Goal: Task Accomplishment & Management: Complete application form

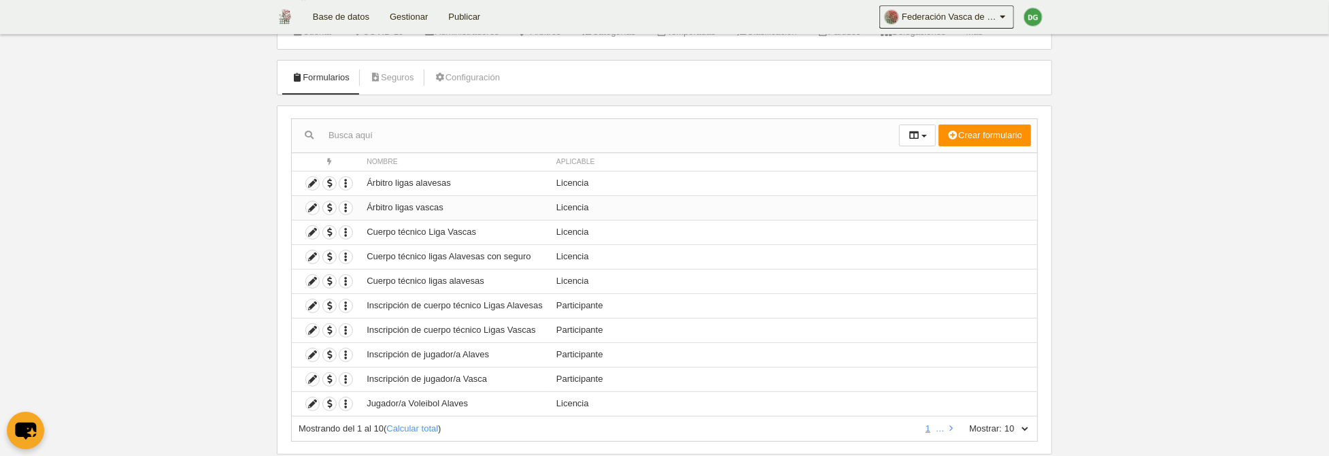
scroll to position [70, 0]
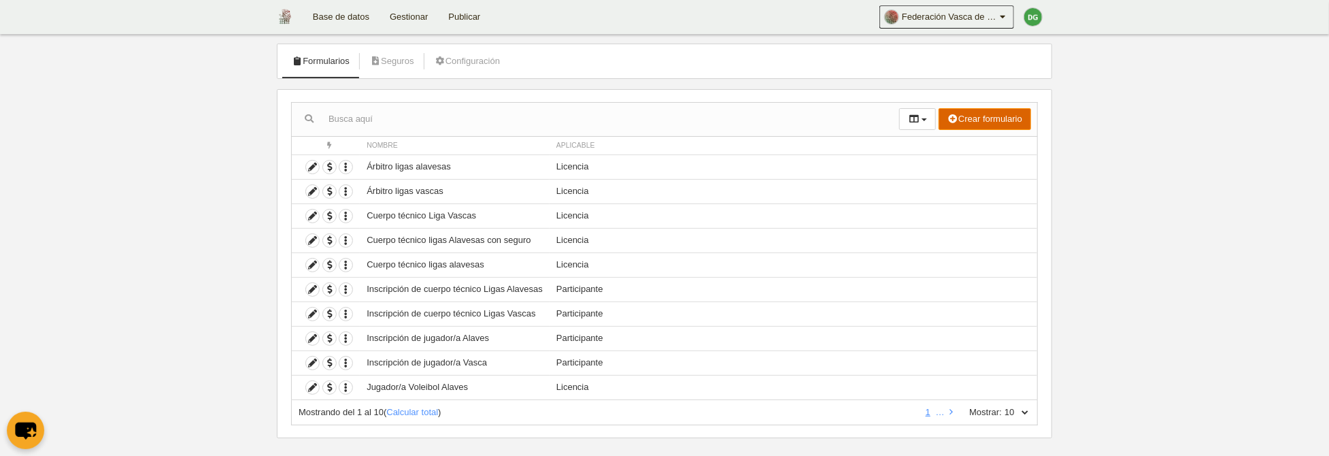
click at [985, 117] on button "Crear formulario" at bounding box center [985, 119] width 93 height 22
click at [975, 171] on span "Licencia" at bounding box center [959, 168] width 44 height 10
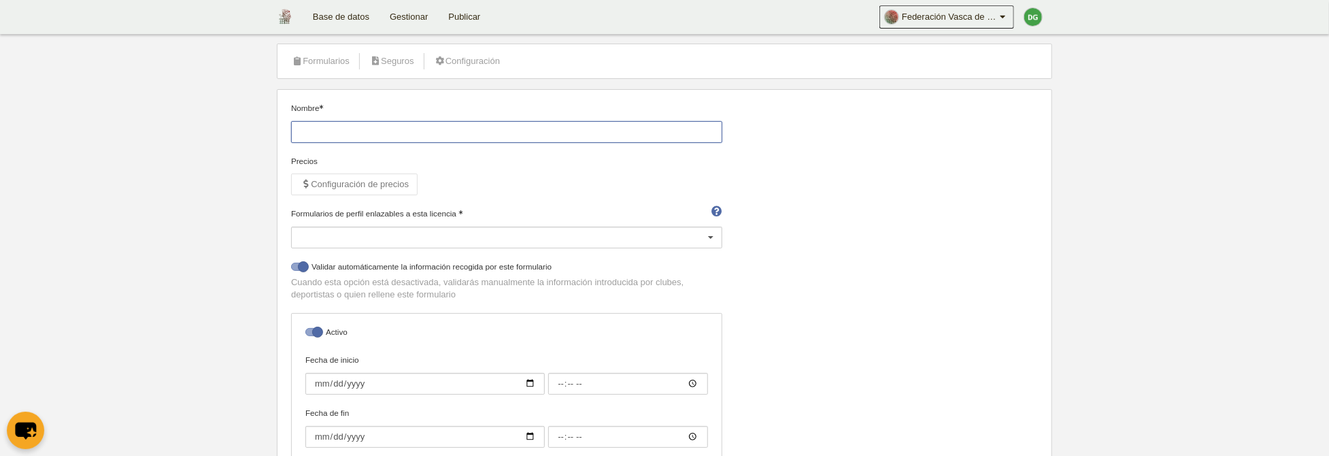
click at [350, 132] on input "Nombre" at bounding box center [506, 132] width 431 height 22
click at [329, 127] on input "jugador cantabro" at bounding box center [506, 132] width 431 height 22
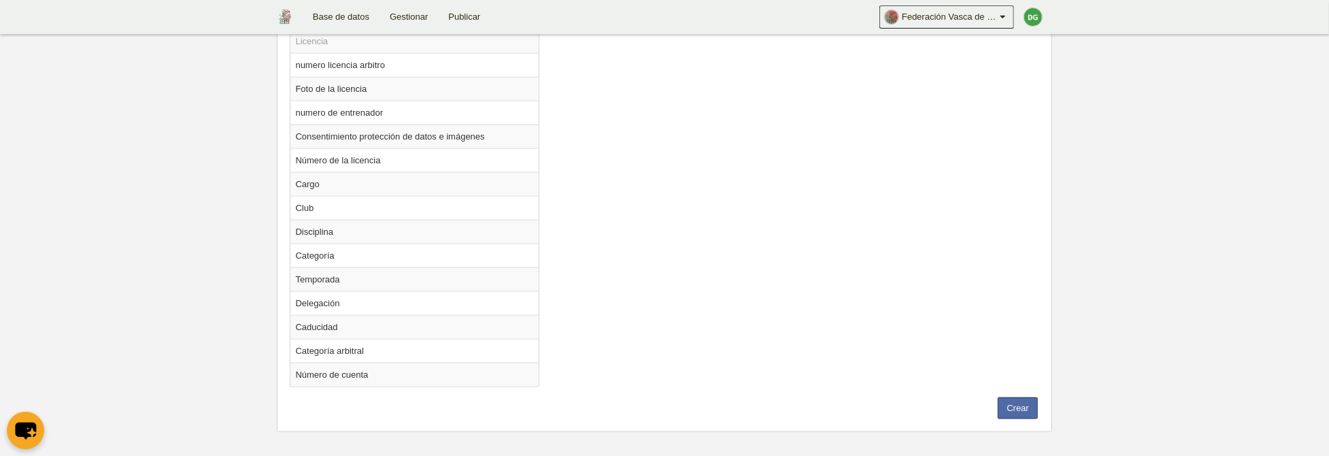
scroll to position [1064, 0]
type input "jugador/a cantabro"
click at [1010, 402] on button "Crear" at bounding box center [1018, 406] width 40 height 22
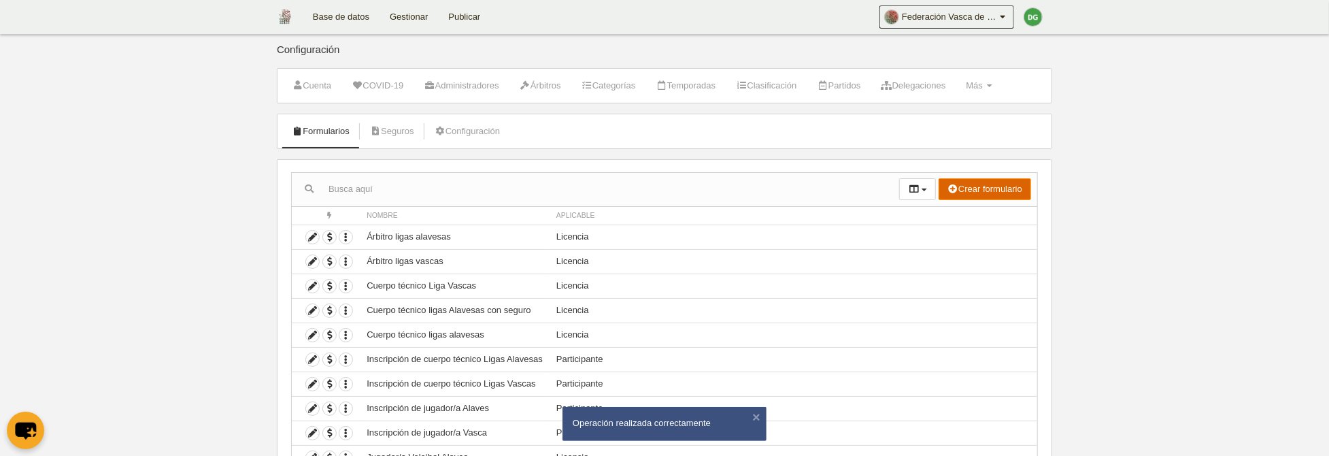
click at [973, 184] on button "Crear formulario" at bounding box center [985, 189] width 93 height 22
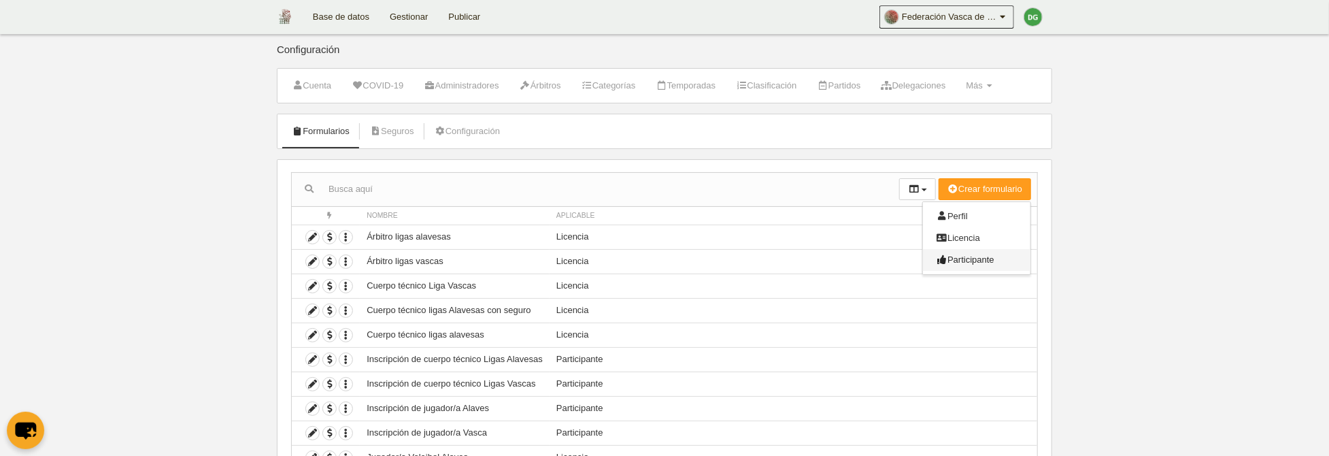
click at [963, 258] on span "Participante" at bounding box center [966, 259] width 58 height 10
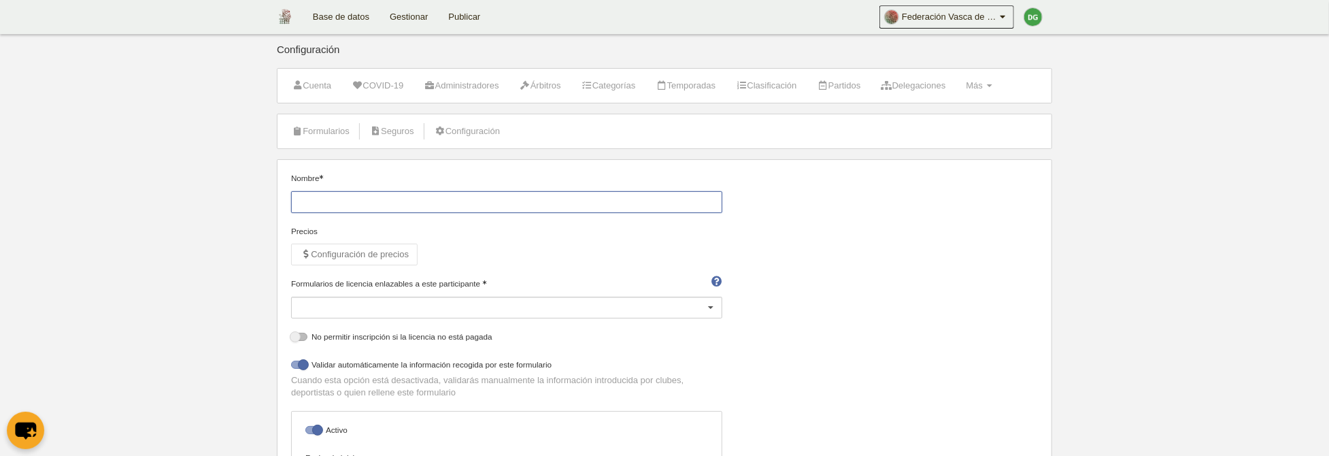
click at [340, 208] on input "Nombre" at bounding box center [506, 202] width 431 height 22
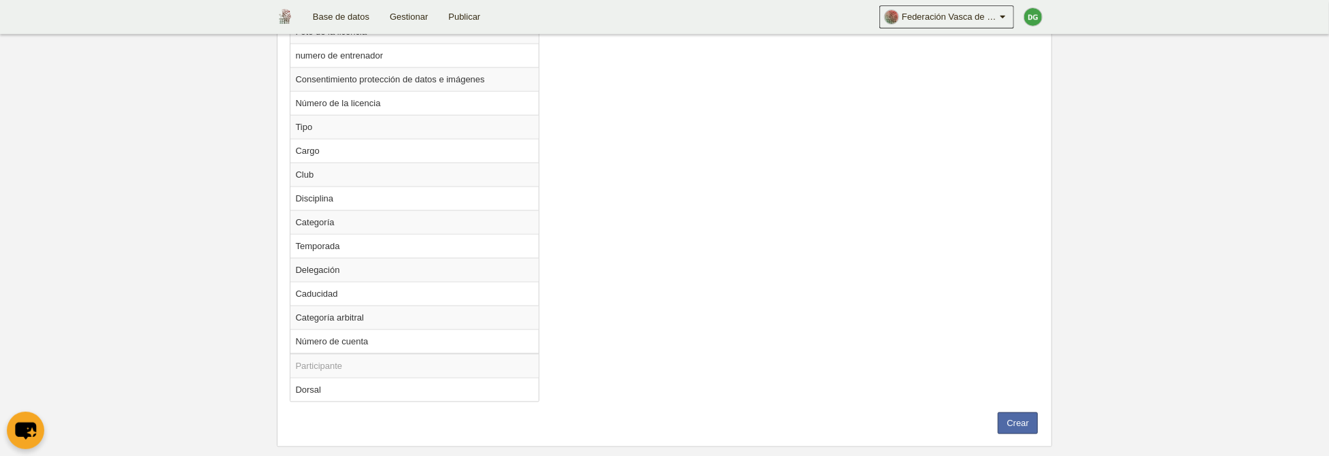
scroll to position [1163, 0]
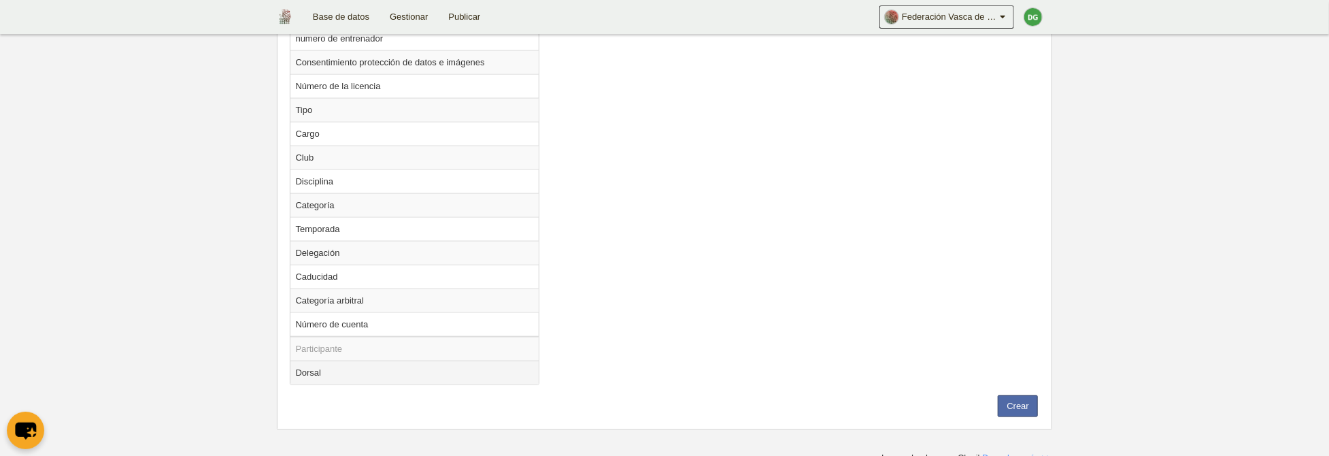
type input "jugador/a cantabro"
click at [314, 368] on td "Dorsal" at bounding box center [415, 373] width 249 height 24
radio input "true"
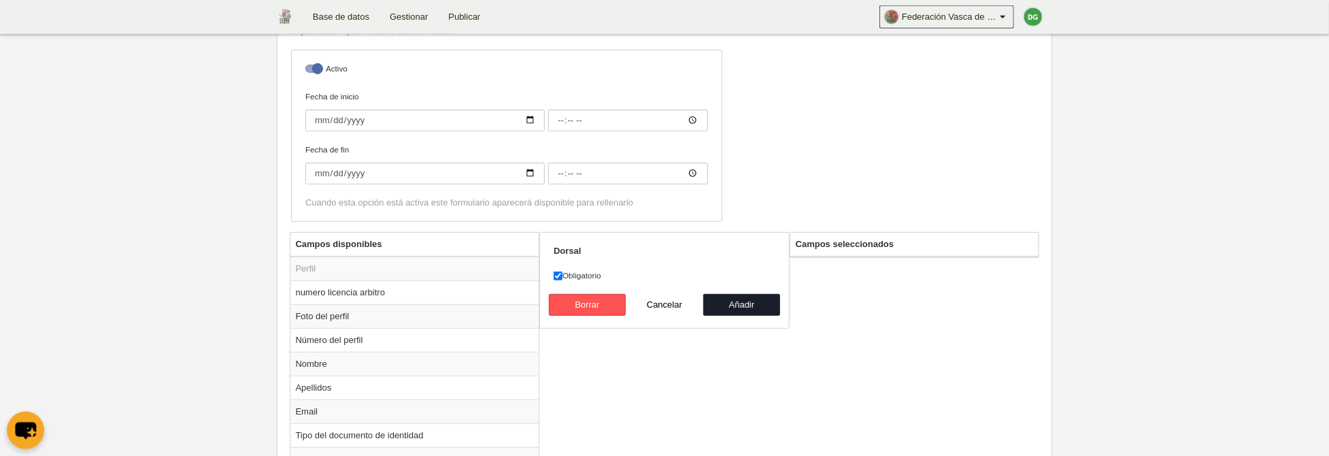
scroll to position [390, 0]
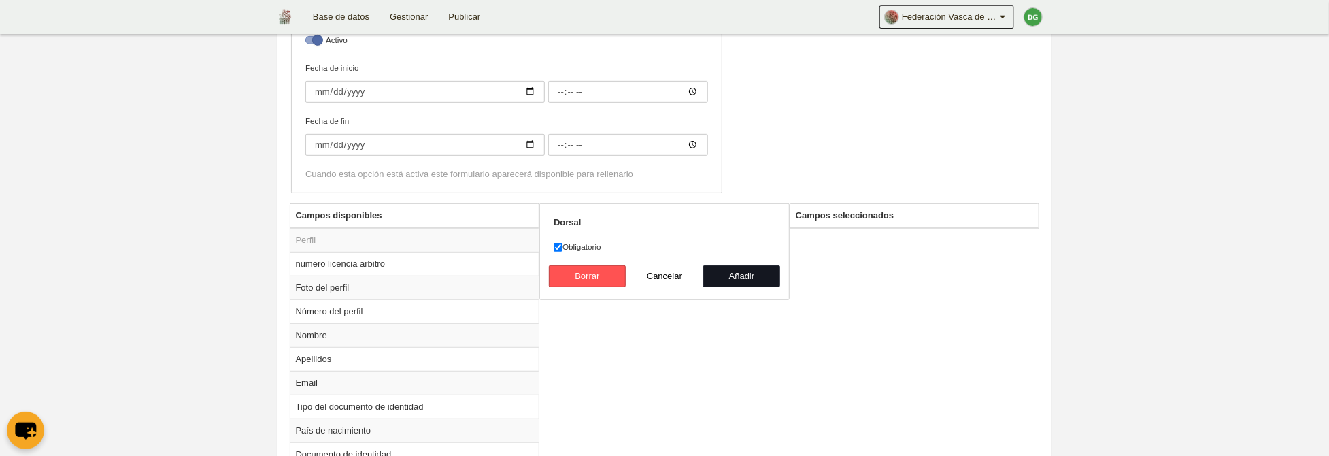
click at [752, 279] on button "Añadir" at bounding box center [742, 276] width 78 height 22
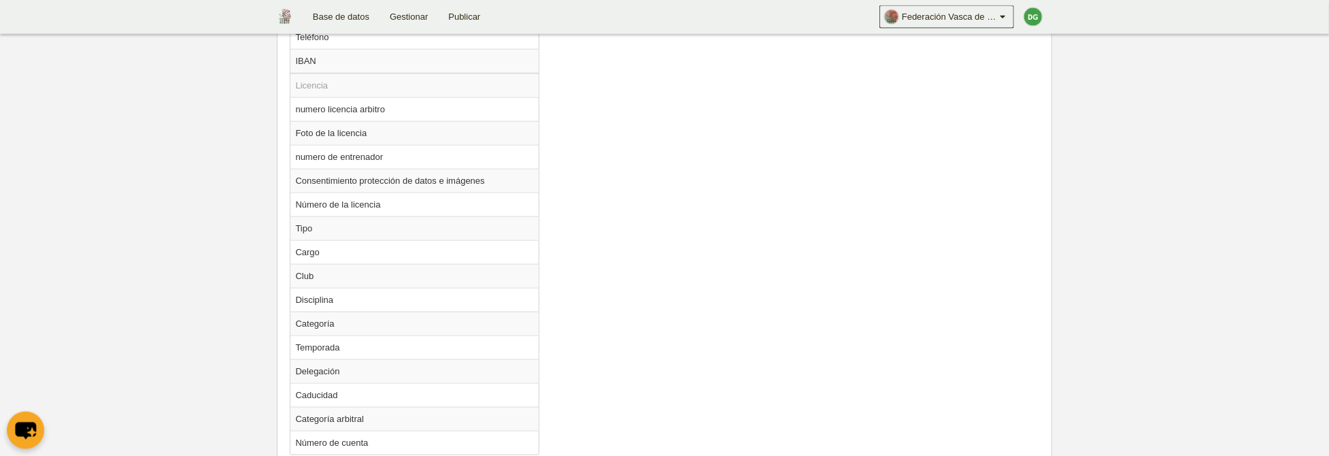
scroll to position [1116, 0]
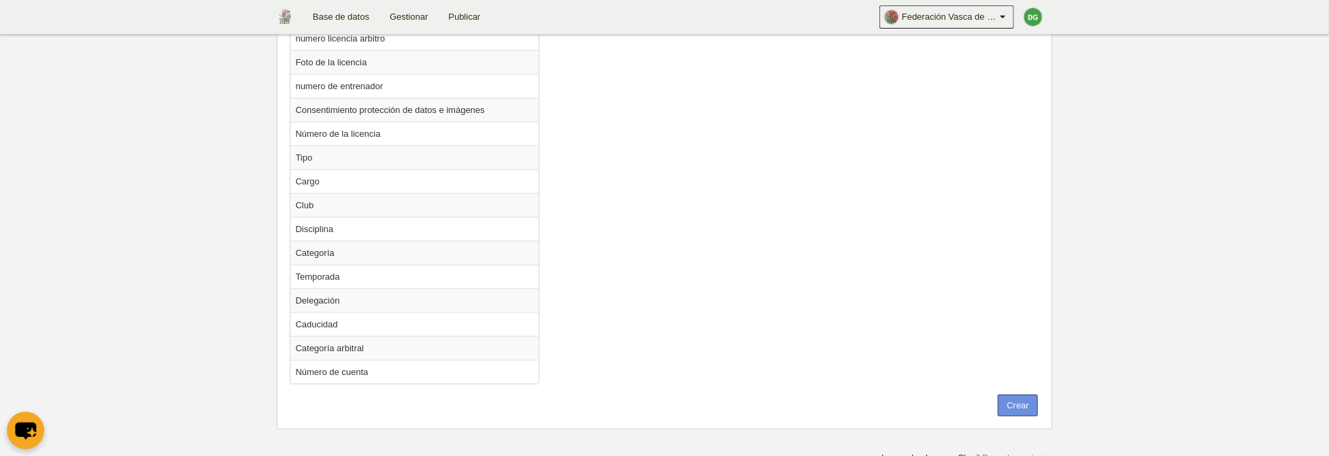
click at [1020, 395] on button "Crear" at bounding box center [1018, 406] width 40 height 22
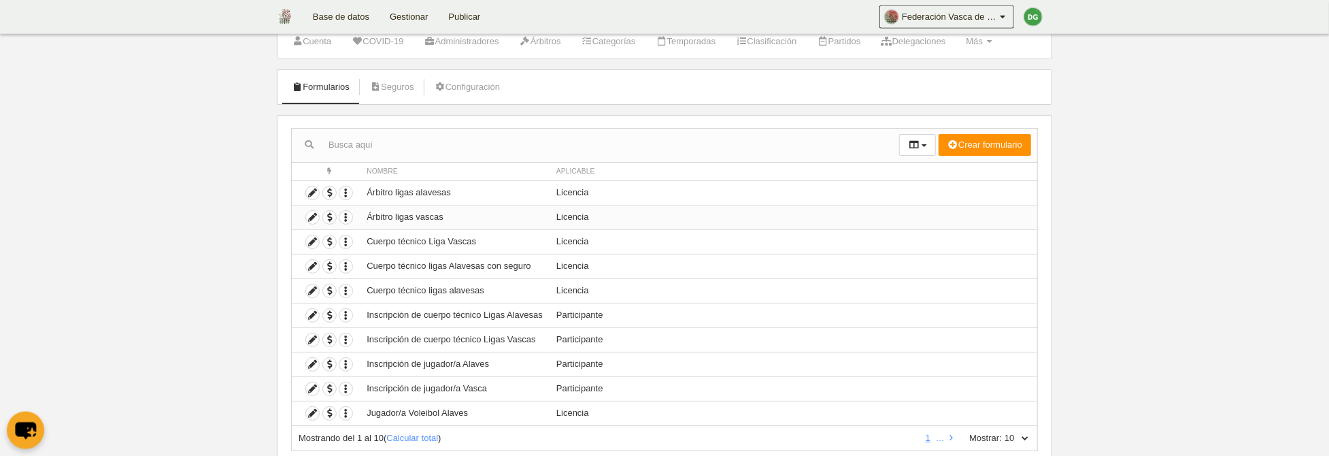
scroll to position [70, 0]
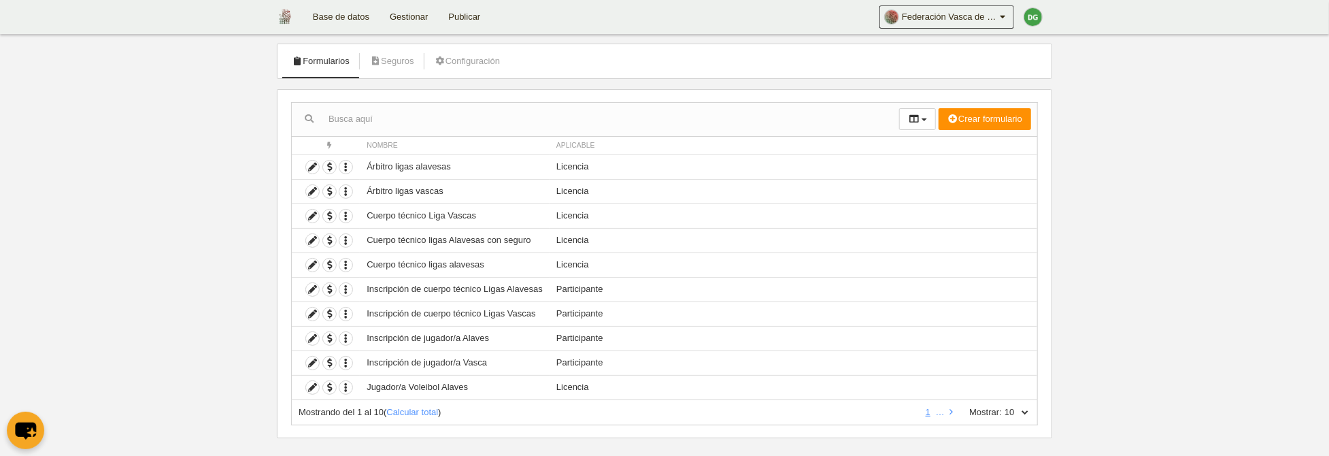
click at [1002, 406] on select "10 25 50 100 500" at bounding box center [1016, 412] width 29 height 12
click at [386, 142] on span "Nombre" at bounding box center [382, 145] width 31 height 7
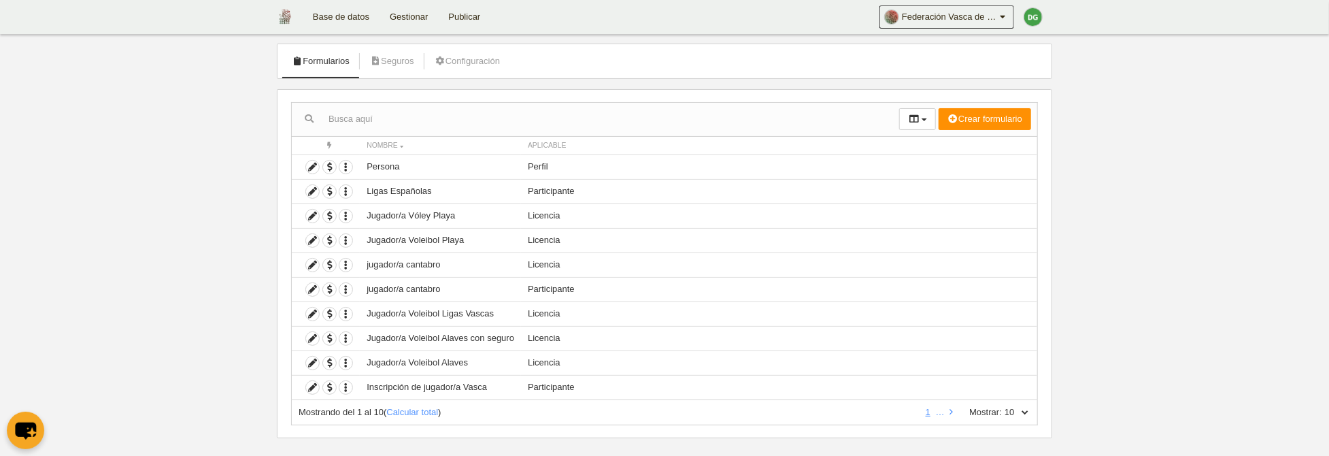
click at [1002, 406] on select "10 25 50 100 500" at bounding box center [1016, 412] width 29 height 12
select select "25"
click option "25" at bounding box center [0, 0] width 0 height 0
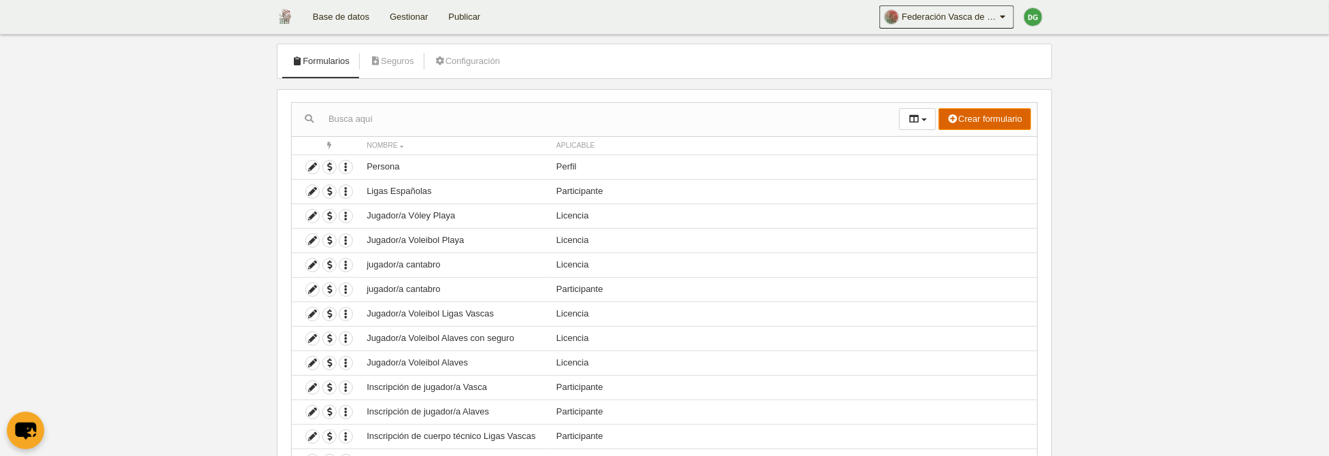
click at [979, 125] on button "Crear formulario" at bounding box center [985, 119] width 93 height 22
click at [967, 169] on span "Licencia" at bounding box center [959, 168] width 44 height 10
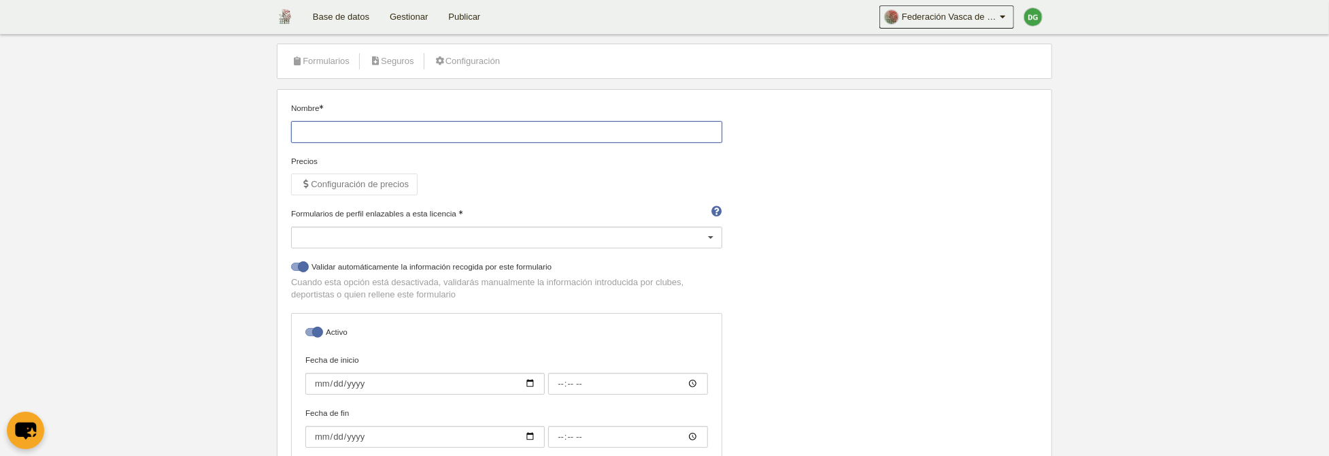
click at [346, 131] on input "Nombre" at bounding box center [506, 132] width 431 height 22
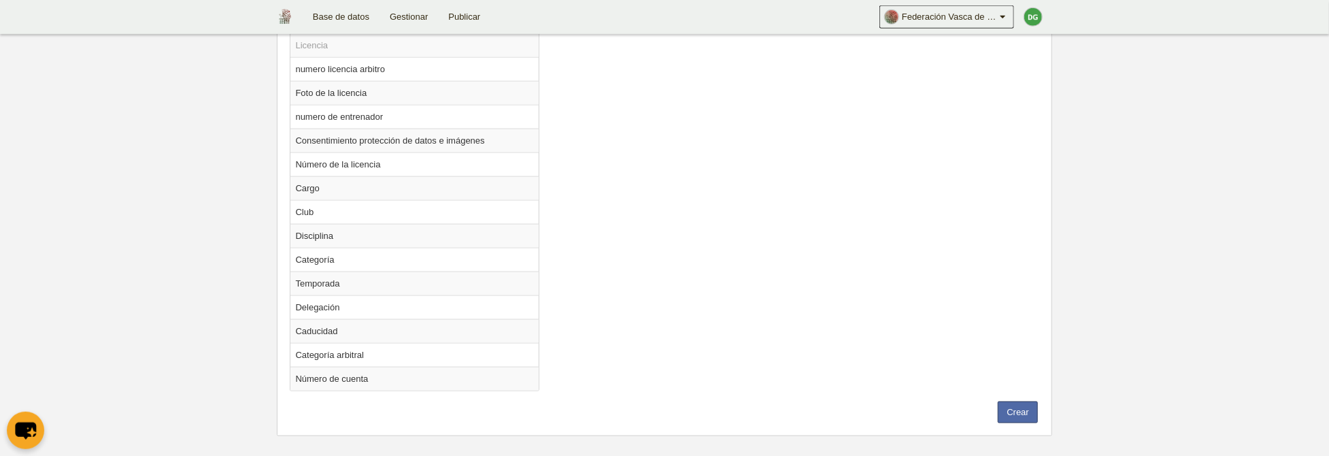
scroll to position [1064, 0]
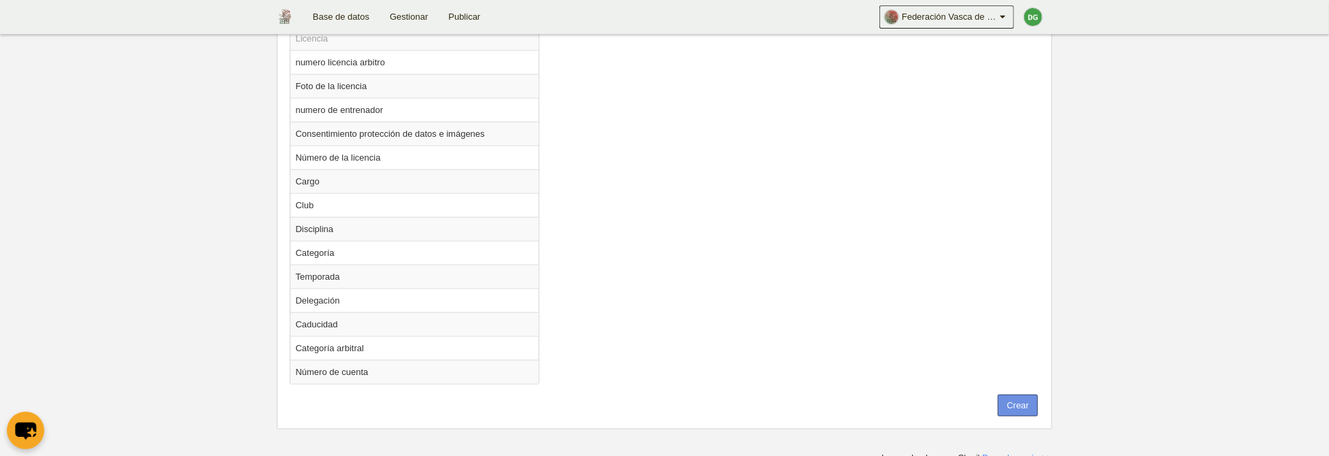
type input "tecnico cantabro"
click at [1014, 400] on button "Crear" at bounding box center [1018, 406] width 40 height 22
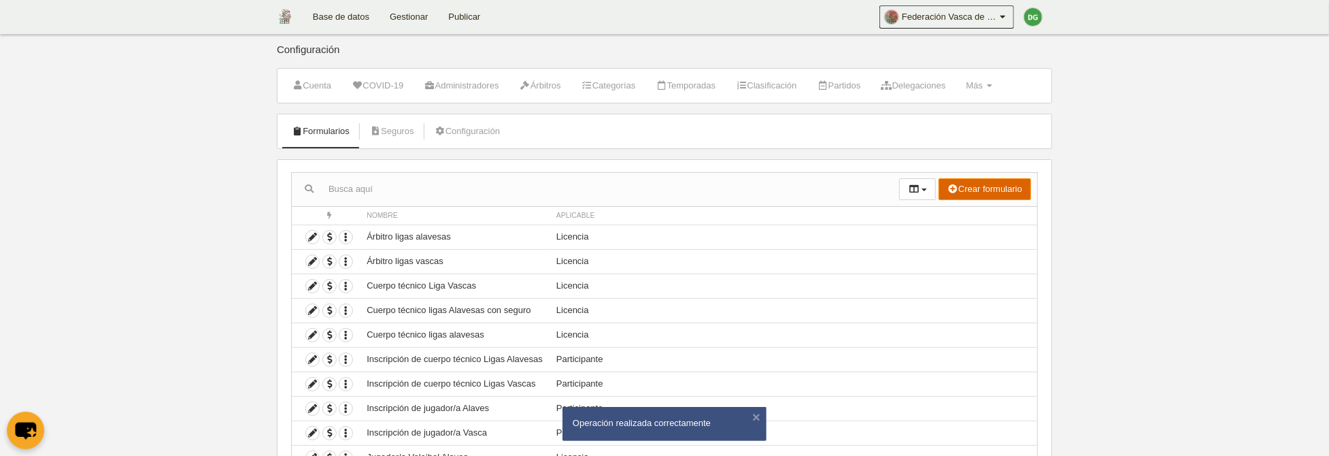
click at [965, 198] on button "Crear formulario" at bounding box center [985, 189] width 93 height 22
click at [956, 264] on span "Participante" at bounding box center [966, 259] width 58 height 10
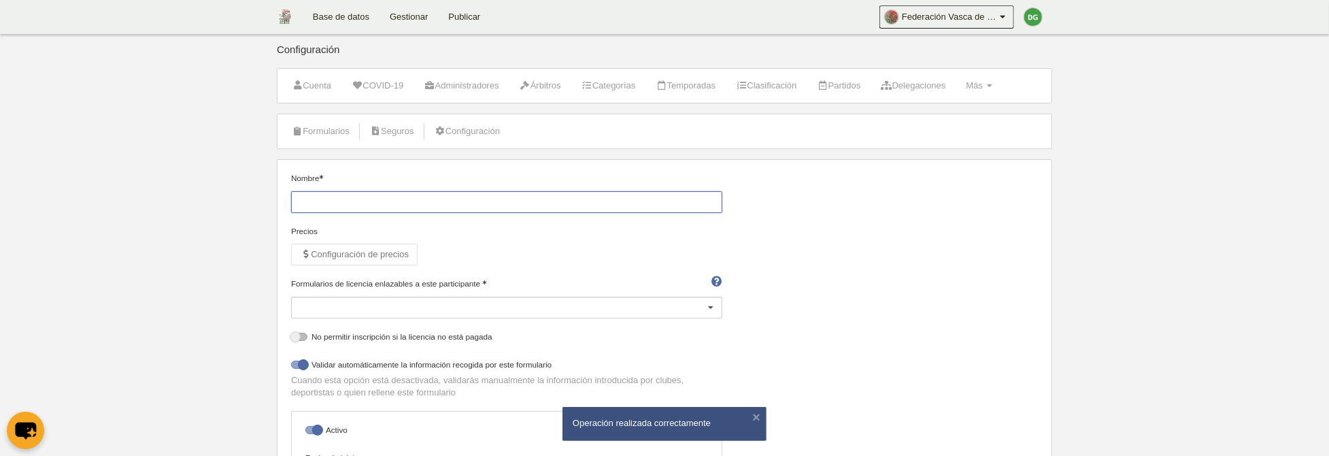
click at [316, 197] on input "Nombre" at bounding box center [506, 202] width 431 height 22
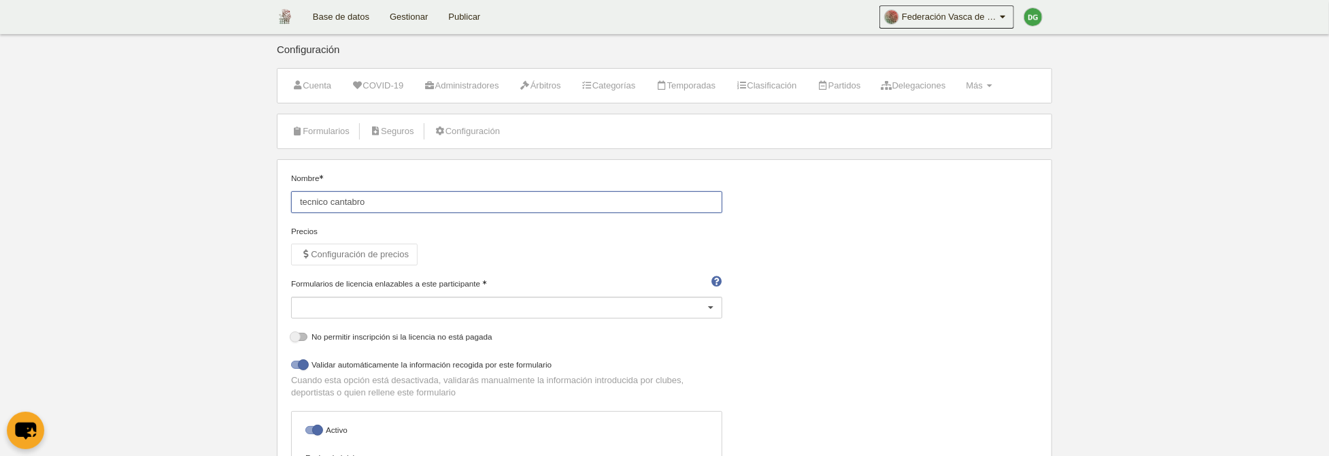
type input "tecnico cantabro"
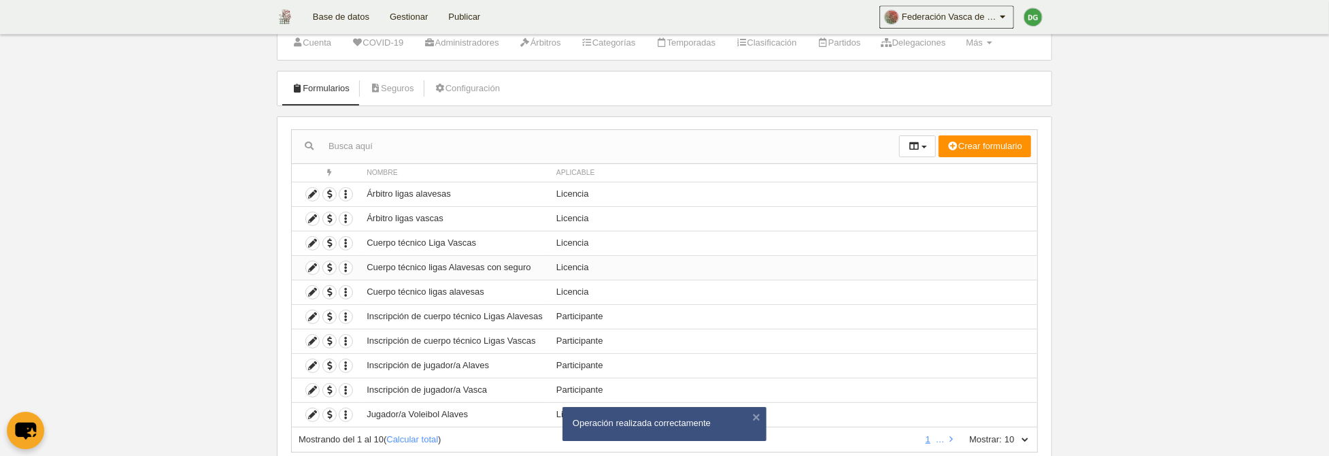
scroll to position [70, 0]
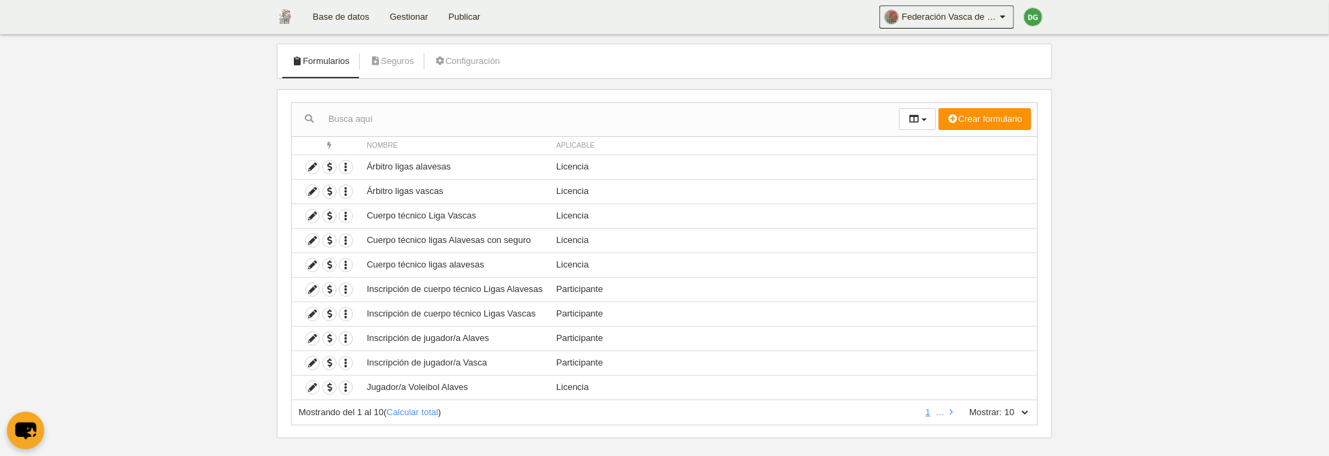
click at [1002, 406] on select "10 25 50 100 500" at bounding box center [1016, 412] width 29 height 12
select select "50"
click option "50" at bounding box center [0, 0] width 0 height 0
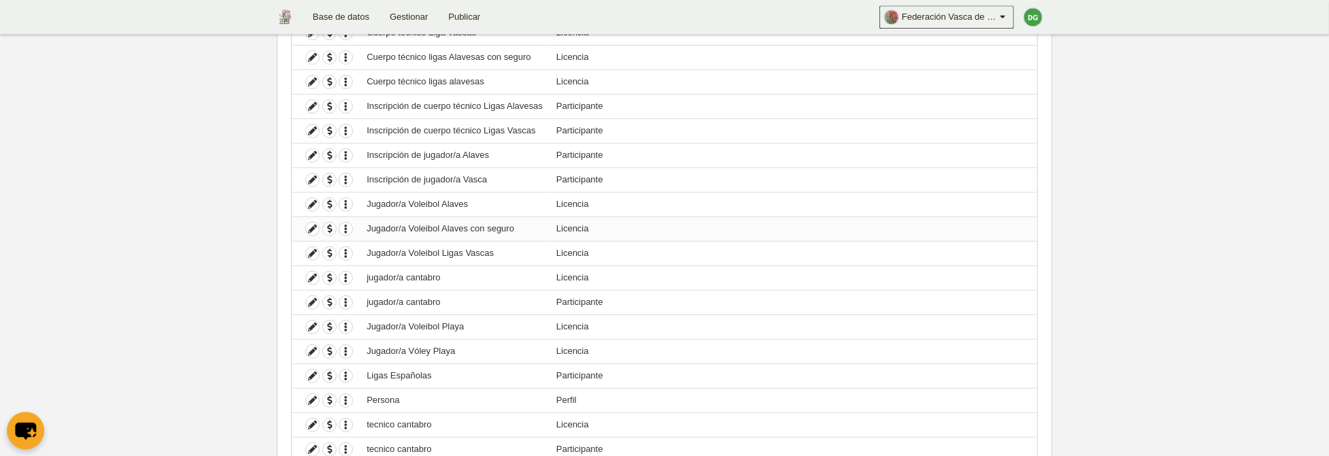
scroll to position [281, 0]
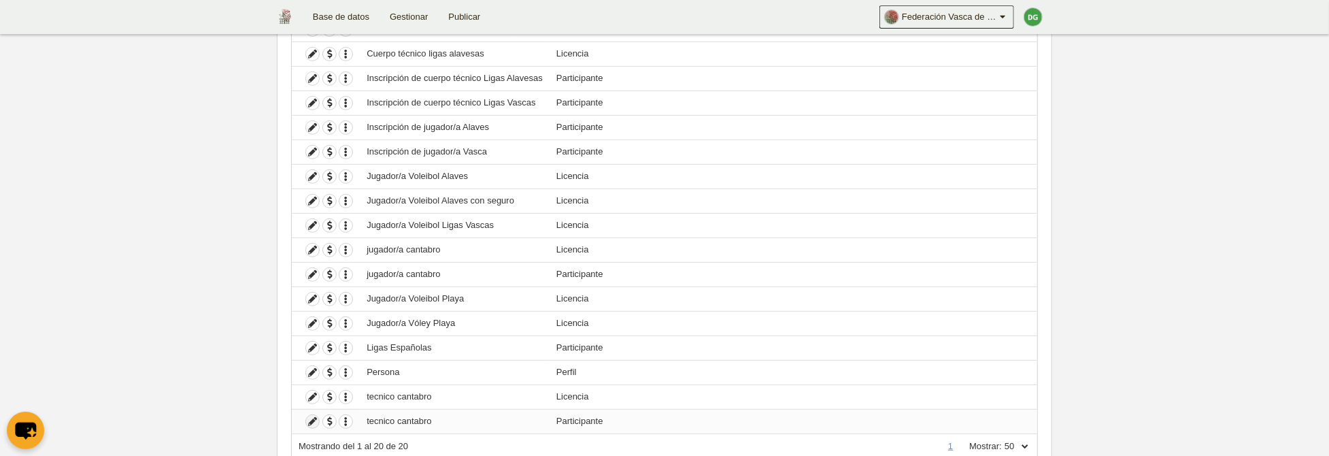
click at [305, 418] on link at bounding box center [312, 421] width 14 height 14
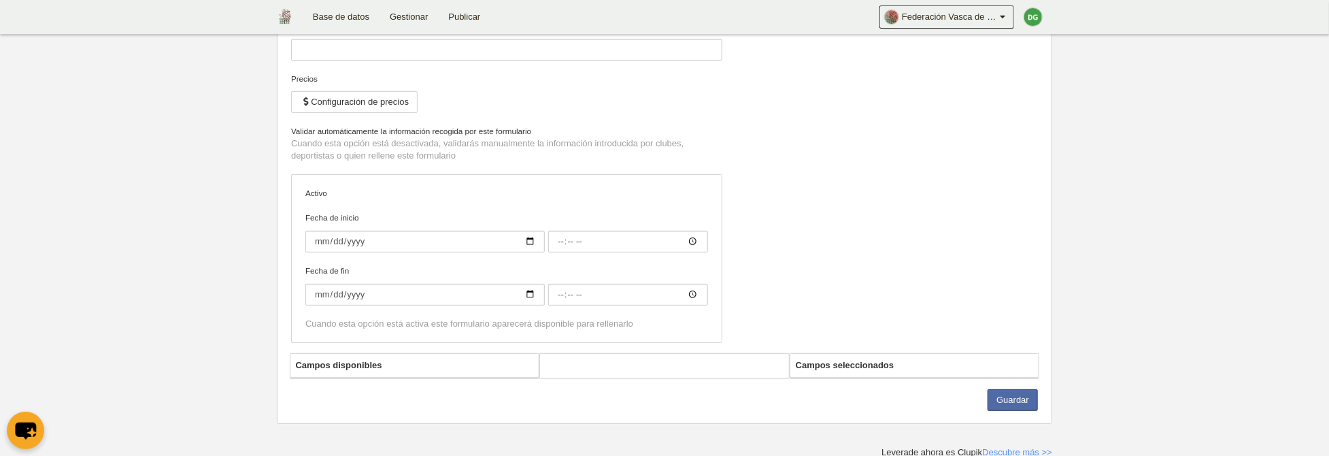
type input "tecnico cantabro"
checkbox input "true"
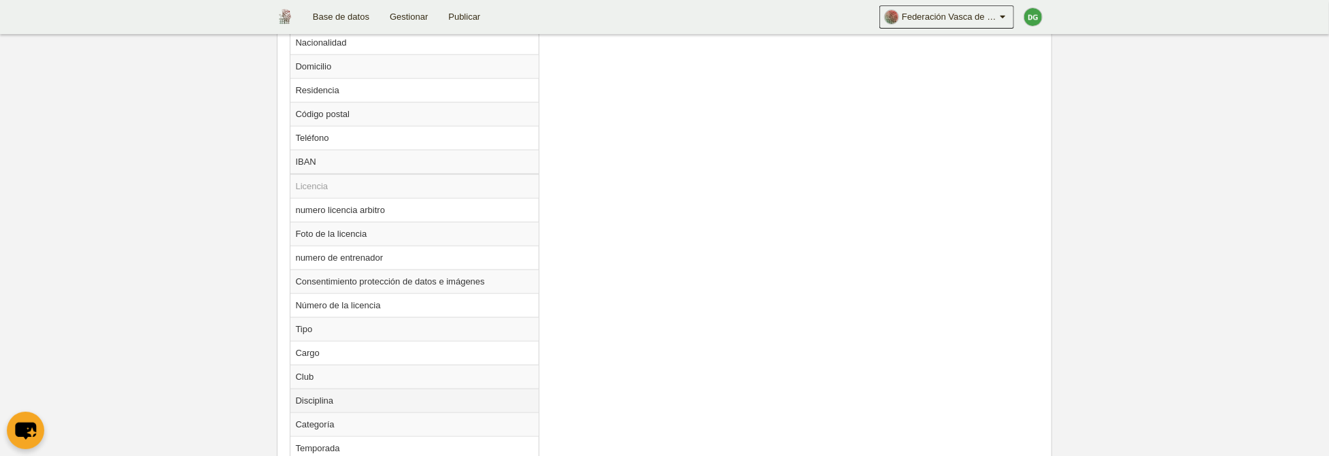
scroll to position [1163, 0]
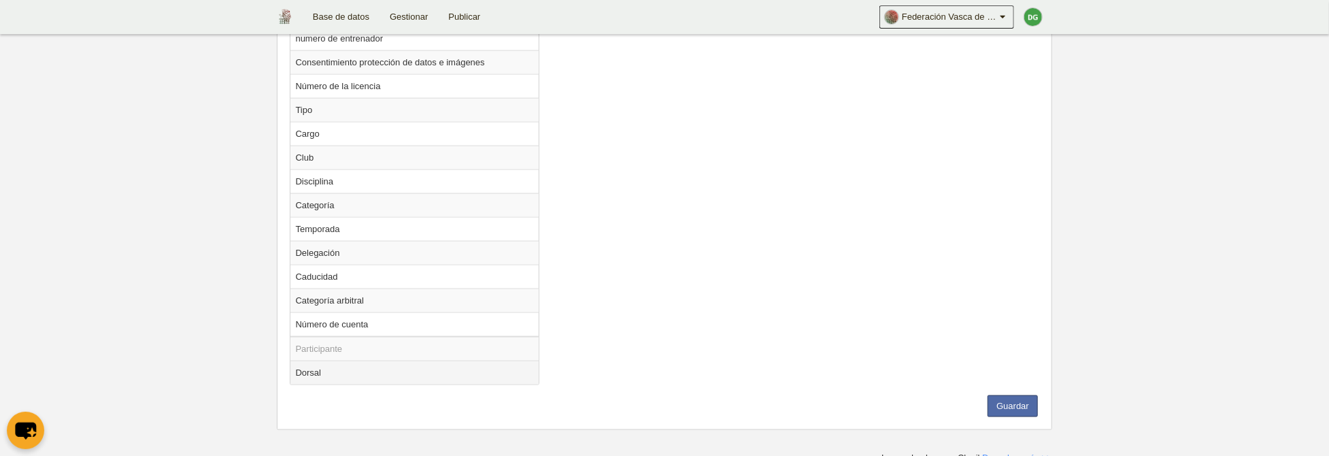
click at [310, 370] on td "Dorsal" at bounding box center [415, 373] width 249 height 24
radio input "true"
click at [1028, 397] on button "Guardar" at bounding box center [1013, 406] width 50 height 22
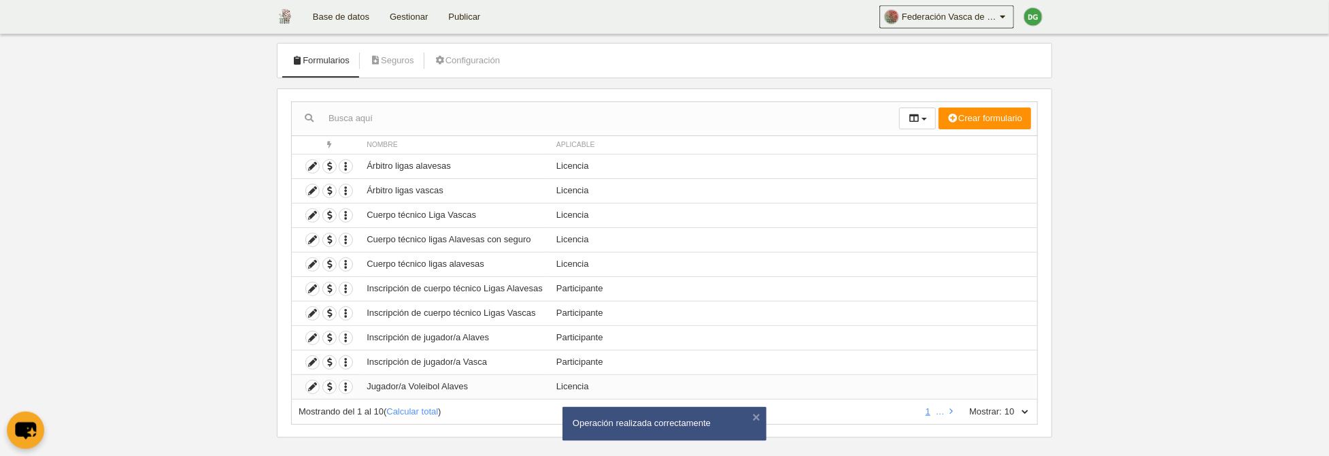
scroll to position [84, 0]
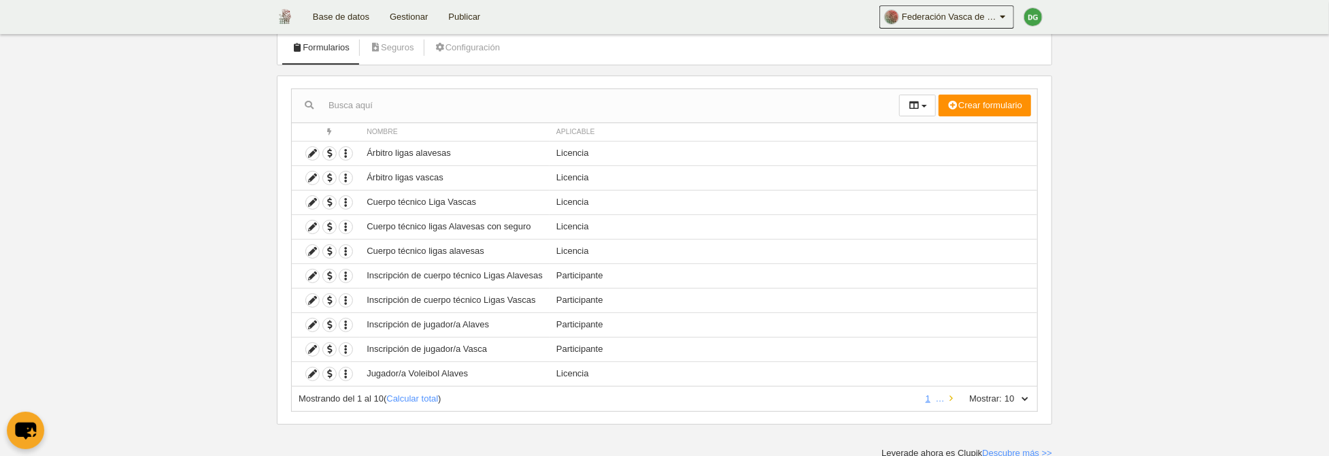
click at [947, 395] on link at bounding box center [951, 398] width 9 height 10
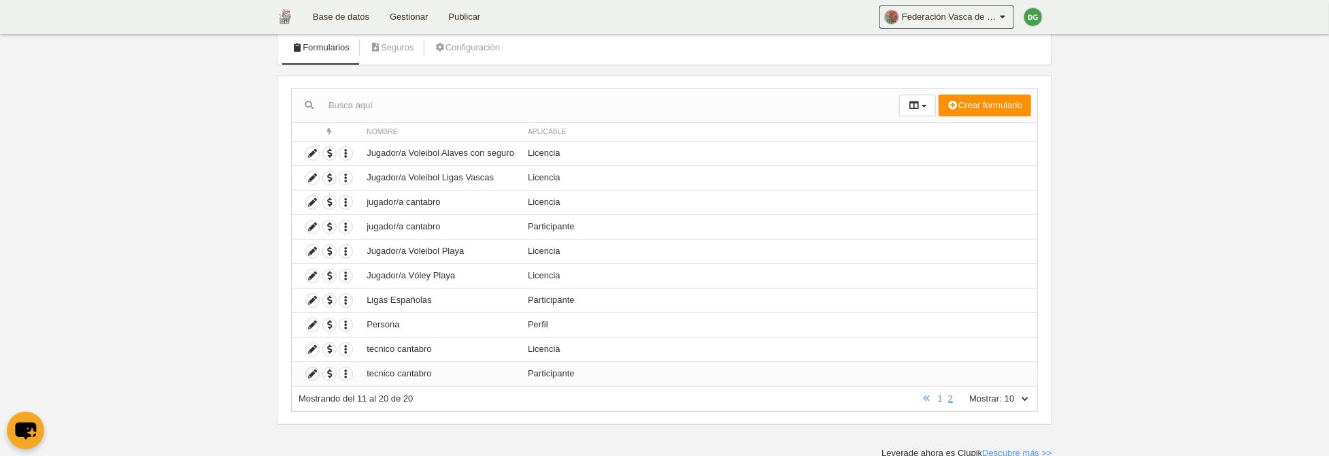
click at [316, 370] on icon at bounding box center [312, 373] width 13 height 13
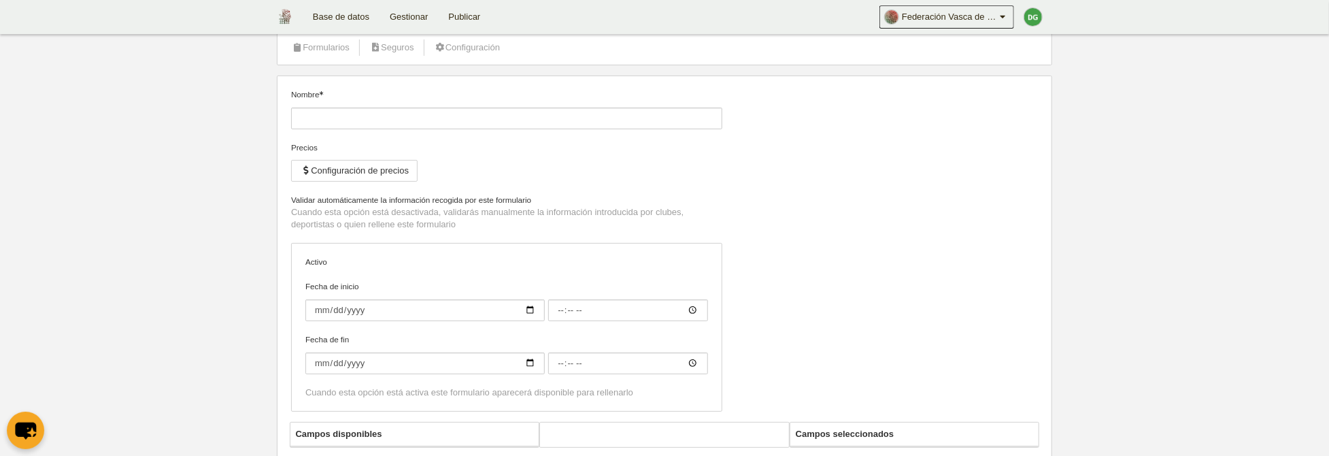
type input "tecnico cantabro"
checkbox input "true"
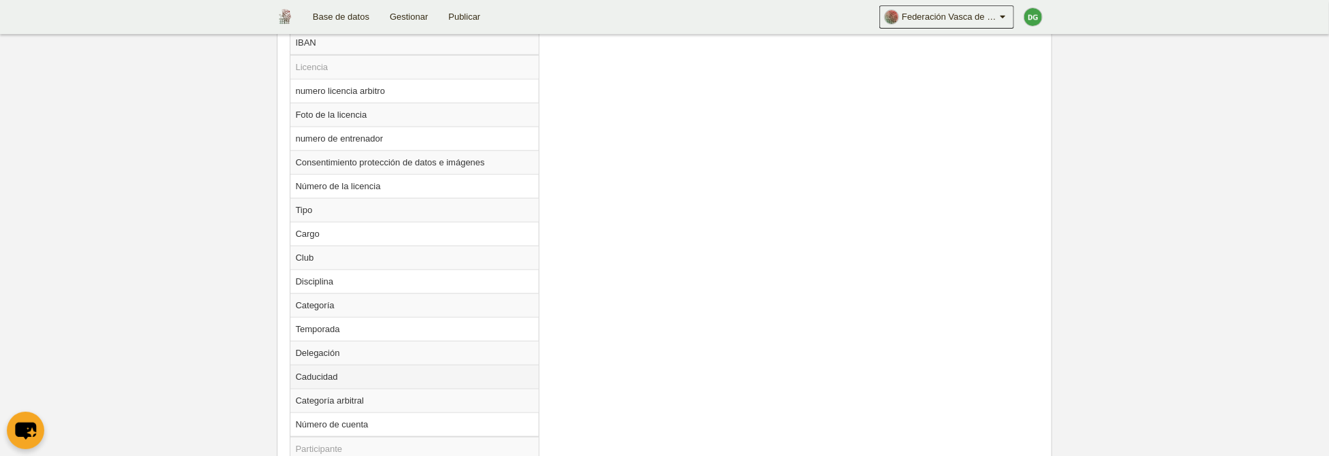
scroll to position [1014, 0]
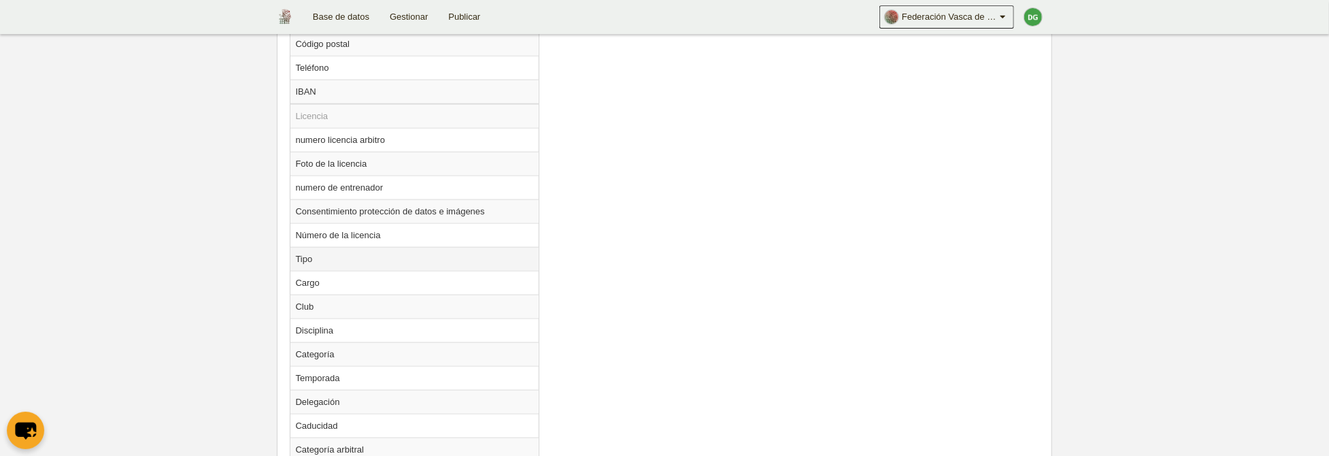
click at [314, 259] on td "Tipo" at bounding box center [415, 259] width 249 height 24
radio input "true"
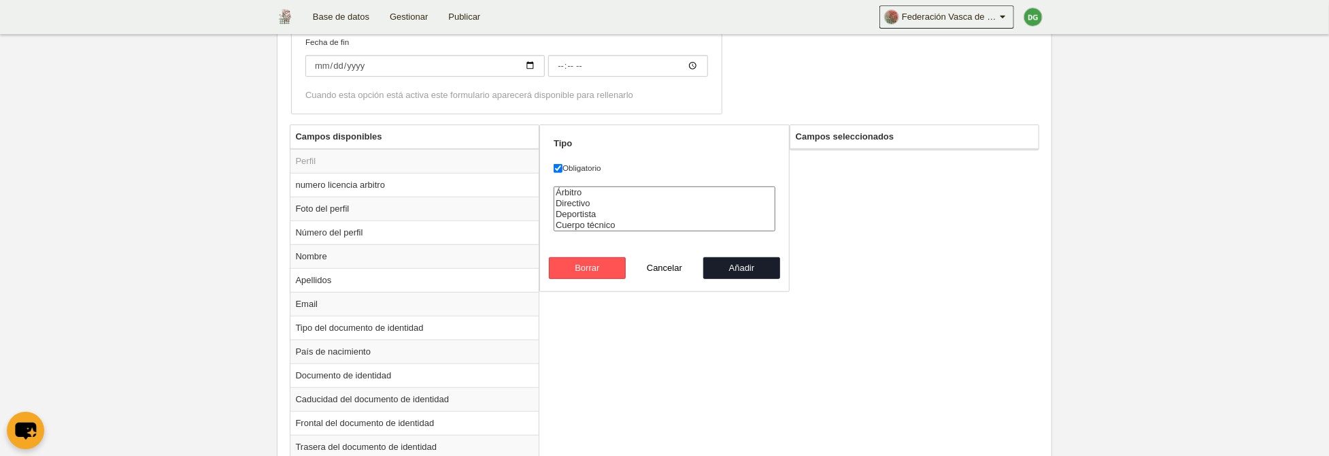
scroll to position [452, 0]
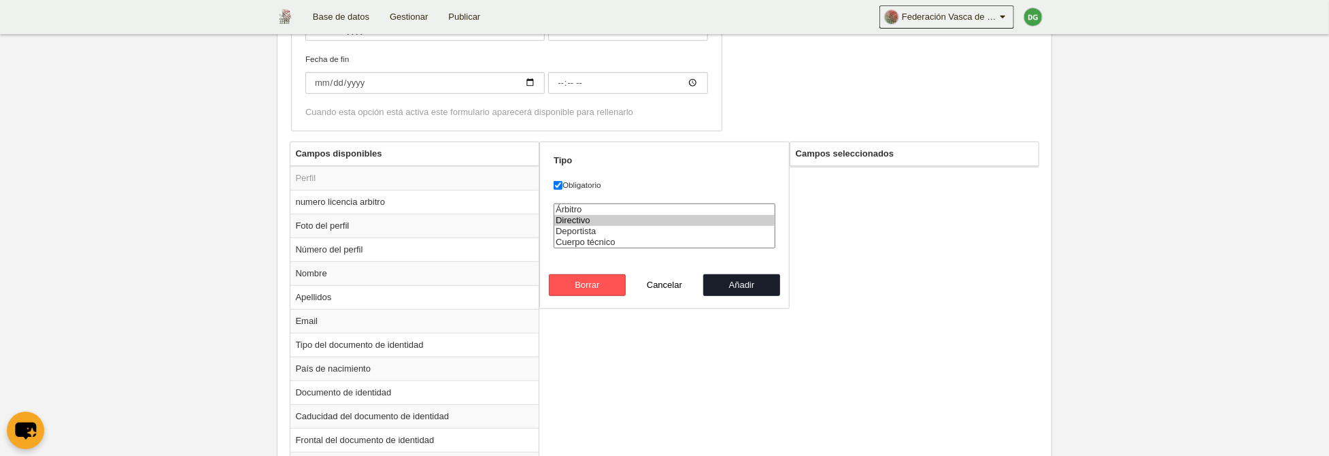
click at [597, 220] on option "Directivo" at bounding box center [664, 220] width 220 height 11
select select "staff"
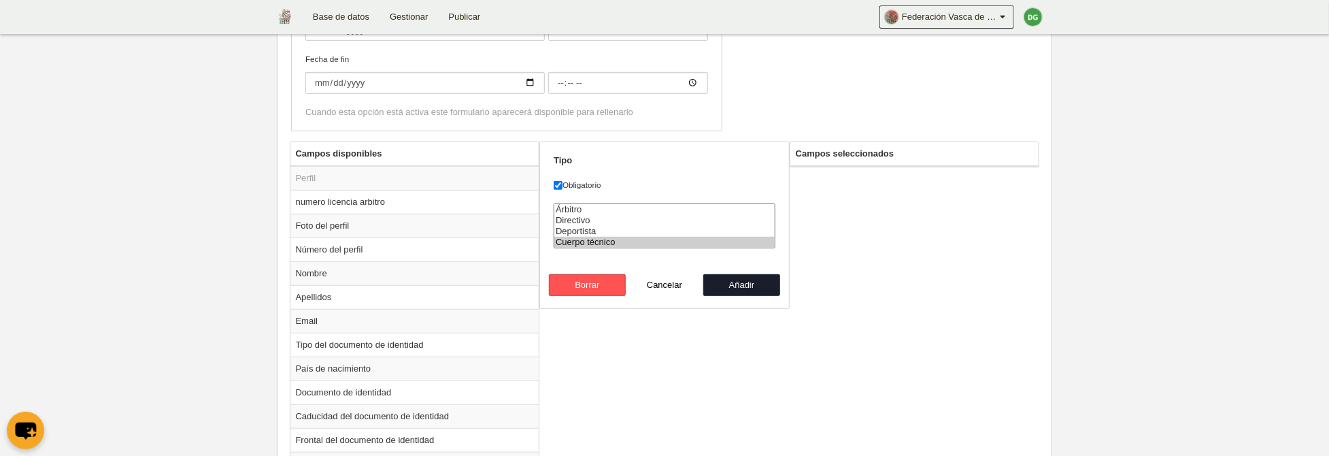
click at [620, 248] on option "Cuerpo técnico" at bounding box center [664, 242] width 220 height 11
click at [725, 296] on button "Añadir" at bounding box center [742, 285] width 78 height 22
radio input "false"
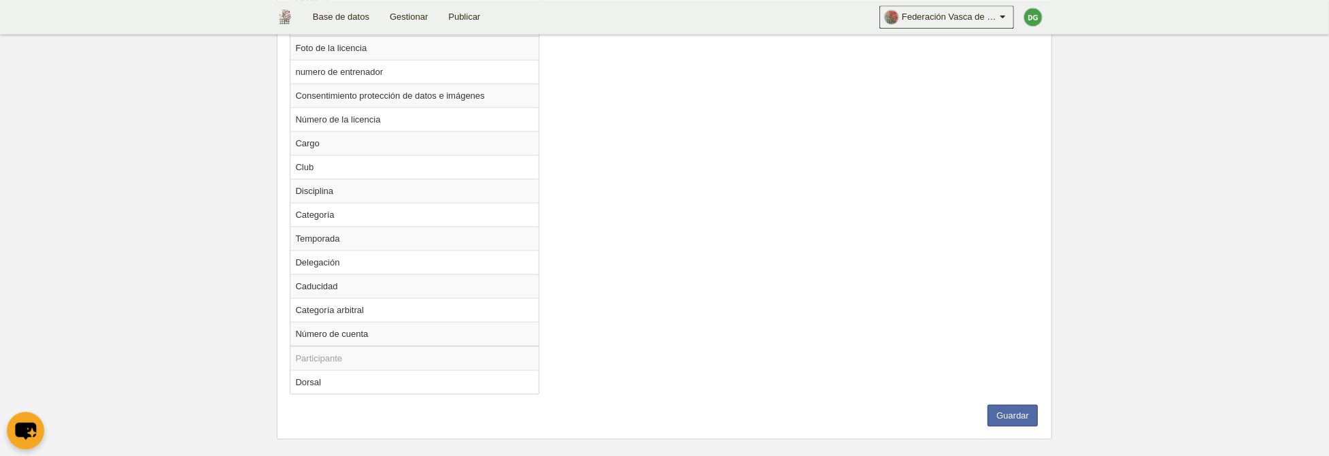
scroll to position [1140, 0]
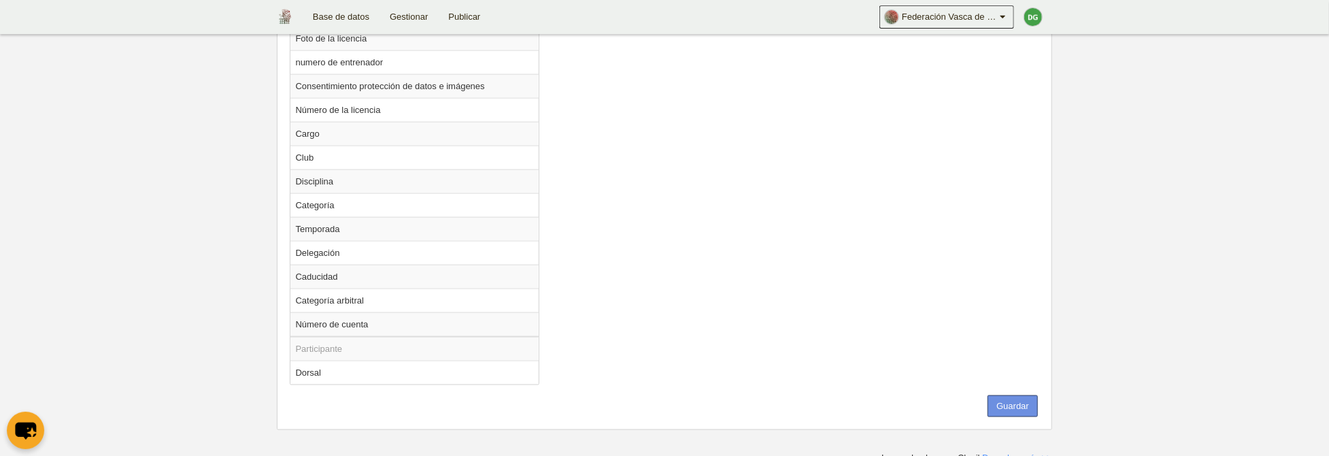
click at [1001, 395] on button "Guardar" at bounding box center [1013, 406] width 50 height 22
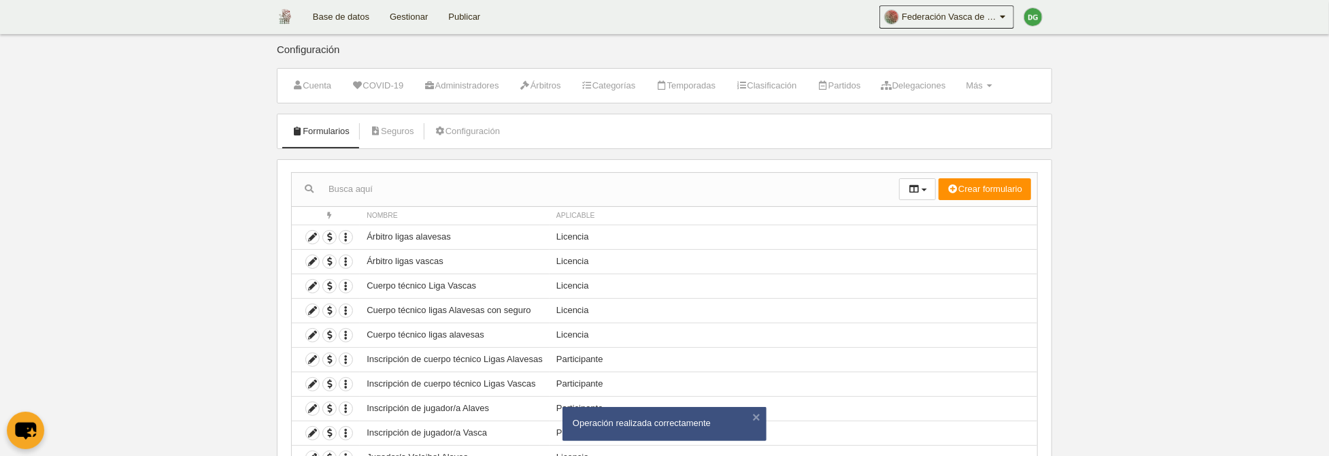
click at [401, 14] on link "Gestionar" at bounding box center [409, 17] width 59 height 34
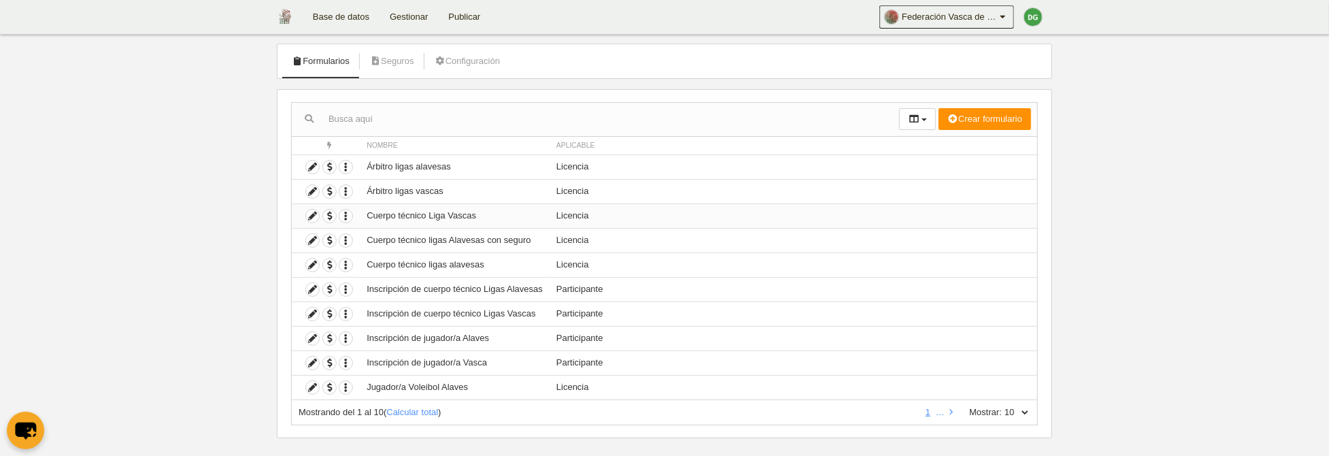
scroll to position [84, 0]
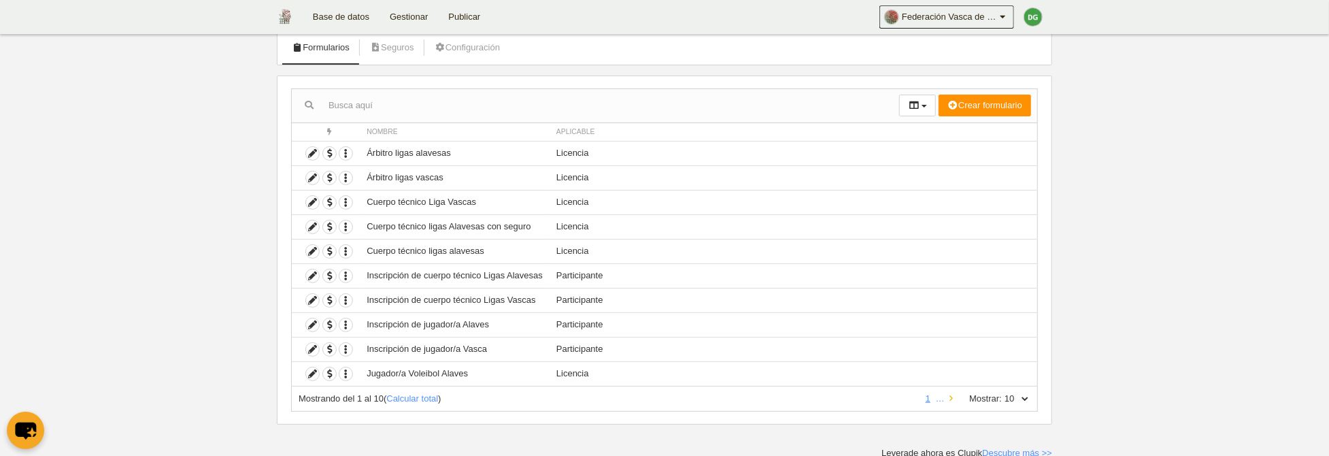
click at [950, 393] on link at bounding box center [951, 398] width 9 height 10
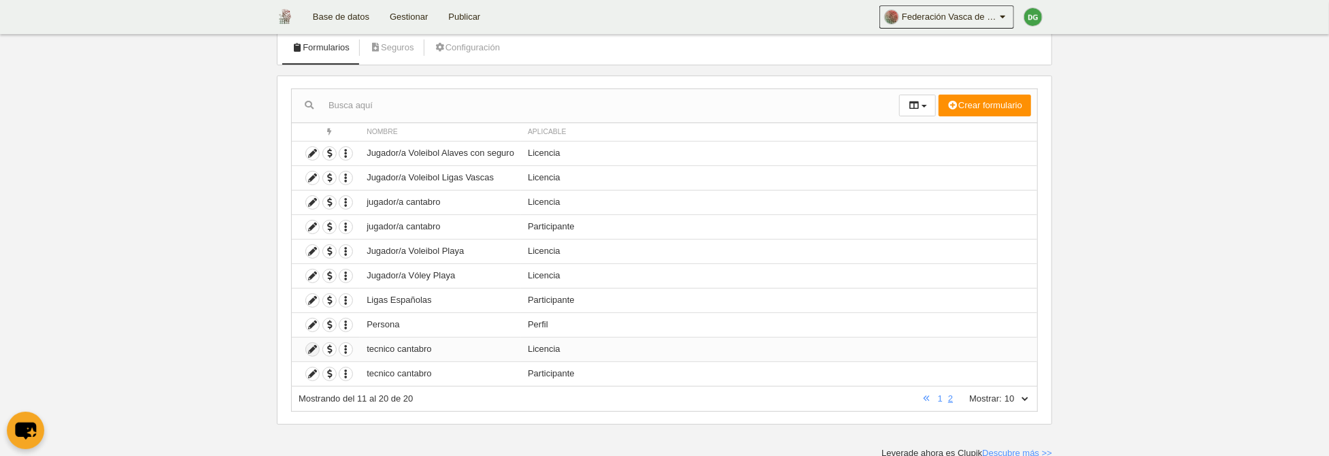
click at [309, 350] on icon at bounding box center [312, 349] width 13 height 13
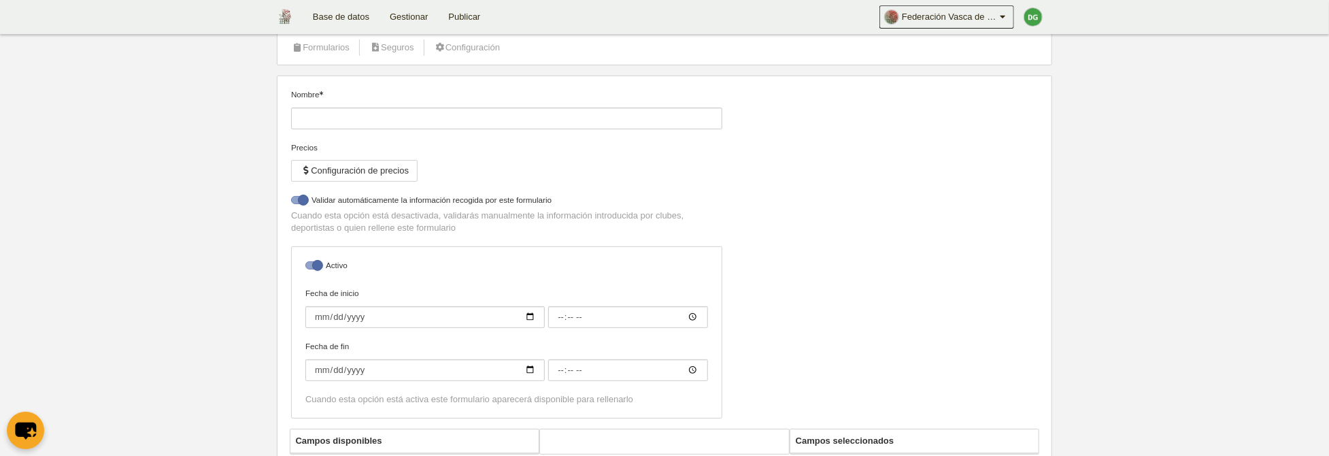
type input "tecnico cantabro"
checkbox input "true"
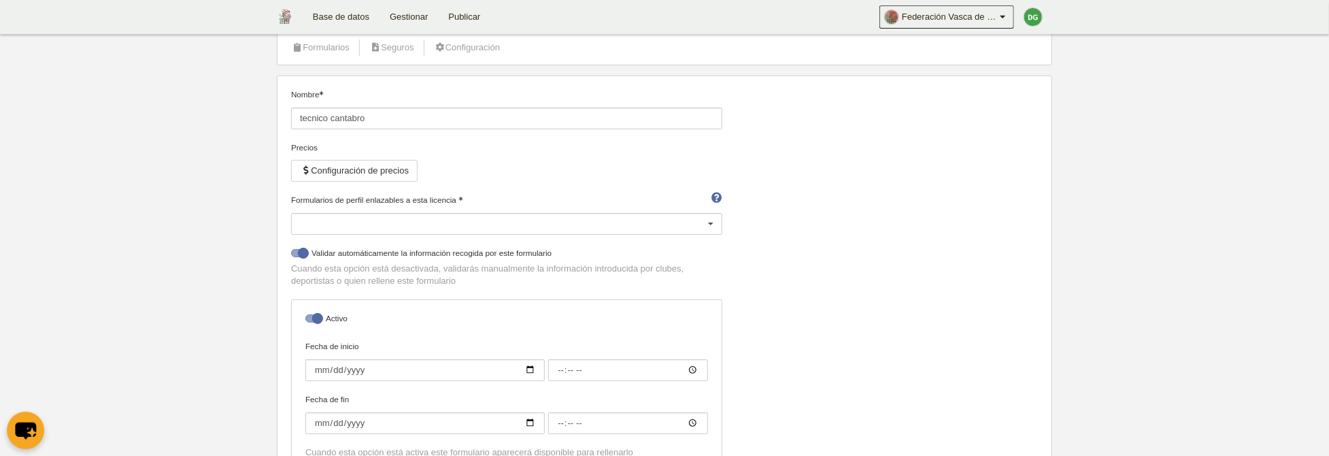
click at [409, 220] on div at bounding box center [506, 224] width 431 height 22
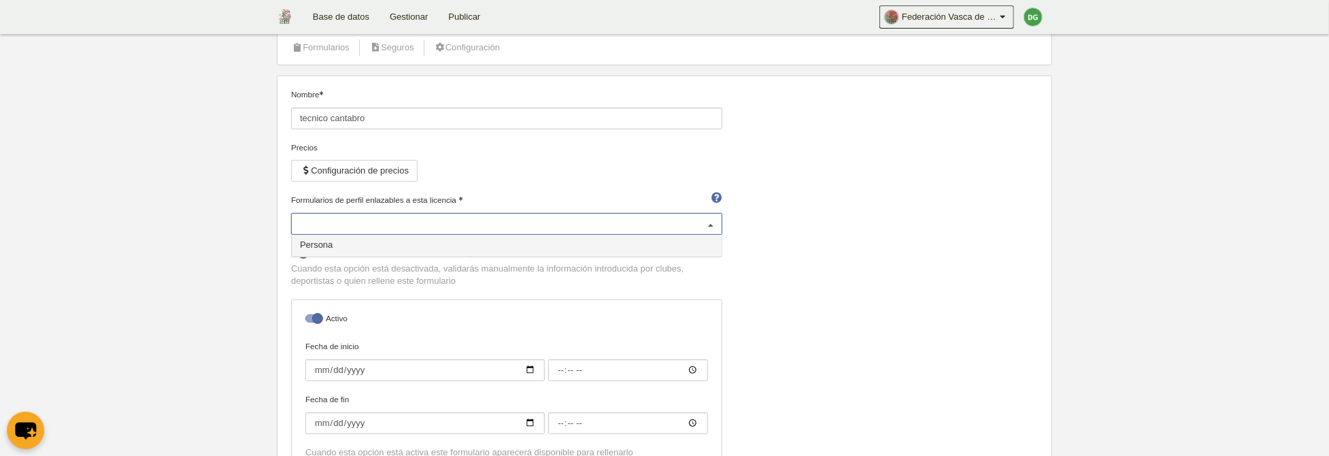
click at [408, 247] on span "Persona" at bounding box center [507, 246] width 430 height 22
select select "selected"
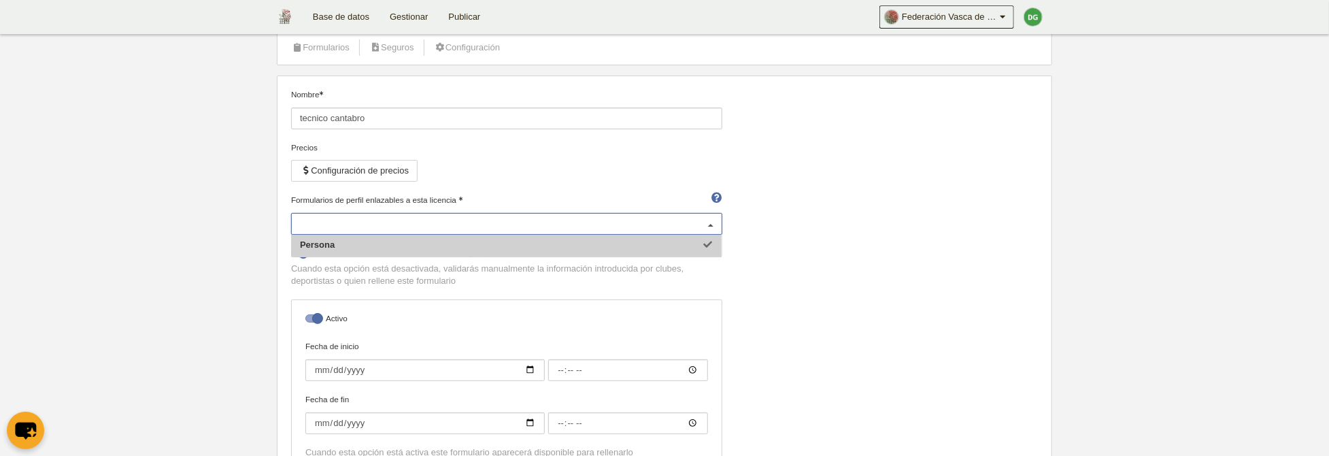
click at [518, 181] on div "Precios Configuración de precios" at bounding box center [506, 168] width 431 height 52
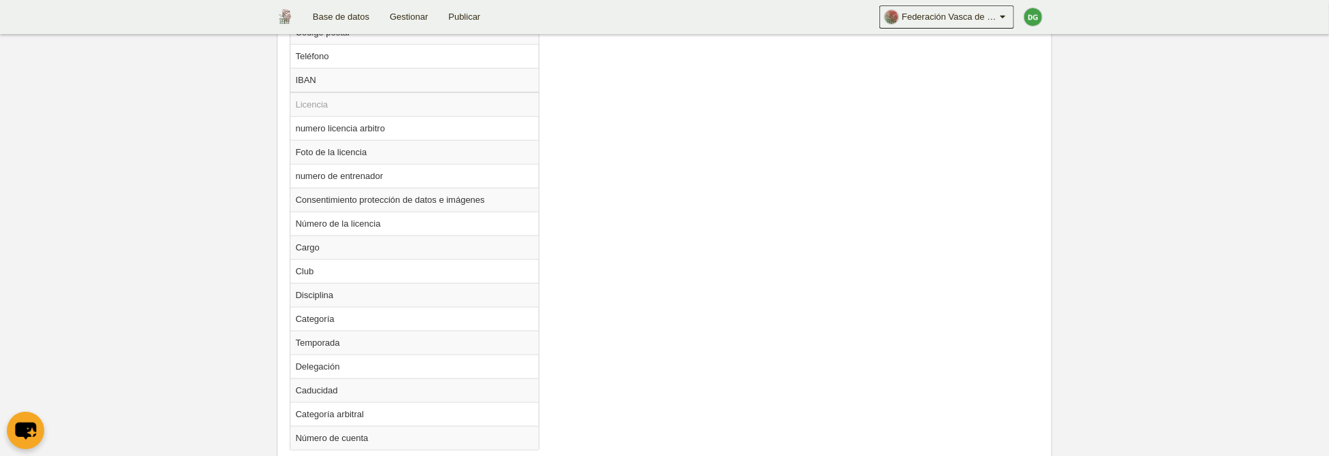
scroll to position [1064, 0]
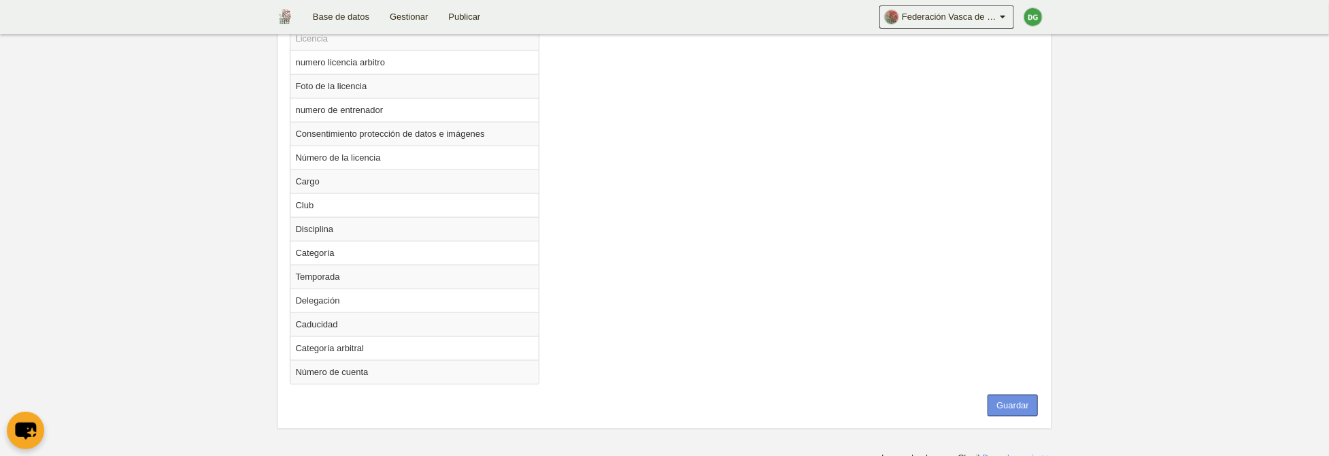
click at [1016, 399] on button "Guardar" at bounding box center [1013, 406] width 50 height 22
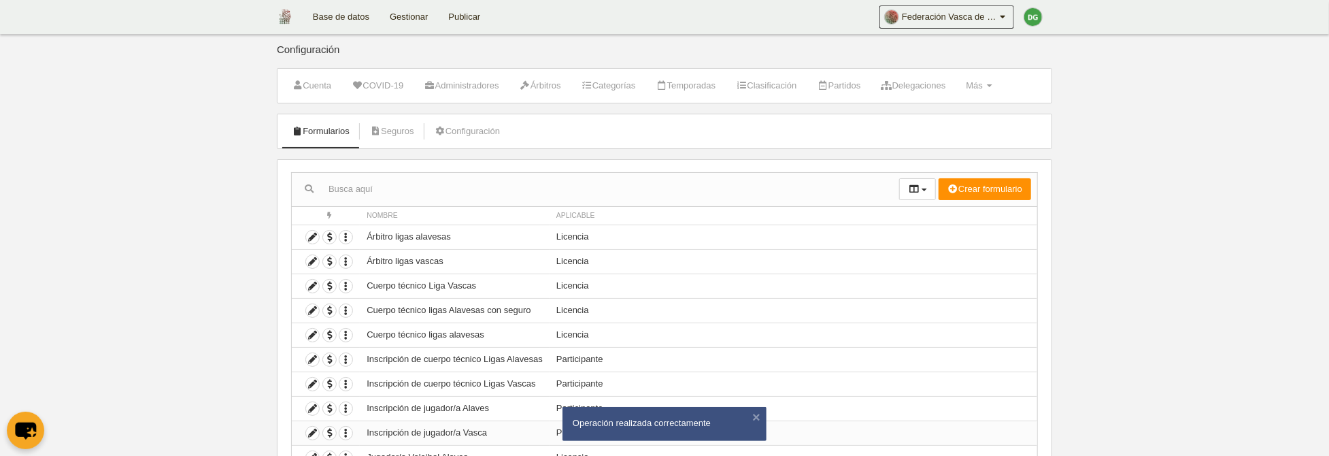
scroll to position [84, 0]
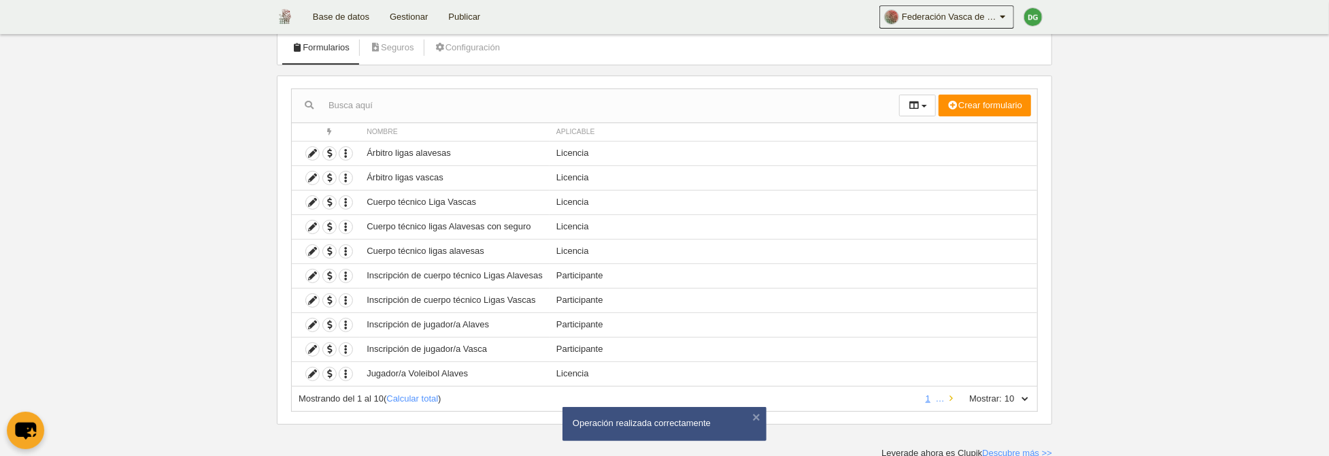
click at [950, 395] on link at bounding box center [951, 398] width 9 height 10
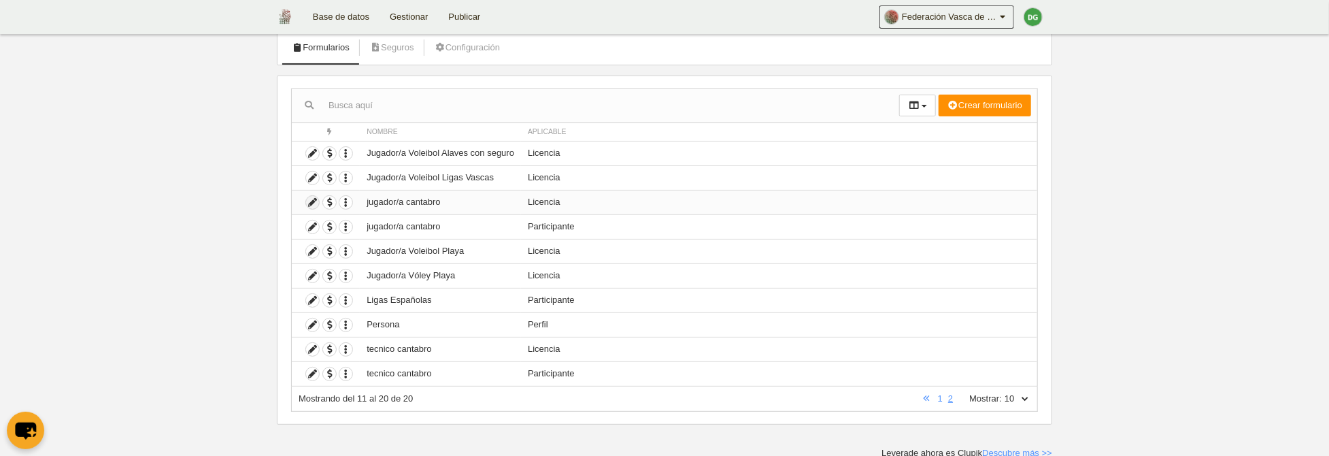
click at [309, 201] on icon at bounding box center [312, 202] width 13 height 13
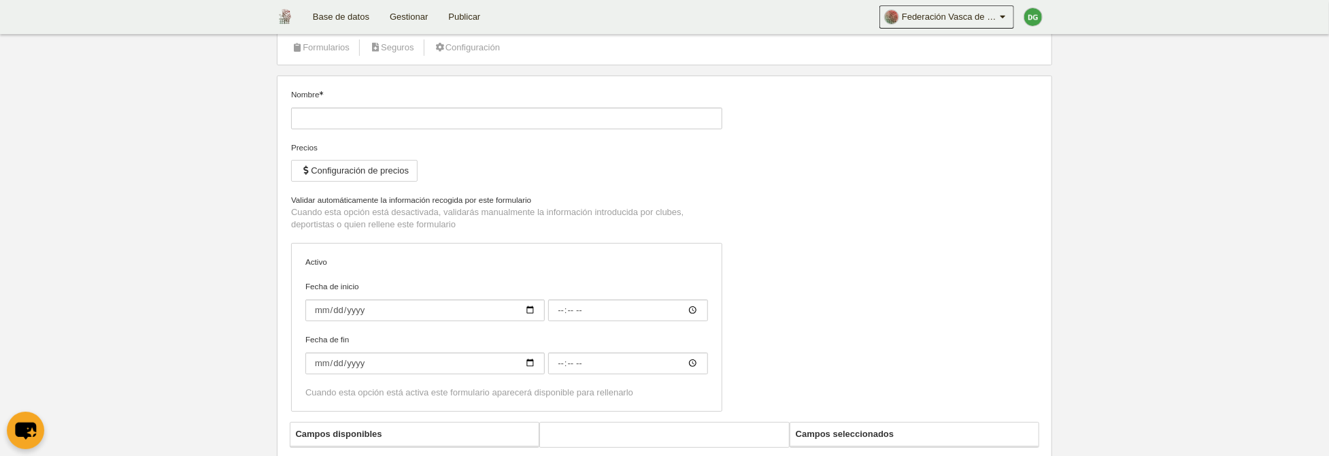
type input "jugador/a cantabro"
checkbox input "true"
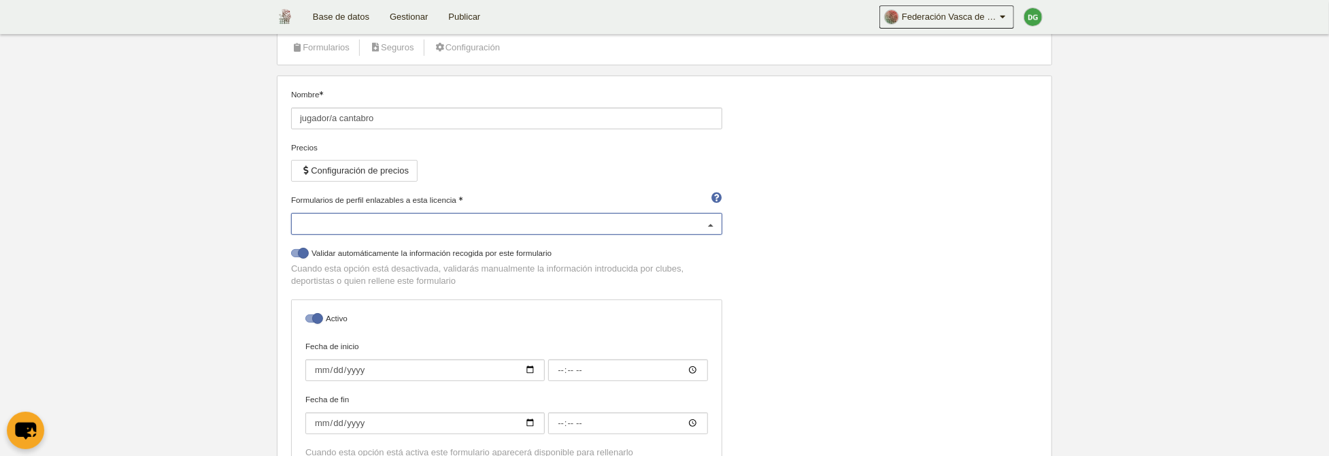
click at [457, 220] on div at bounding box center [506, 224] width 431 height 22
click at [457, 220] on input "Formularios de perfil enlazables a esta licencia" at bounding box center [500, 224] width 400 height 12
click at [780, 292] on div "Nombre jugador/a cantabro Precios Configuración de precios Formularios de perfi…" at bounding box center [664, 284] width 757 height 393
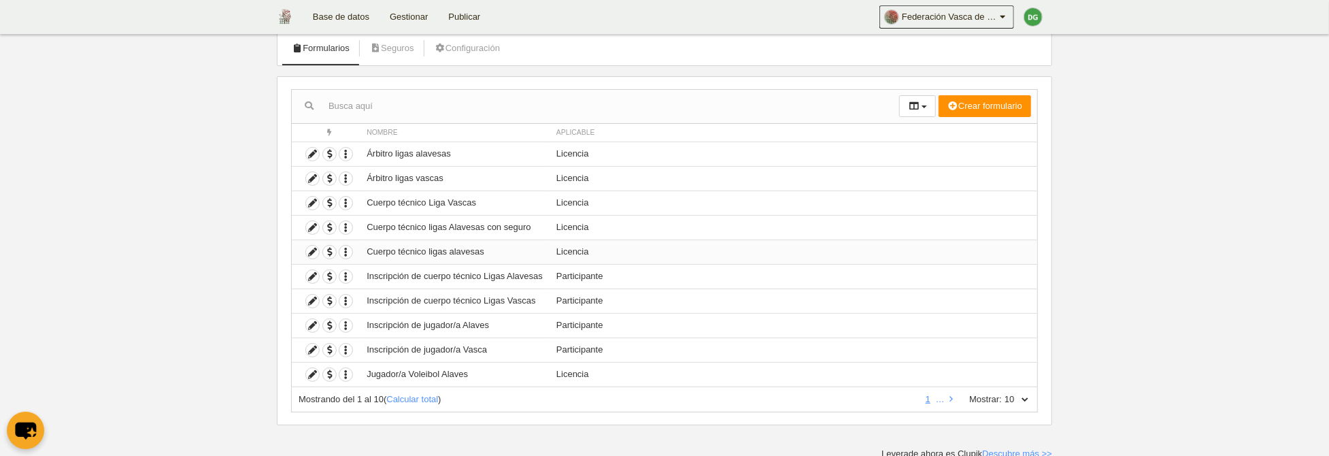
scroll to position [84, 0]
click at [951, 397] on link at bounding box center [951, 398] width 9 height 10
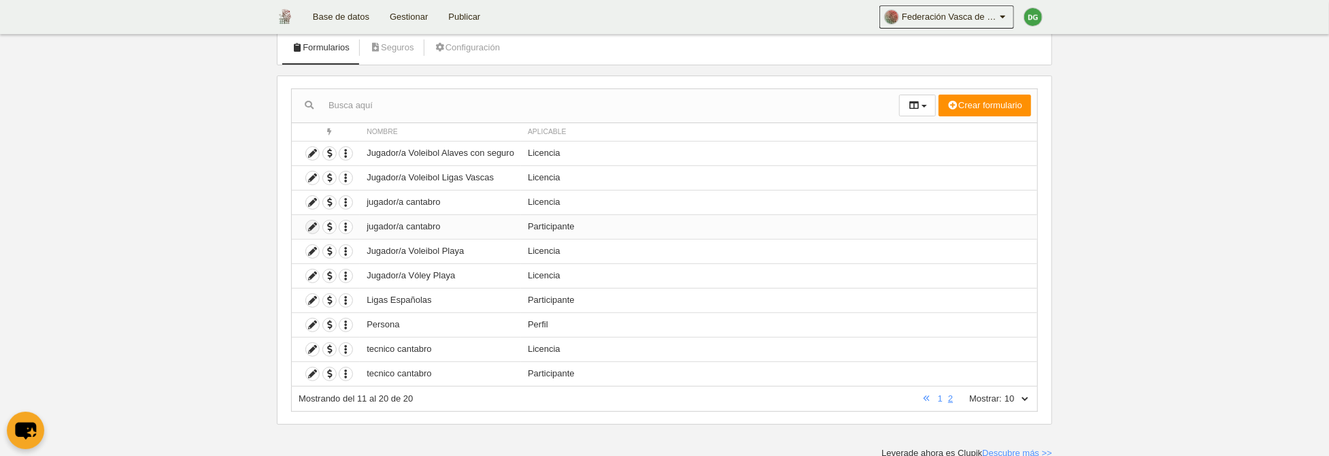
click at [312, 224] on icon at bounding box center [312, 226] width 13 height 13
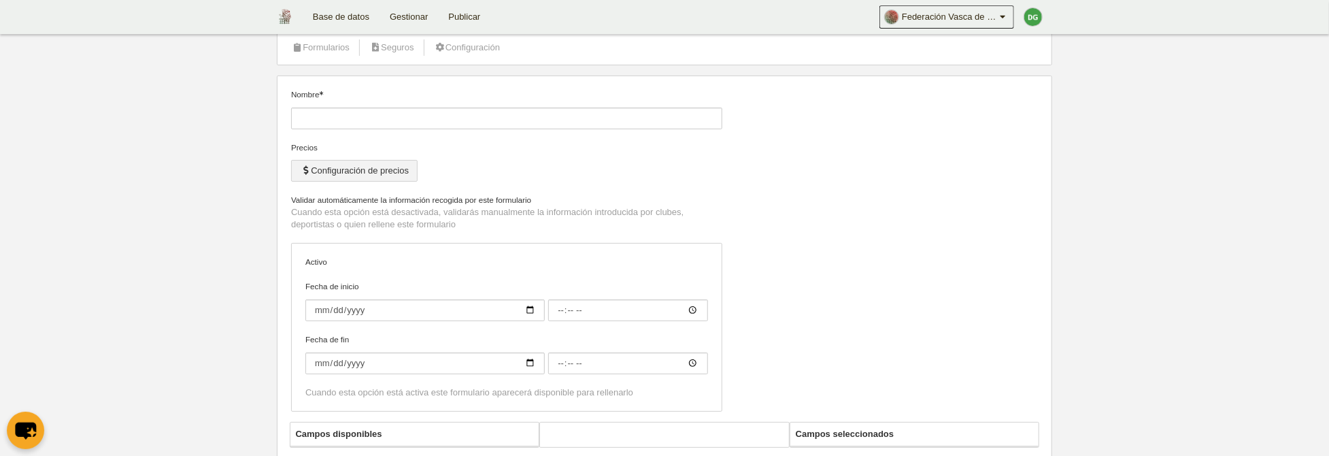
type input "jugador/a cantabro"
checkbox input "true"
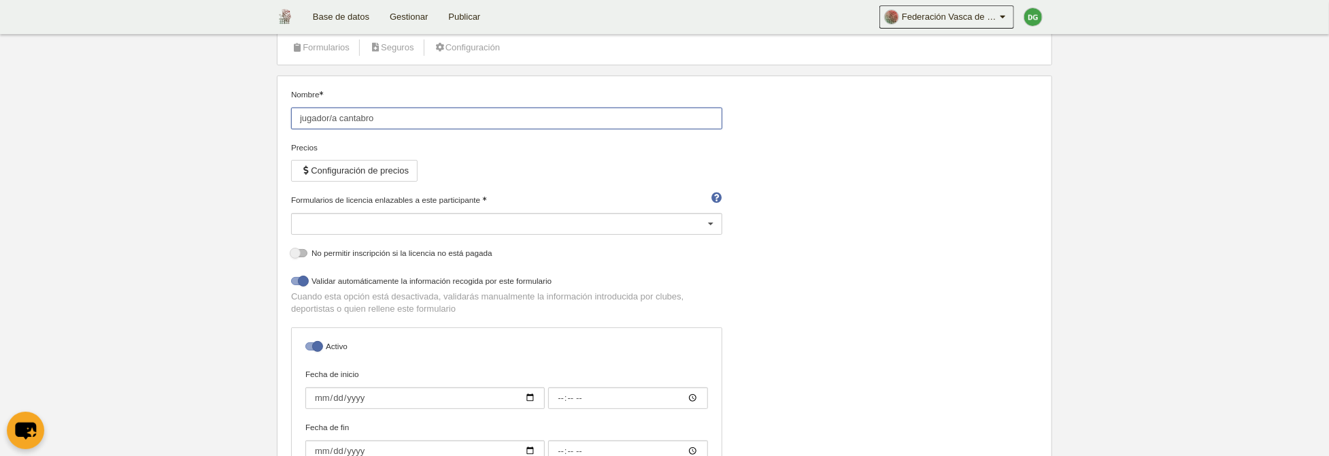
click at [436, 117] on input "jugador/a cantabro" at bounding box center [506, 118] width 431 height 22
click at [506, 221] on div at bounding box center [506, 224] width 431 height 22
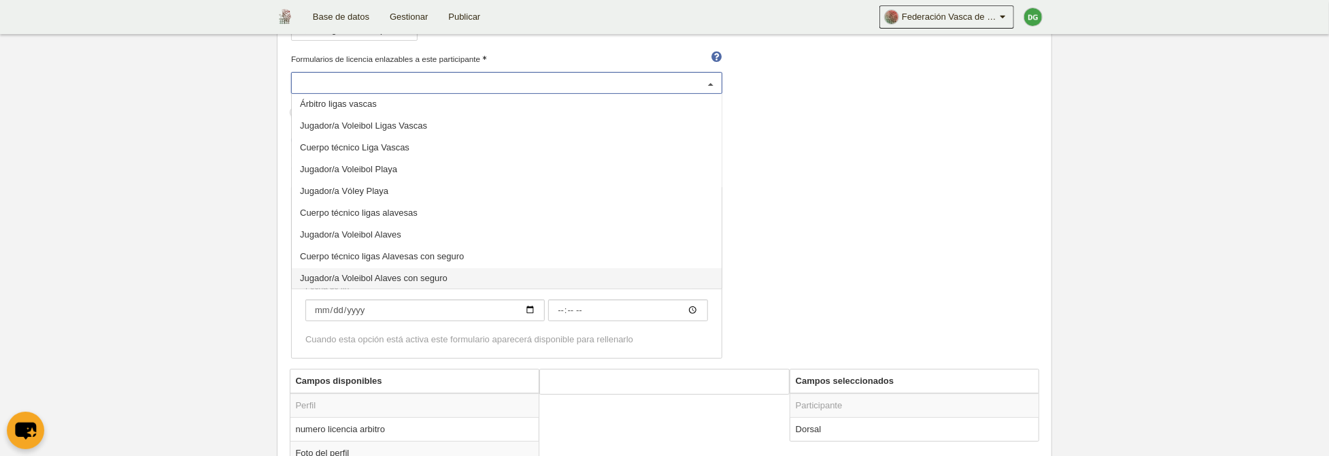
scroll to position [61, 0]
click at [393, 261] on span "jugador/a cantabro" at bounding box center [507, 262] width 430 height 22
select select "selected"
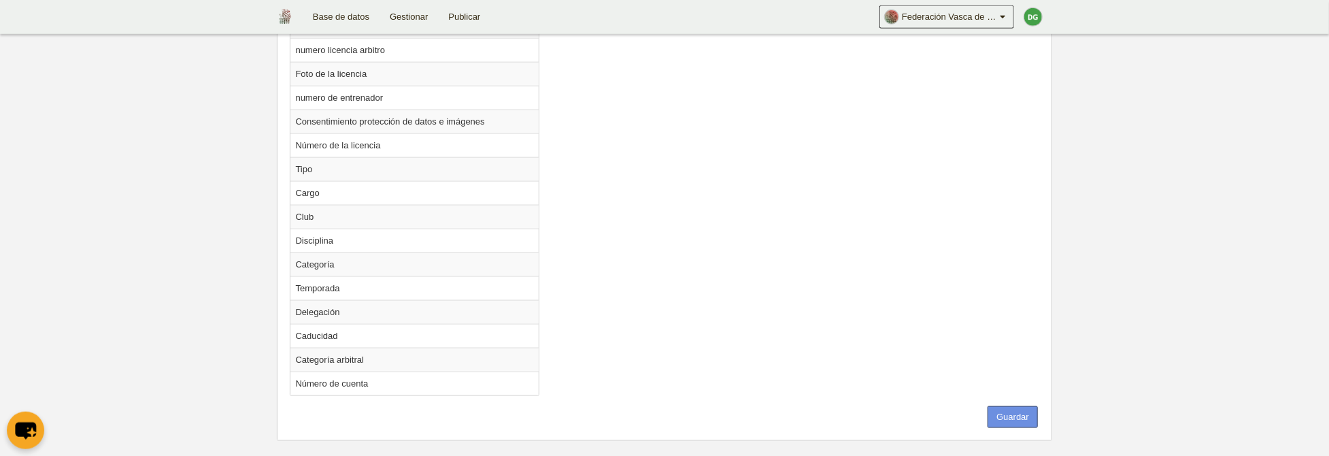
scroll to position [1116, 0]
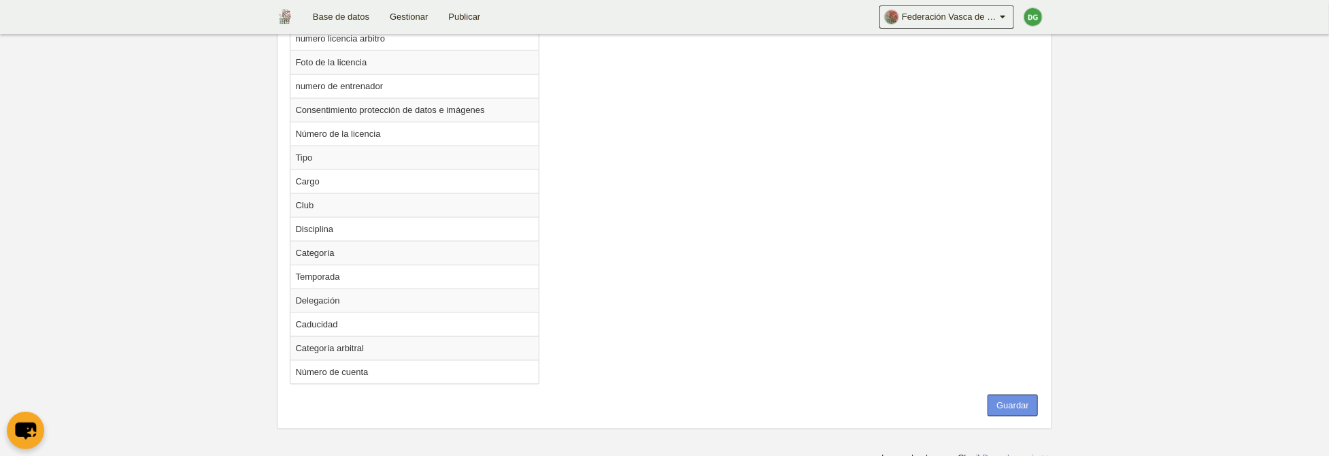
click at [1017, 400] on button "Guardar" at bounding box center [1013, 406] width 50 height 22
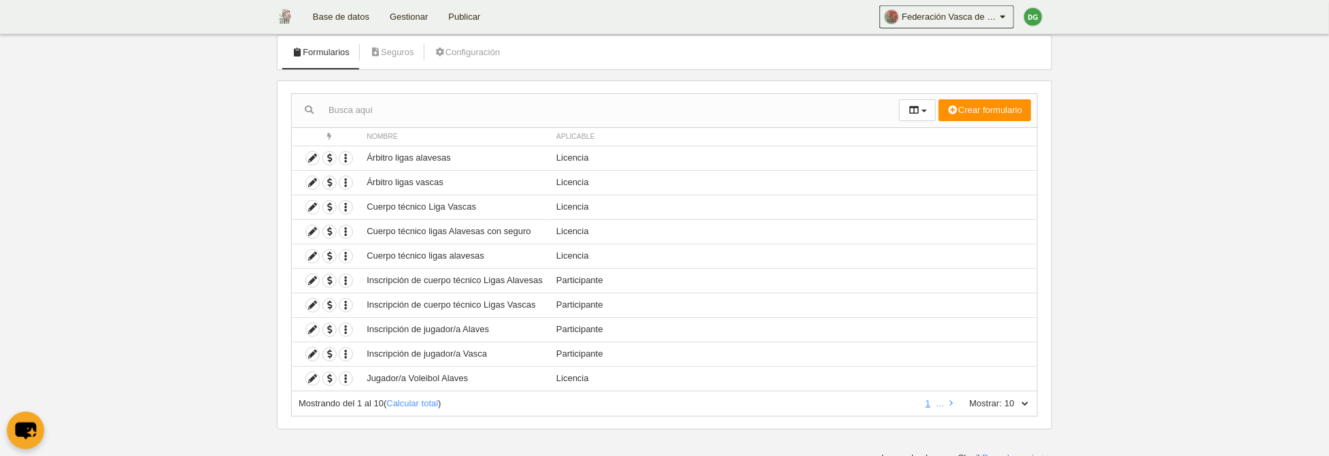
scroll to position [84, 0]
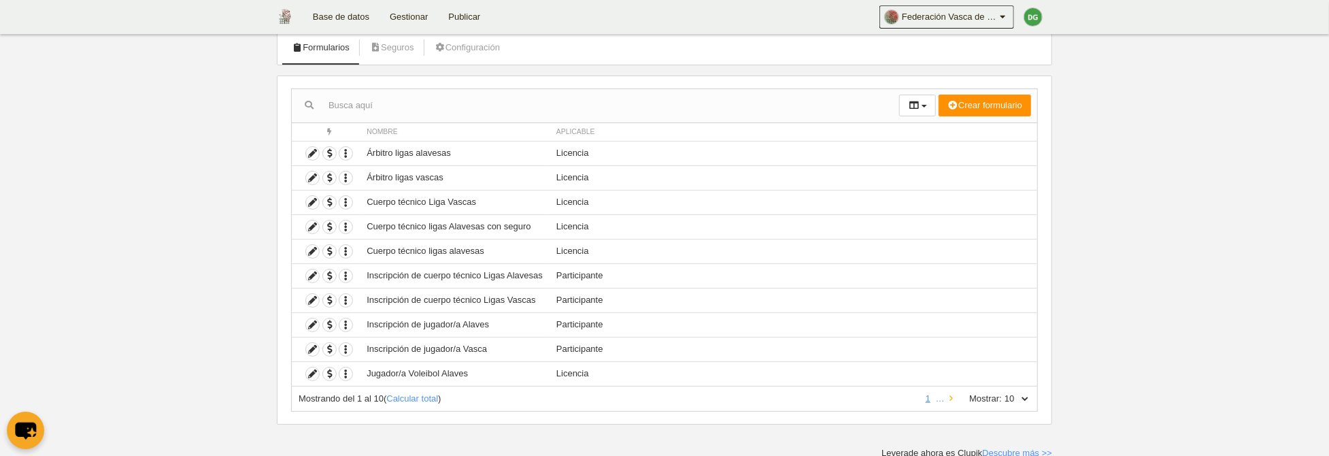
click at [950, 395] on icon at bounding box center [951, 398] width 3 height 9
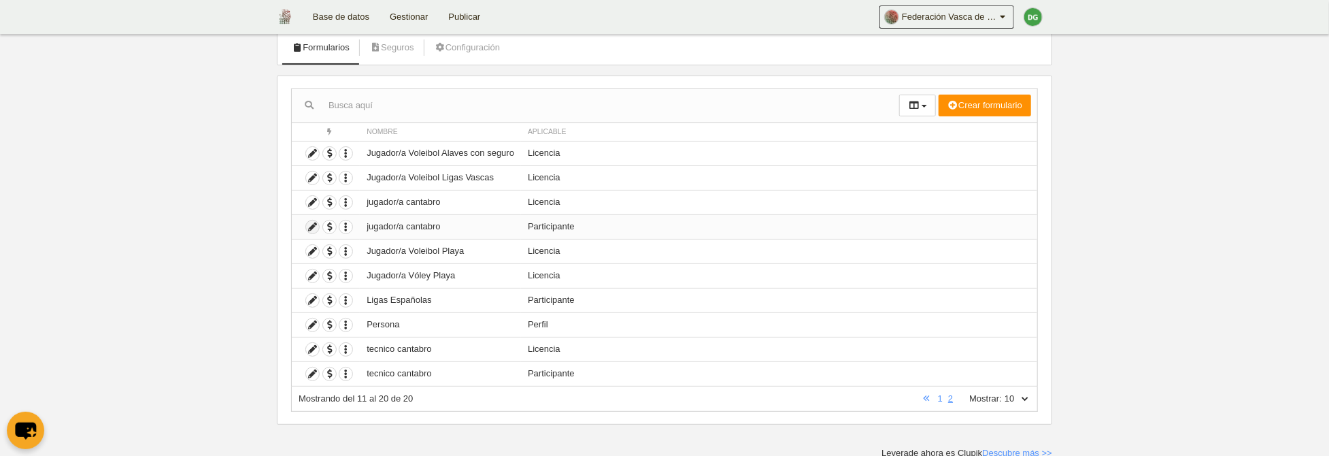
click at [314, 227] on icon at bounding box center [312, 226] width 13 height 13
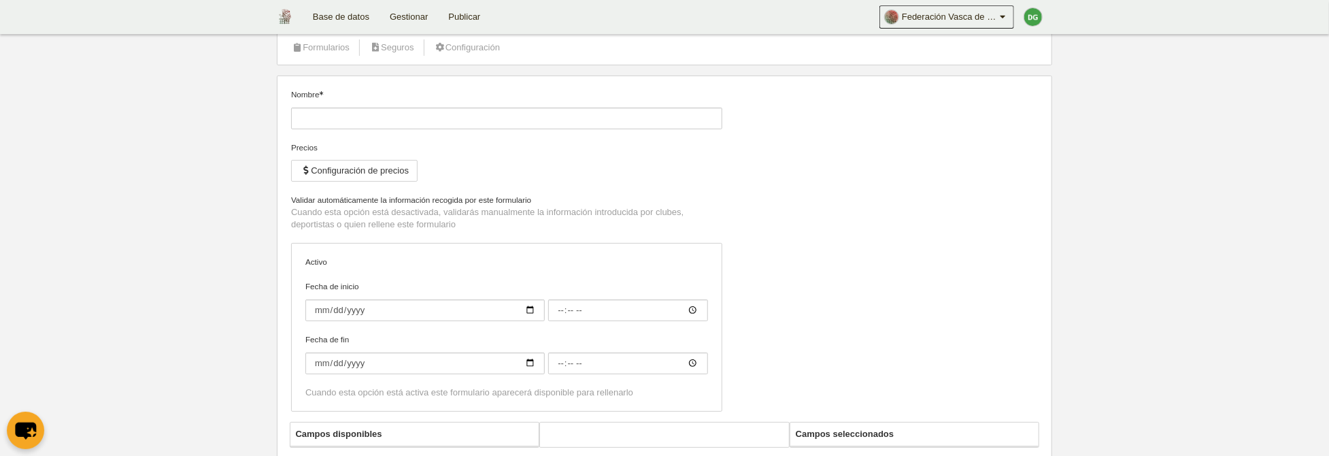
type input "jugador/a cantabro"
checkbox input "true"
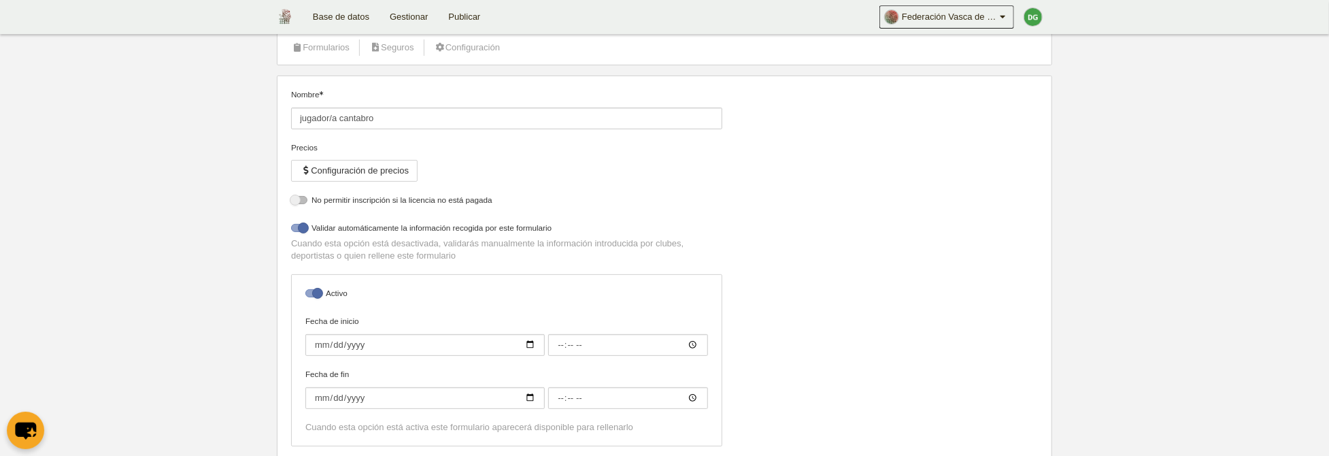
select select "selected"
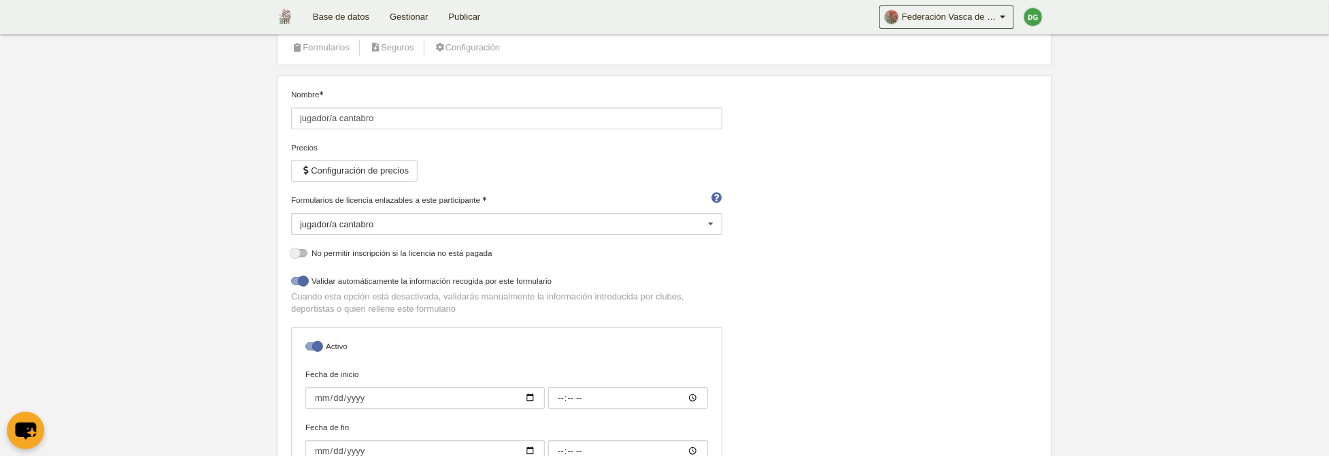
click at [528, 216] on div "jugador/a cantabro" at bounding box center [506, 224] width 431 height 22
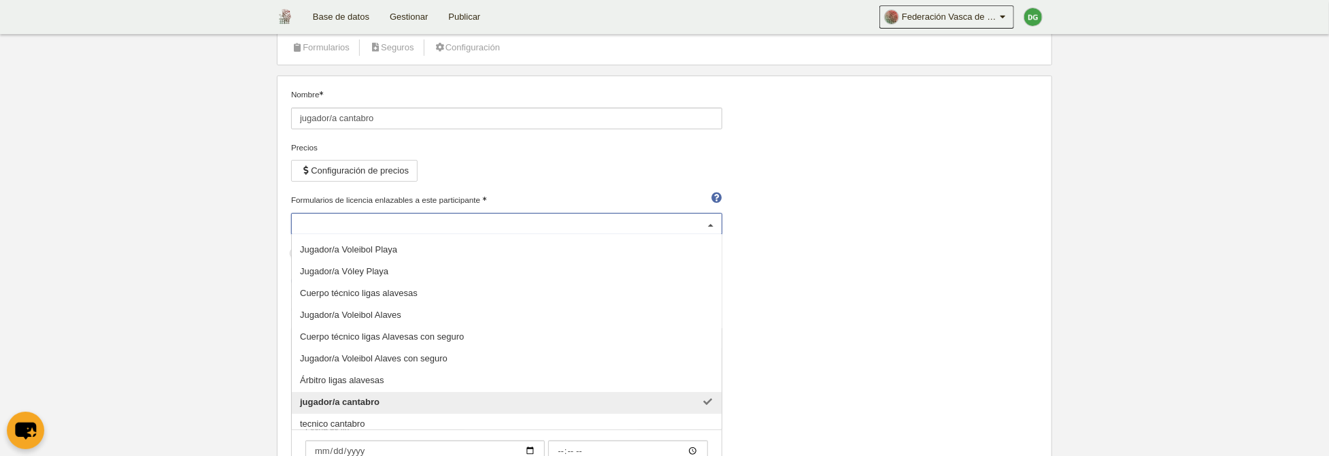
click at [528, 218] on input "Formularios de licencia enlazables a este participante" at bounding box center [500, 224] width 400 height 12
click at [218, 137] on body "Base de datos Gestionar Publicar Federación Vasca de Voleibol Ajustes generales…" at bounding box center [664, 144] width 1329 height 456
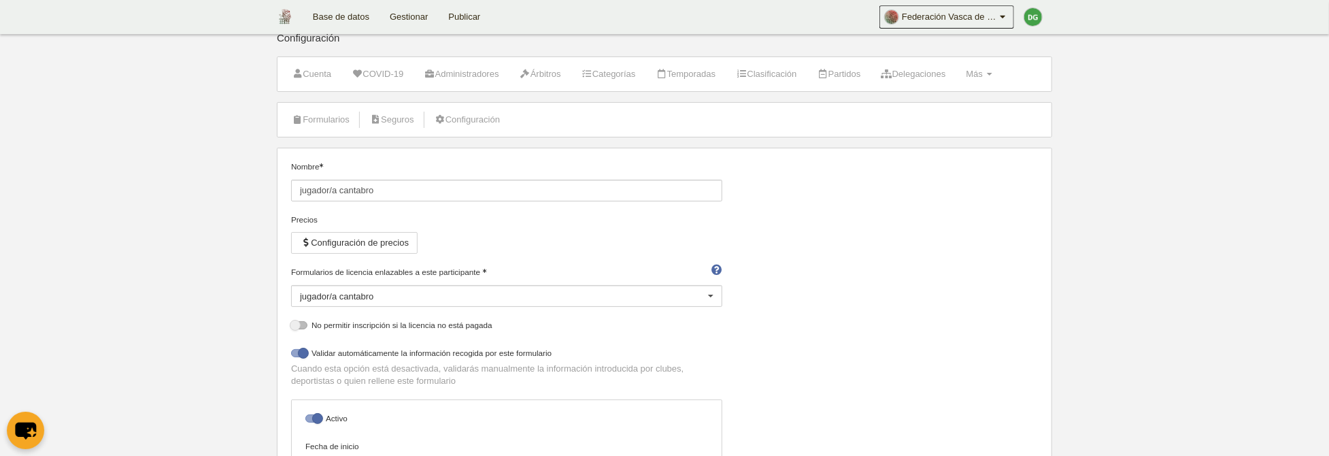
scroll to position [0, 0]
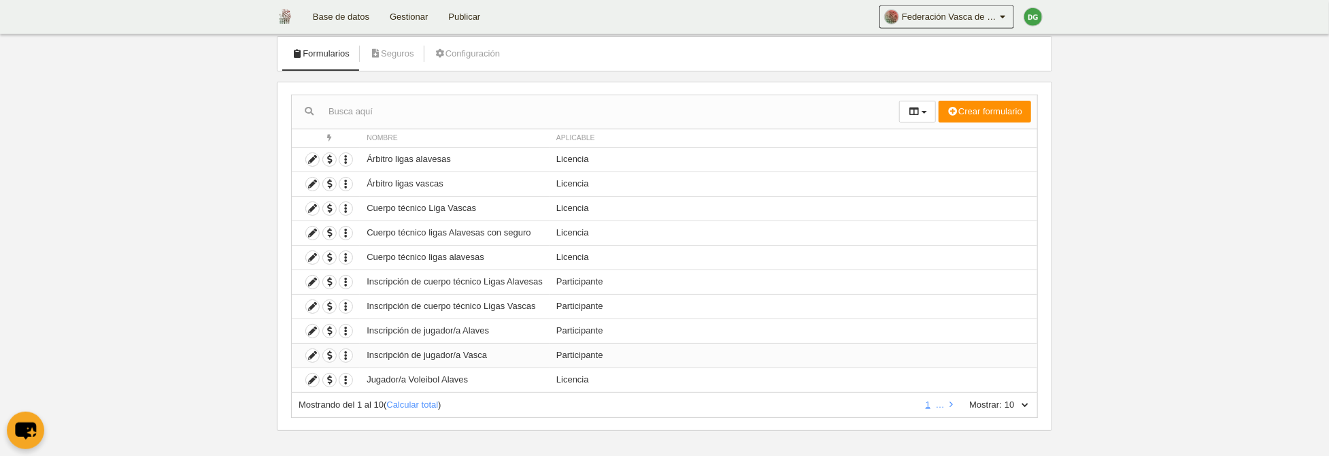
scroll to position [84, 0]
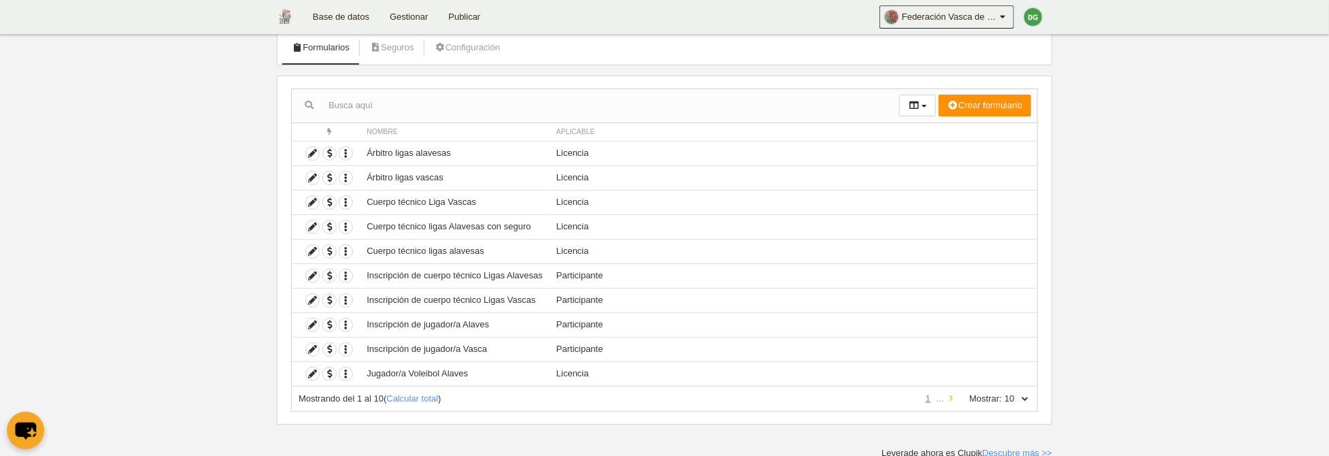
click at [950, 398] on link at bounding box center [951, 398] width 9 height 10
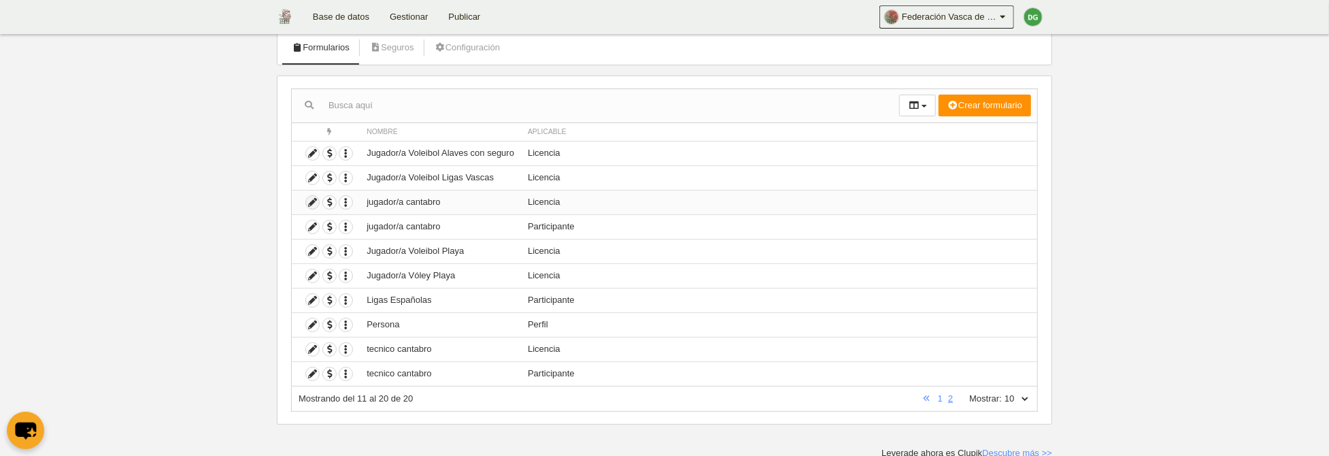
click at [310, 201] on icon at bounding box center [312, 202] width 13 height 13
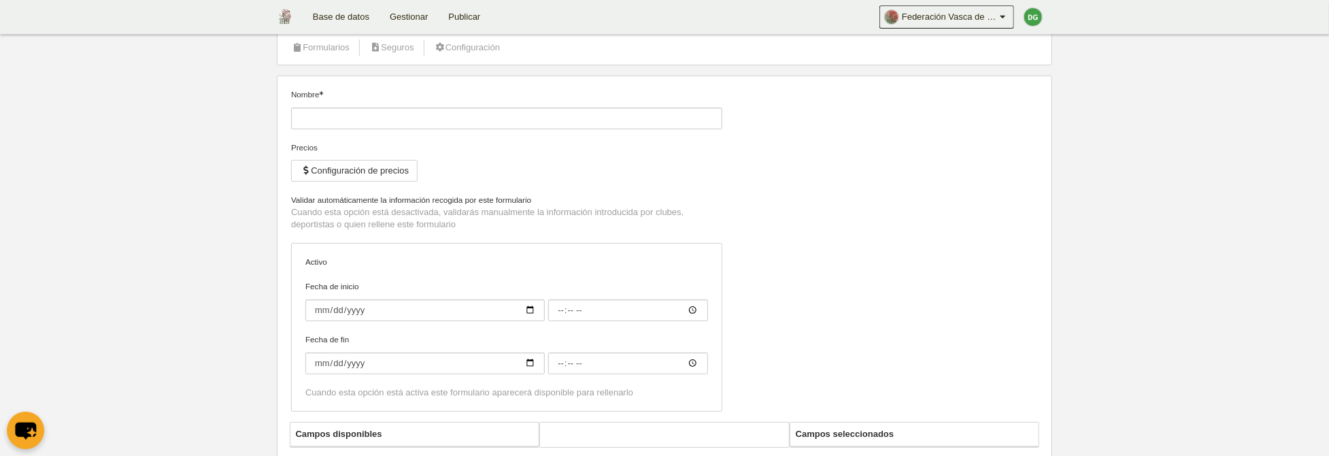
type input "jugador/a cantabro"
checkbox input "true"
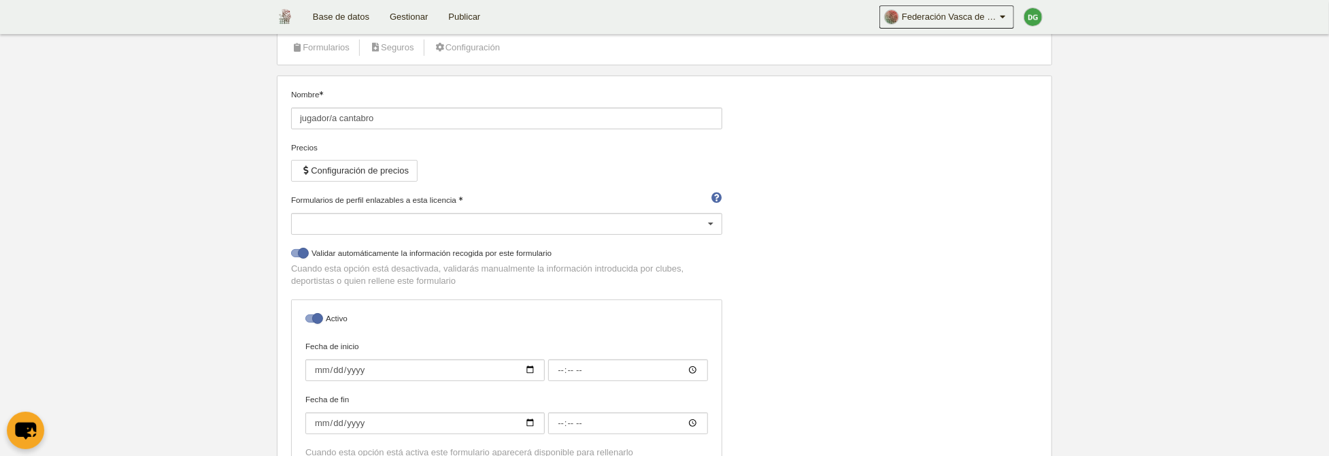
click at [508, 229] on div at bounding box center [506, 224] width 431 height 22
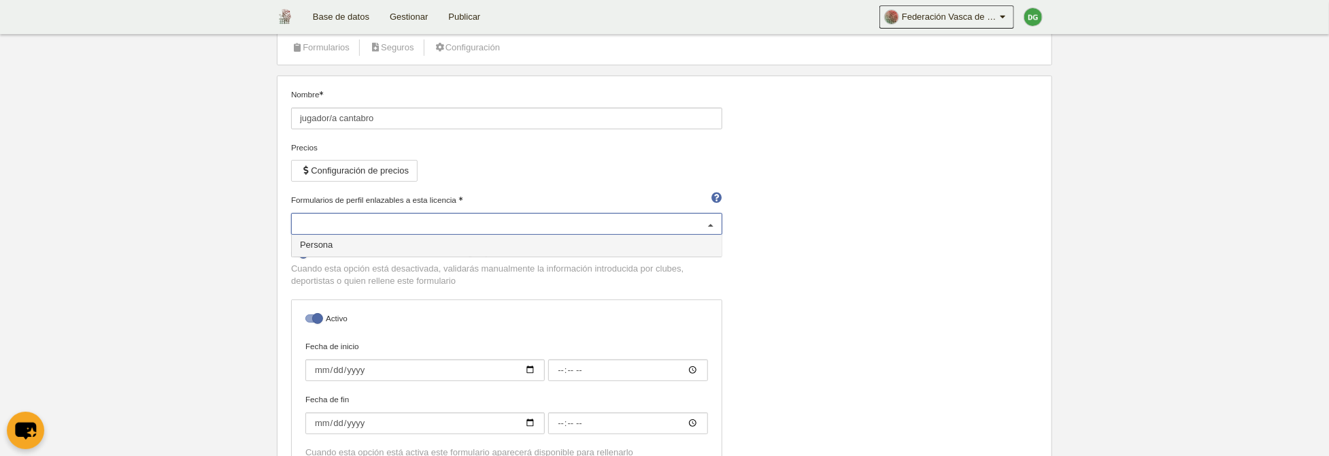
click at [313, 246] on span "Persona" at bounding box center [316, 244] width 33 height 10
select select "selected"
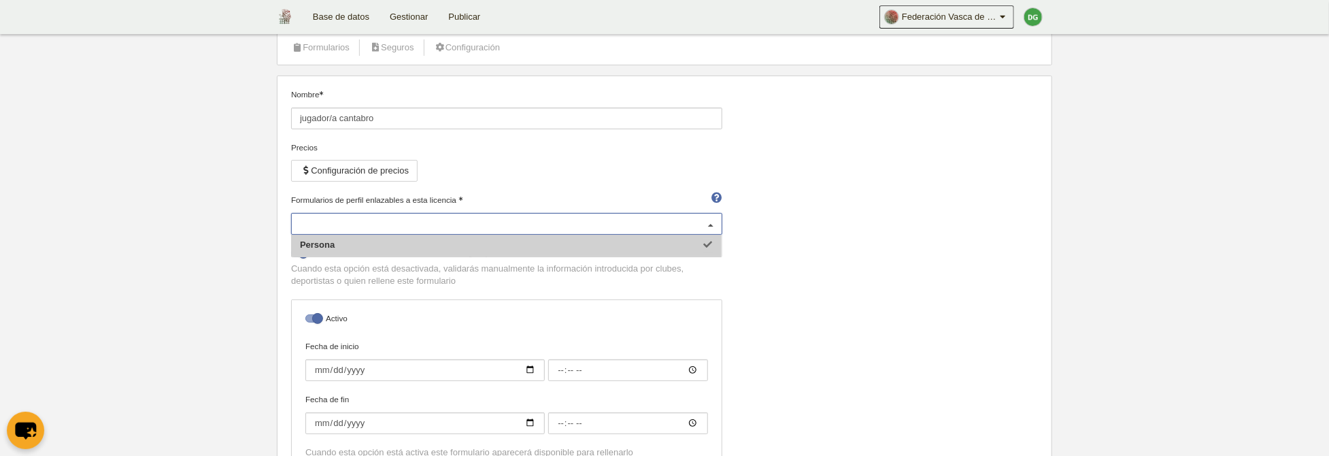
click at [552, 280] on p "Cuando esta opción está desactivada, validarás manualmente la información intro…" at bounding box center [506, 275] width 431 height 24
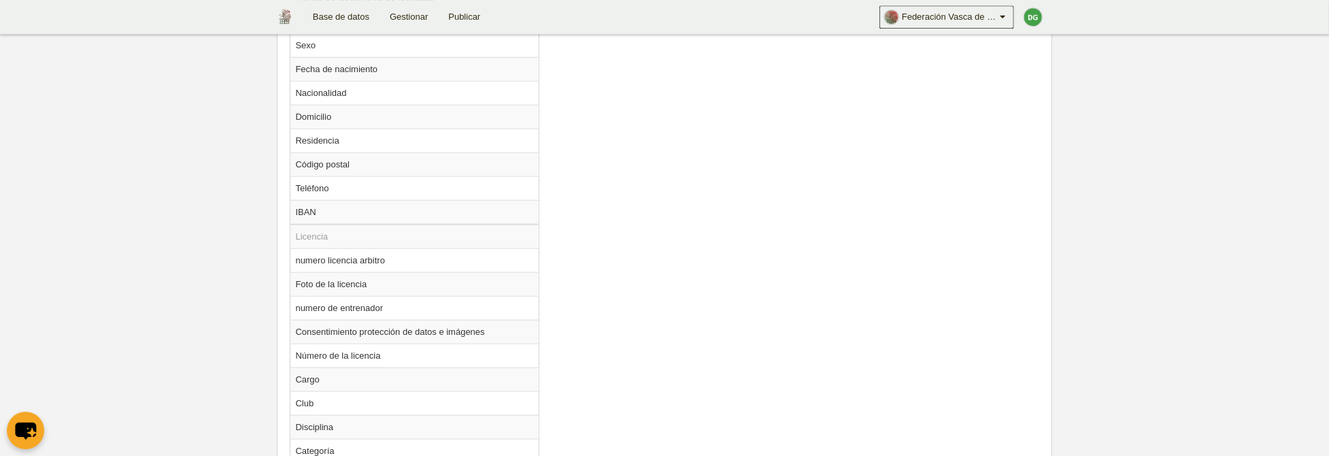
scroll to position [1064, 0]
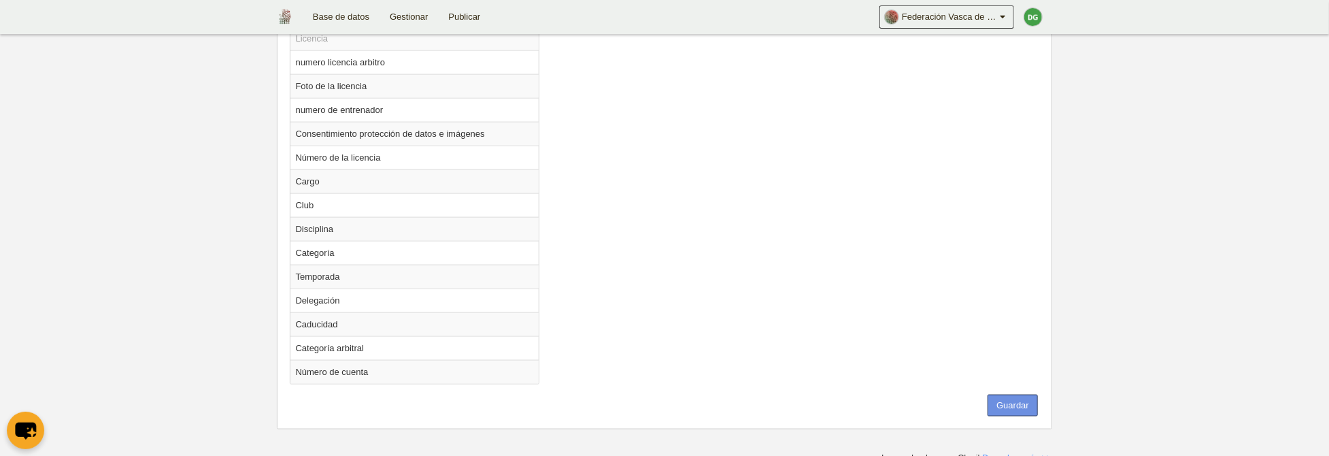
click at [1013, 397] on button "Guardar" at bounding box center [1013, 406] width 50 height 22
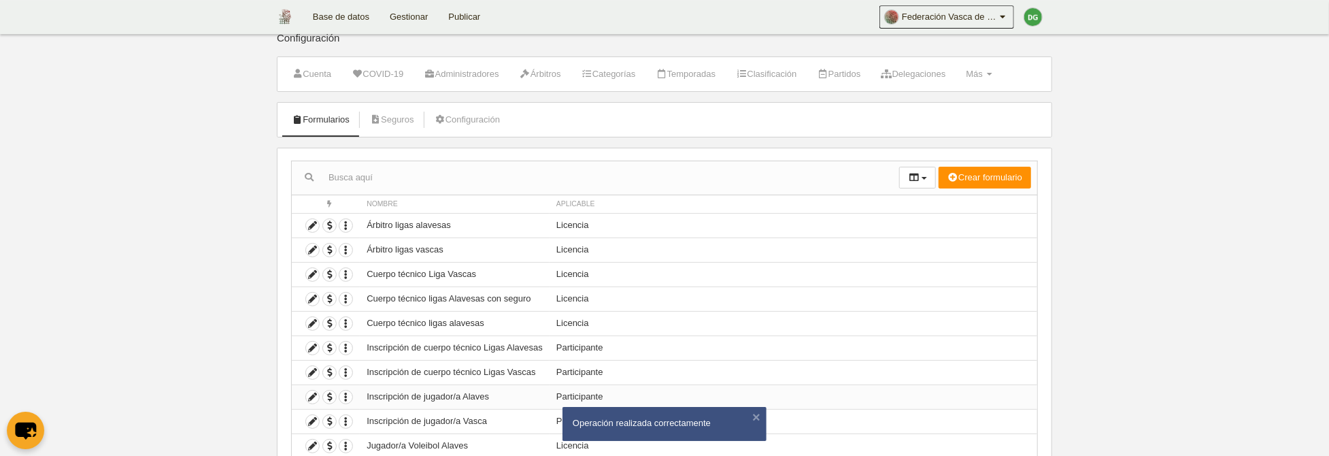
scroll to position [84, 0]
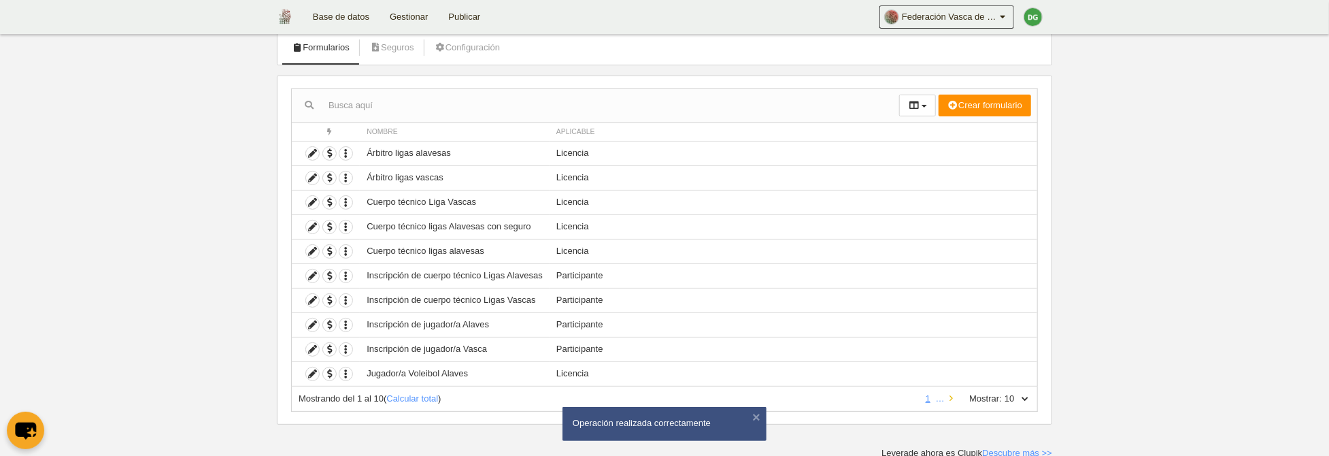
click at [950, 395] on icon at bounding box center [951, 398] width 3 height 9
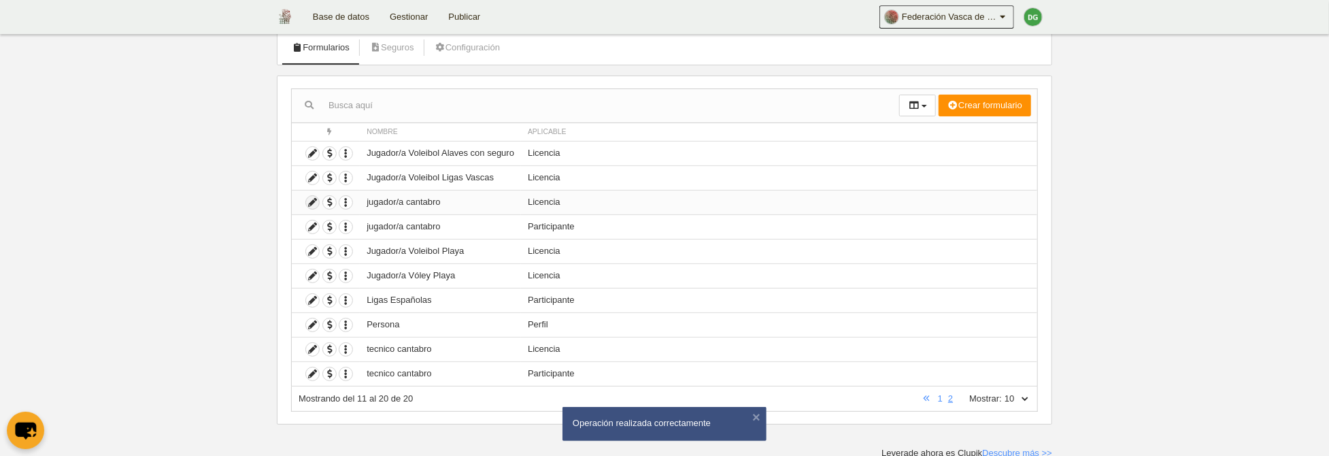
click at [310, 199] on icon at bounding box center [312, 202] width 13 height 13
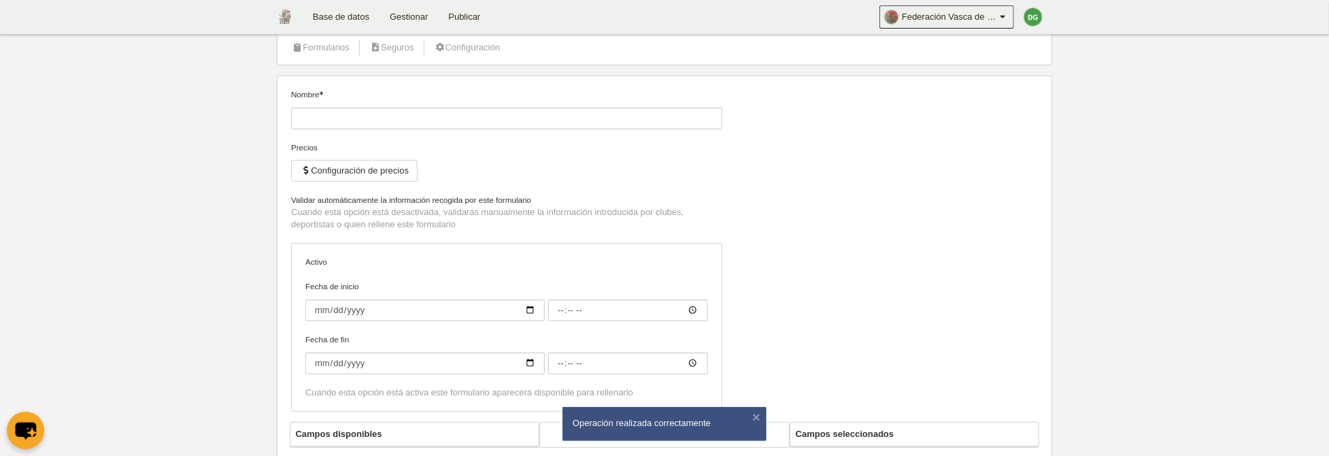
type input "jugador/a cantabro"
checkbox input "true"
select select "selected"
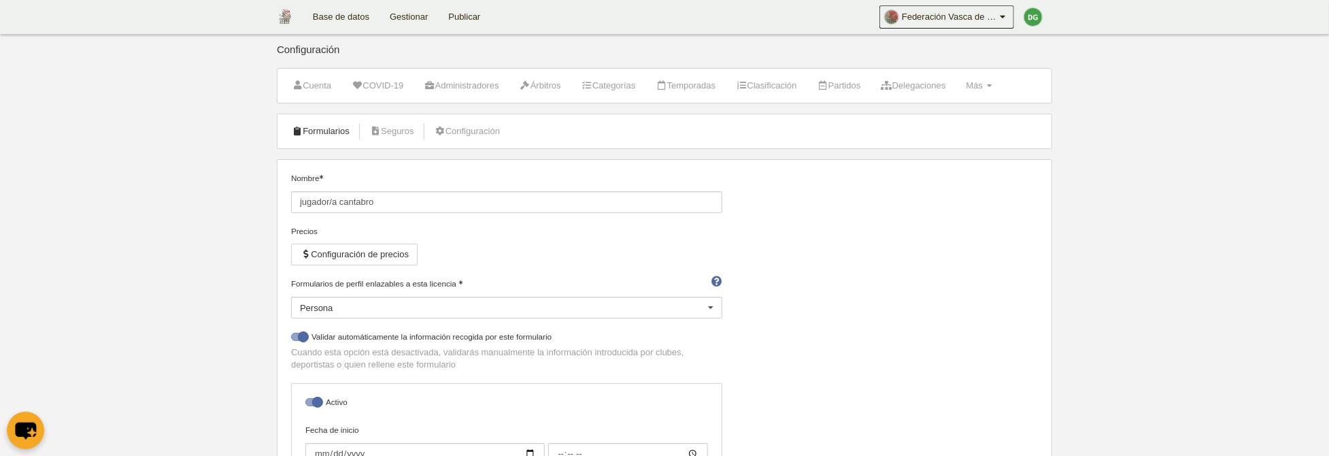
click at [325, 130] on link "Formularios" at bounding box center [320, 131] width 73 height 20
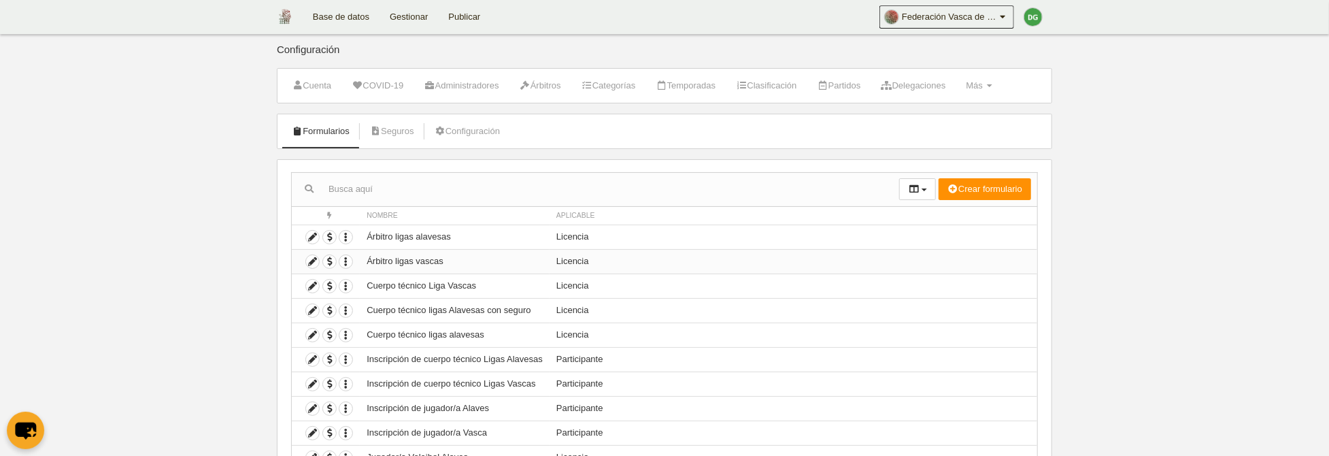
scroll to position [70, 0]
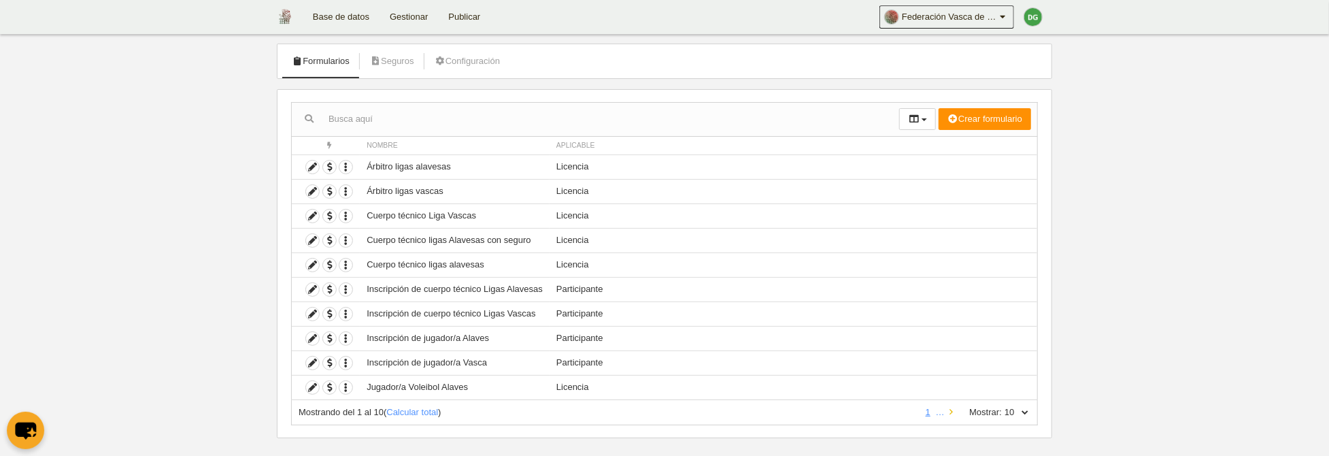
click at [950, 410] on icon at bounding box center [951, 412] width 3 height 9
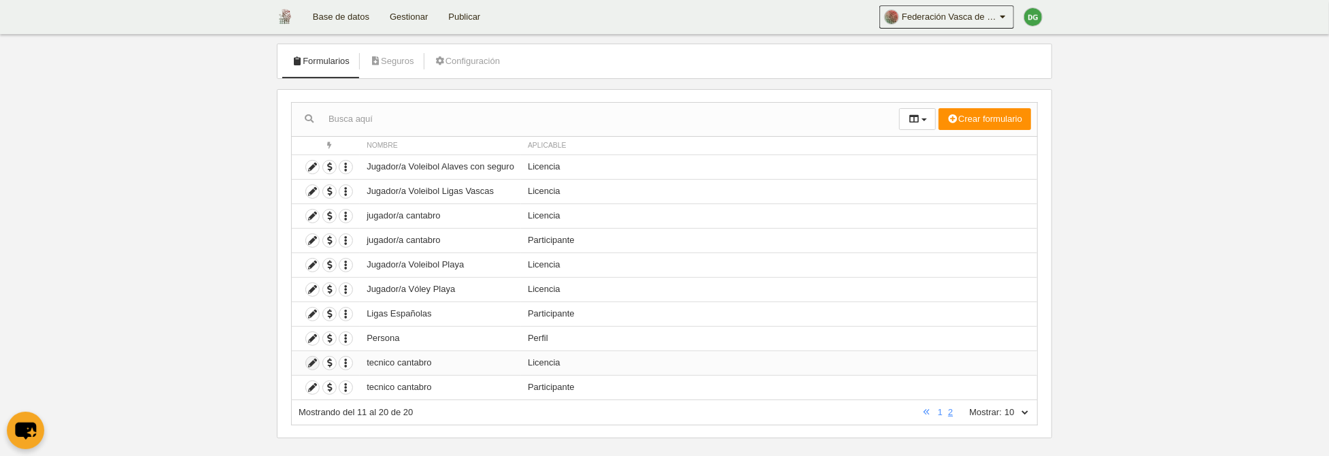
click at [316, 363] on icon at bounding box center [312, 362] width 13 height 13
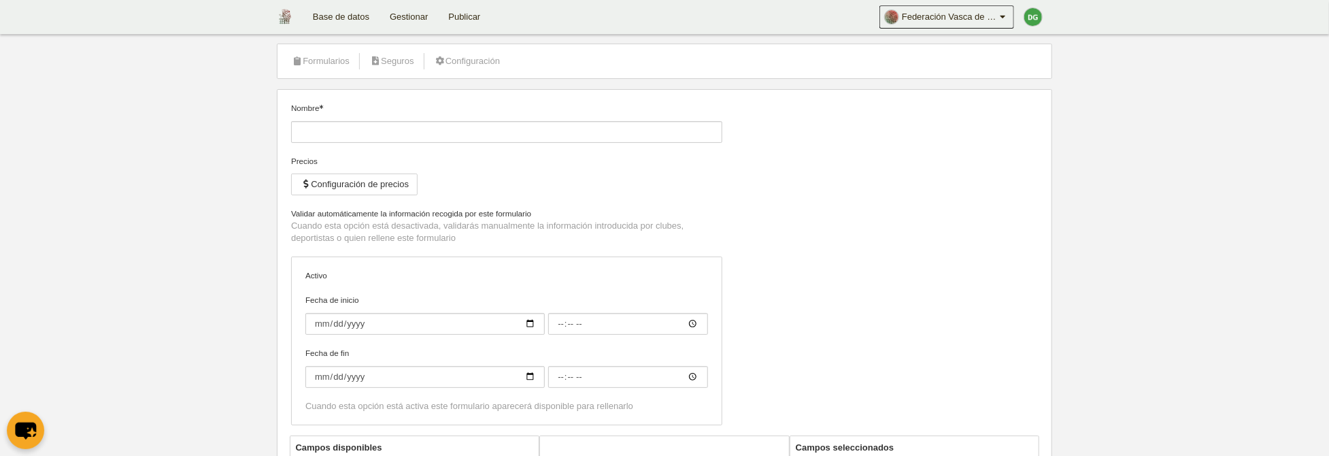
type input "tecnico cantabro"
checkbox input "true"
select select "selected"
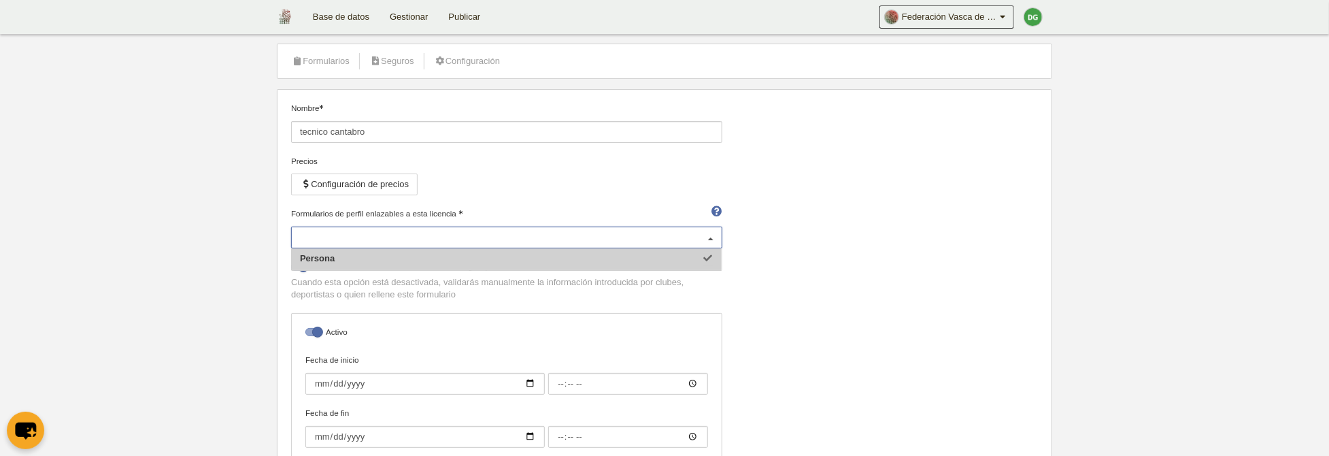
click at [463, 235] on div "Persona" at bounding box center [506, 238] width 431 height 22
click at [331, 64] on link "Formularios" at bounding box center [320, 61] width 73 height 20
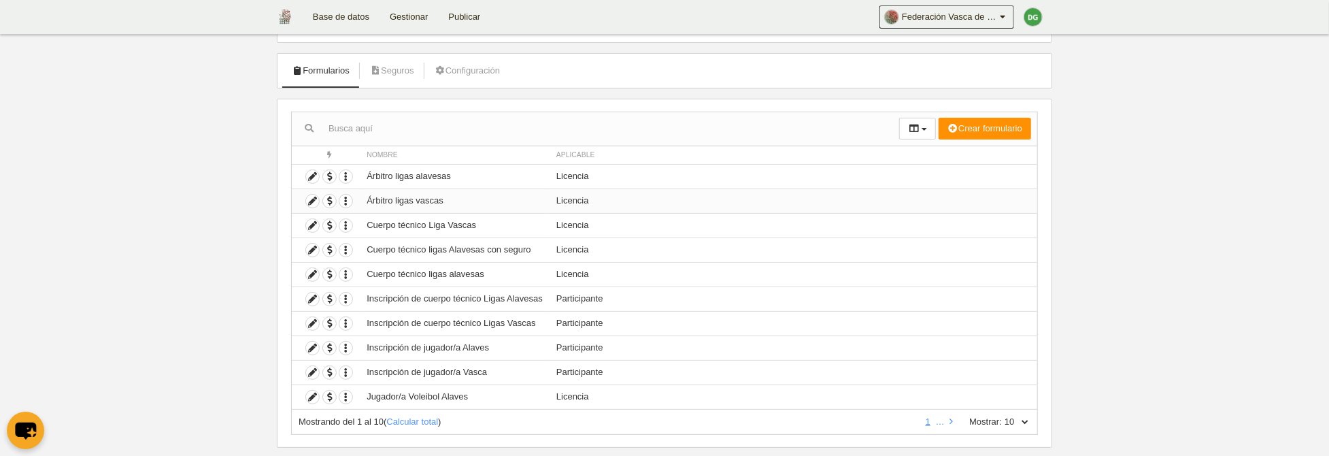
scroll to position [84, 0]
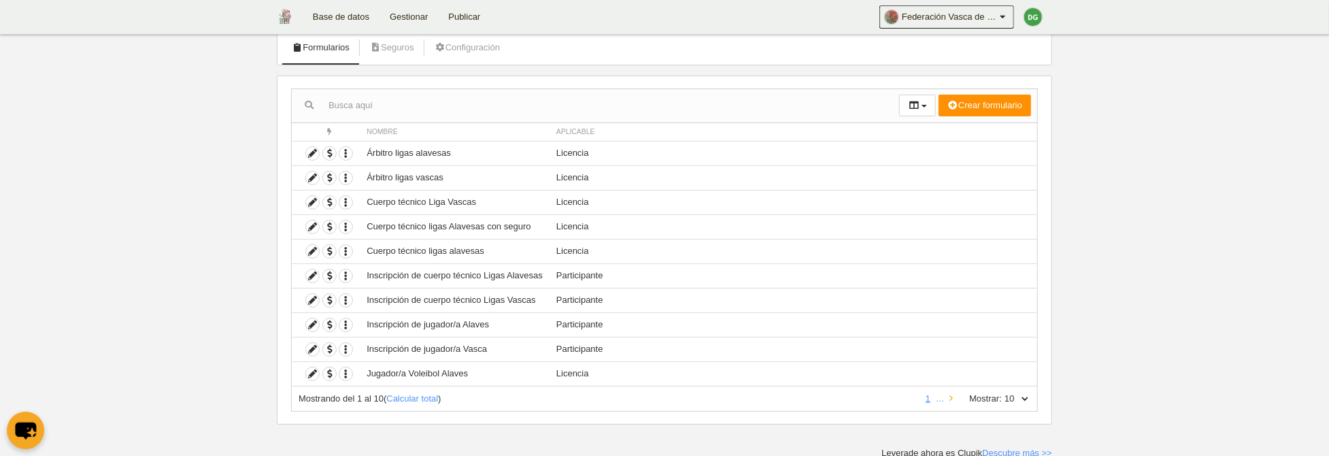
click at [950, 395] on icon at bounding box center [951, 398] width 3 height 9
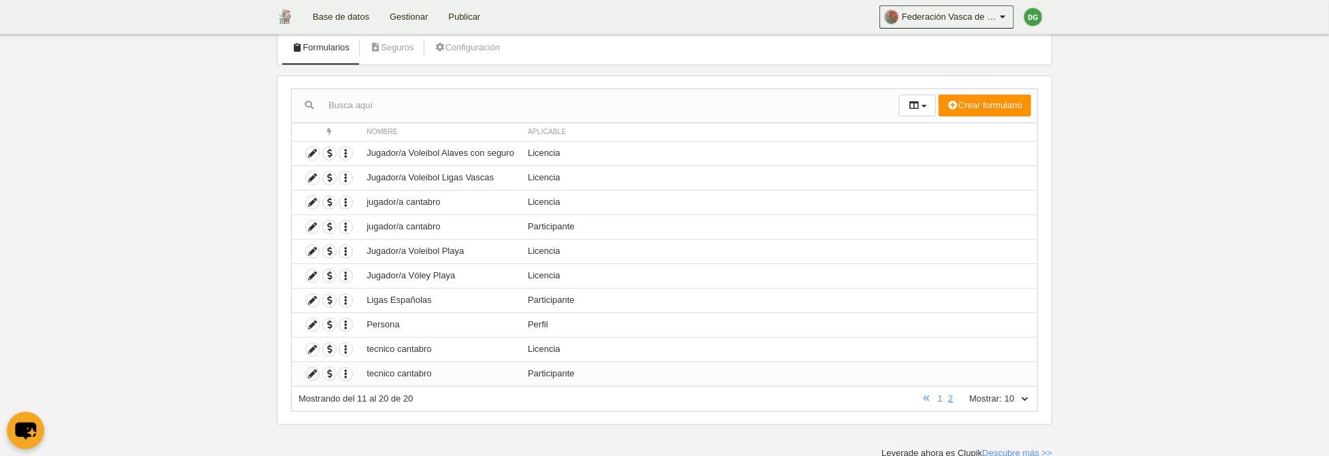
click at [311, 374] on icon at bounding box center [312, 373] width 13 height 13
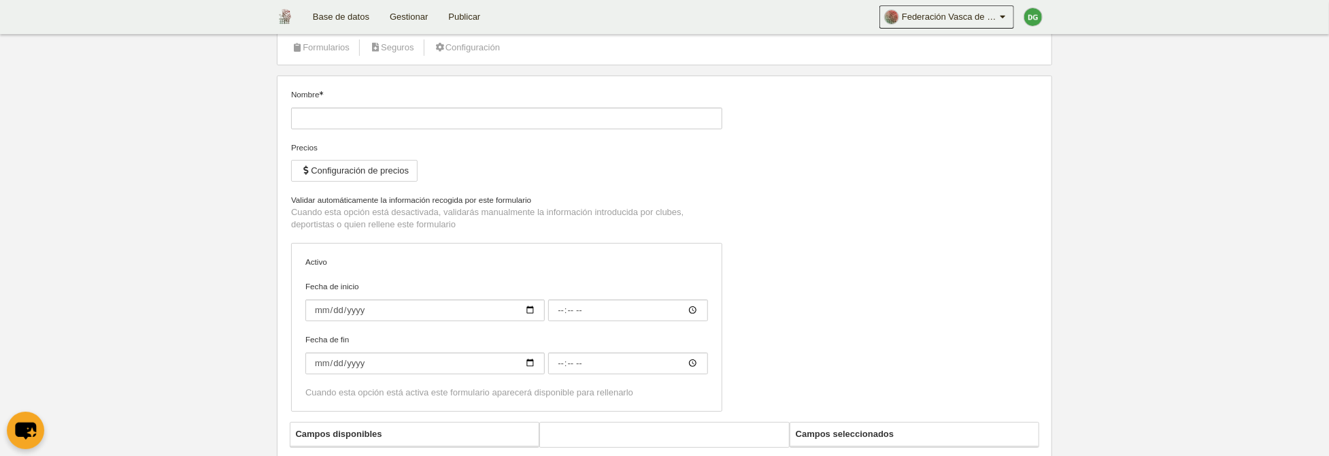
type input "tecnico cantabro"
checkbox input "true"
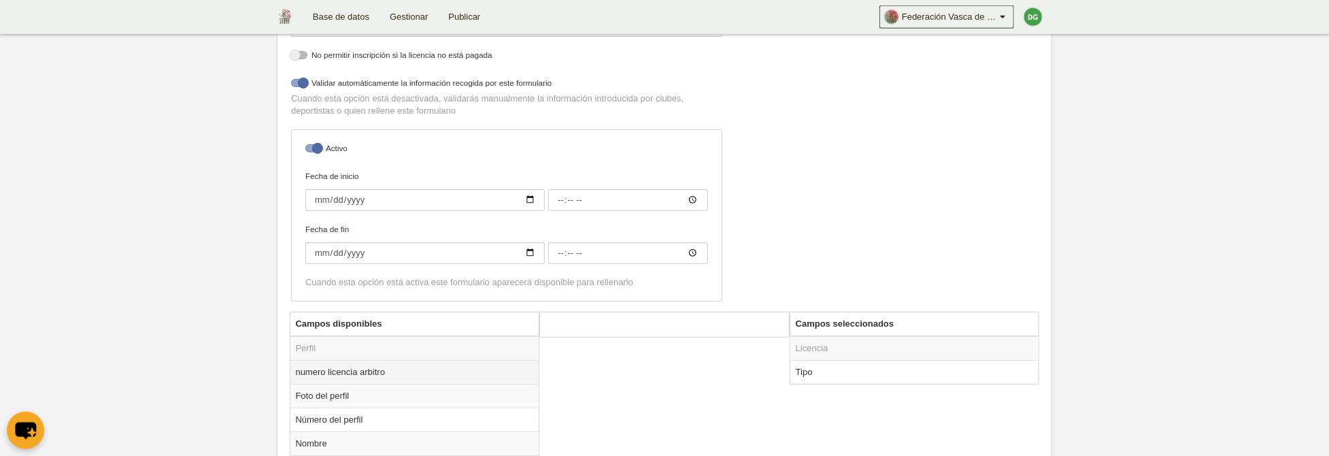
scroll to position [100, 0]
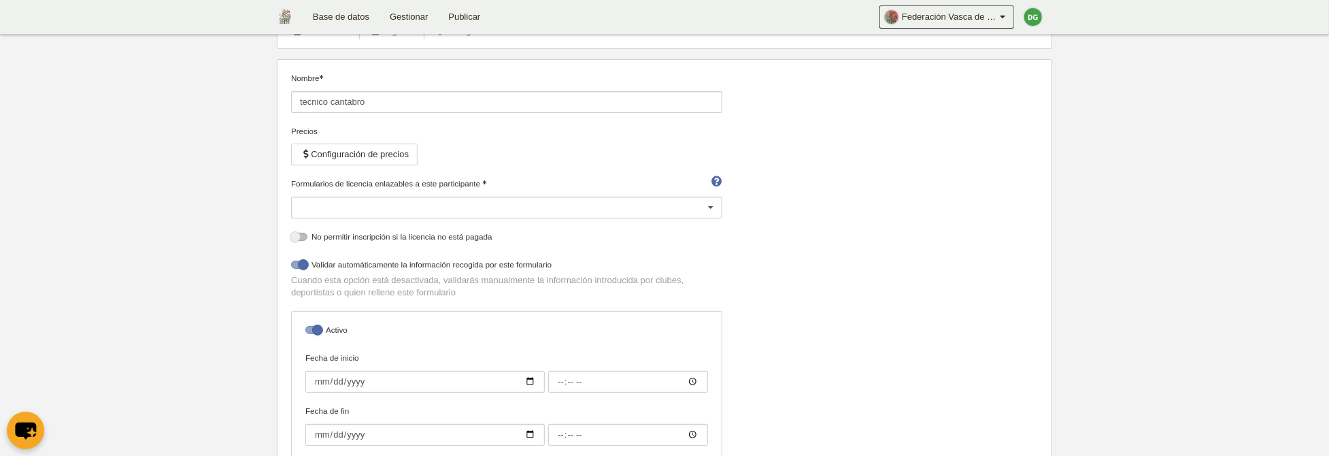
click at [463, 205] on div at bounding box center [506, 208] width 431 height 22
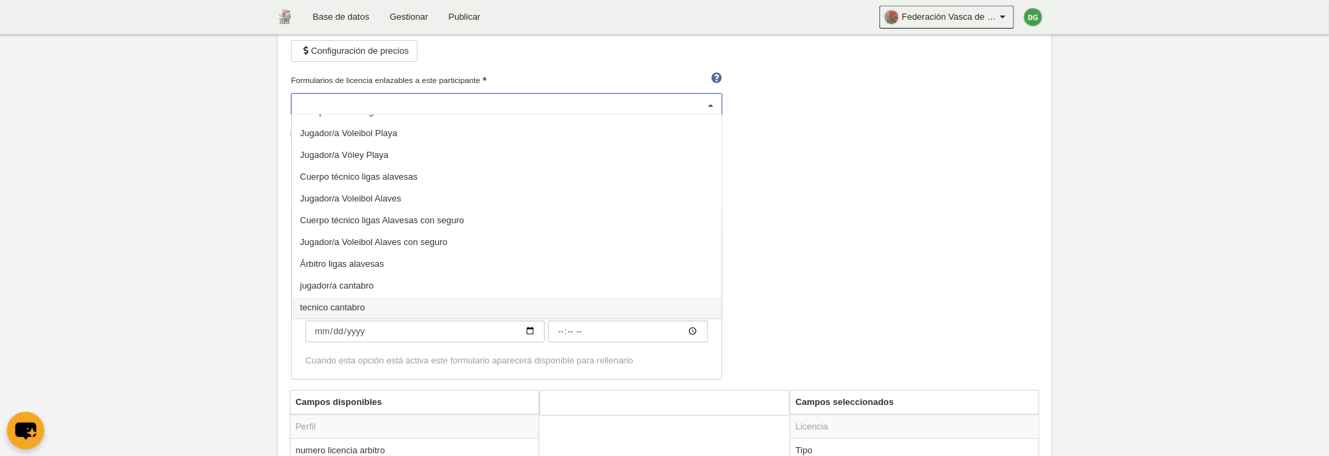
scroll to position [241, 0]
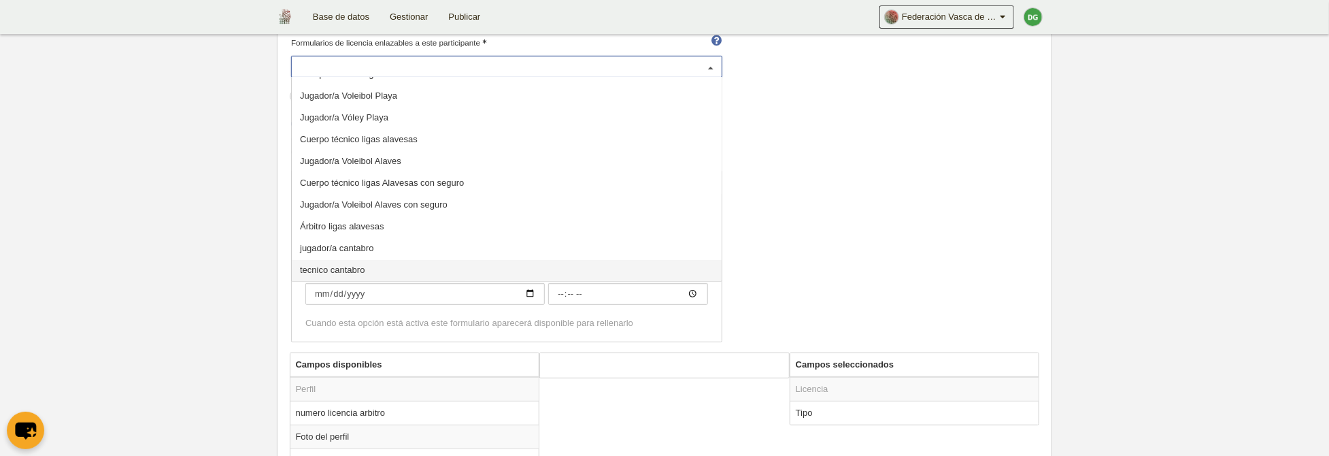
click at [361, 272] on span "tecnico cantabro" at bounding box center [332, 270] width 65 height 10
select select "selected"
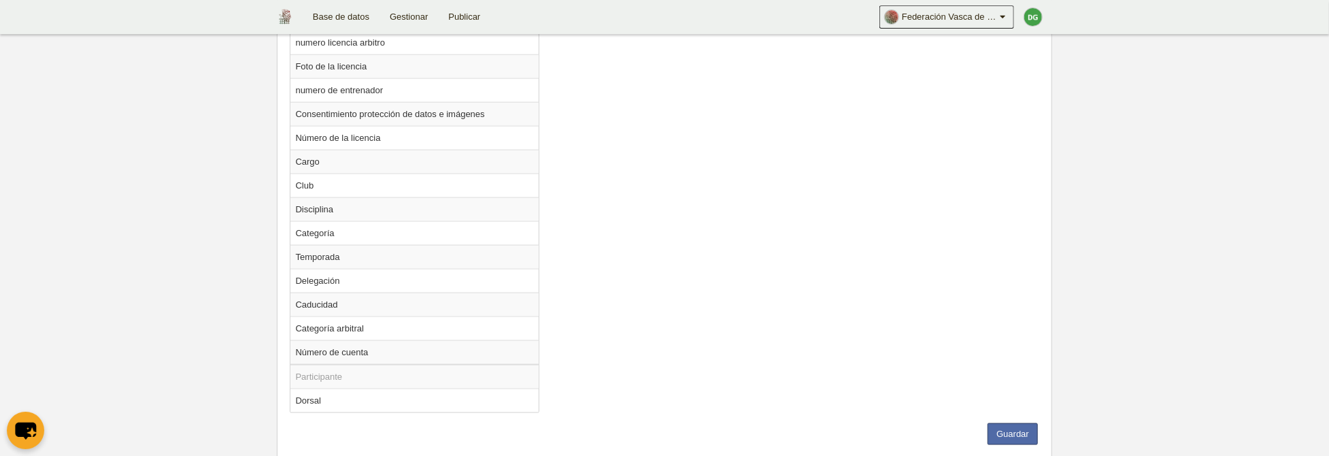
scroll to position [1140, 0]
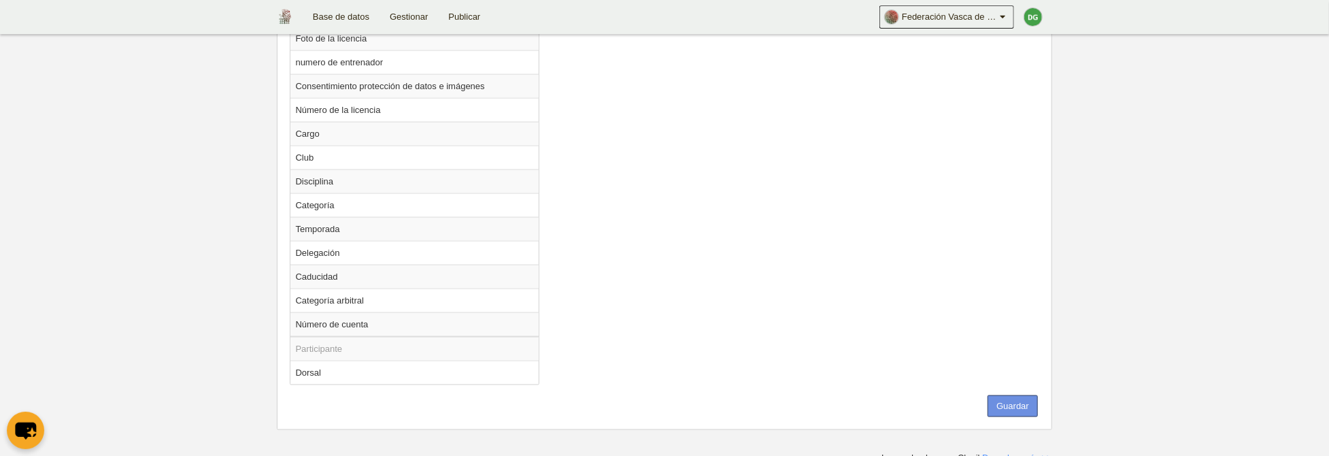
click at [1005, 395] on button "Guardar" at bounding box center [1013, 406] width 50 height 22
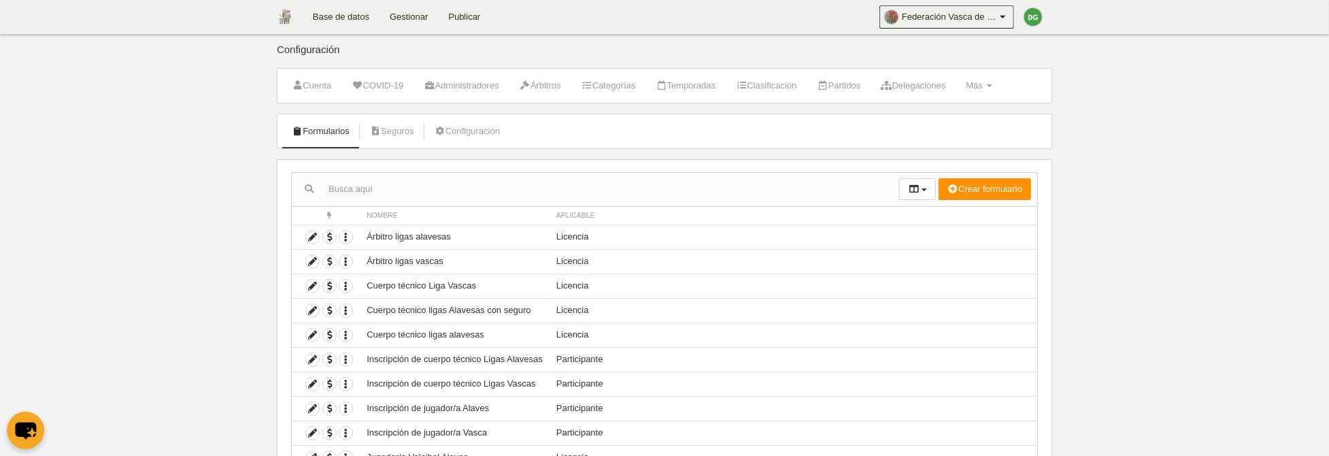
click at [427, 23] on link "Gestionar" at bounding box center [409, 17] width 59 height 34
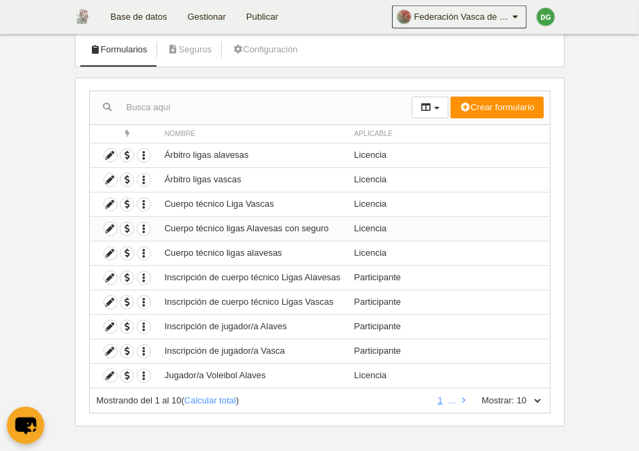
scroll to position [88, 0]
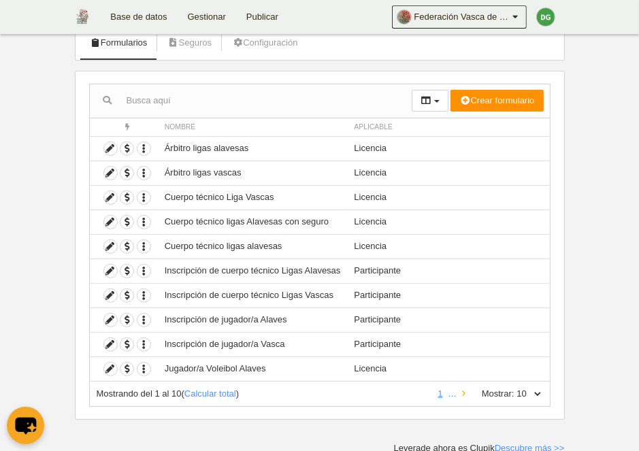
click at [463, 390] on link at bounding box center [463, 393] width 9 height 10
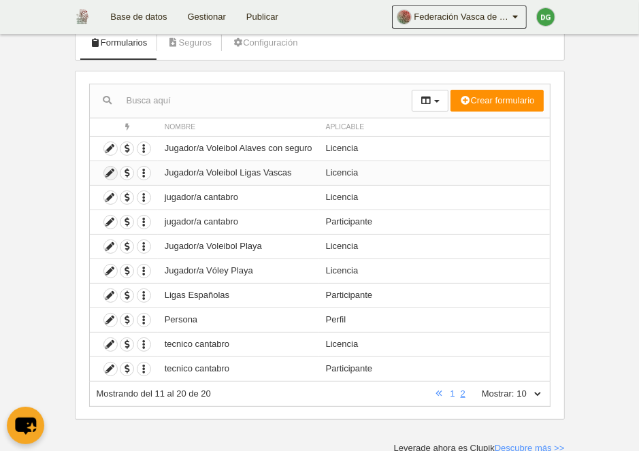
click at [106, 173] on icon at bounding box center [110, 173] width 13 height 13
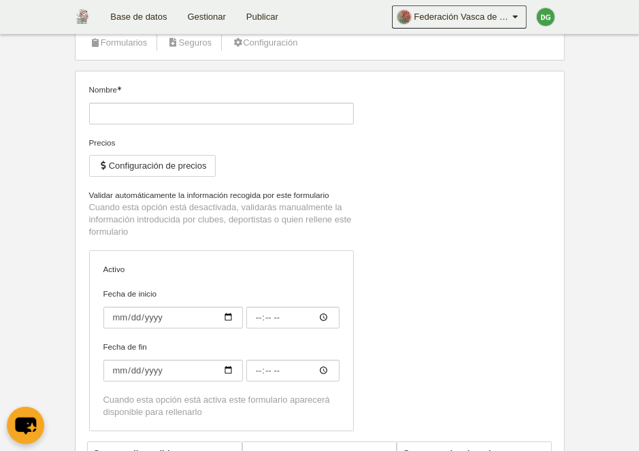
type input "Jugador/a Voleibol Ligas Vascas"
checkbox input "true"
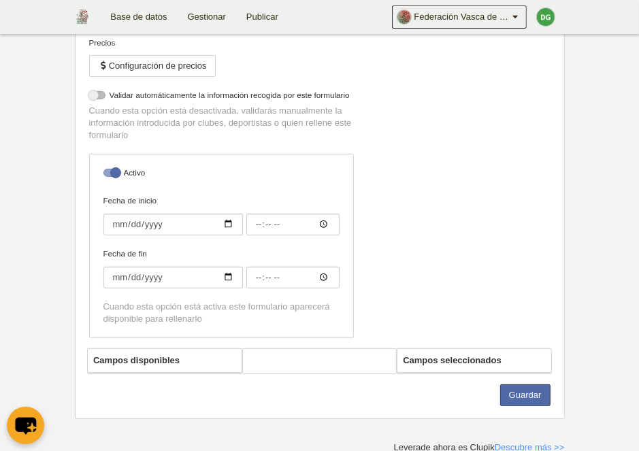
select select "selected"
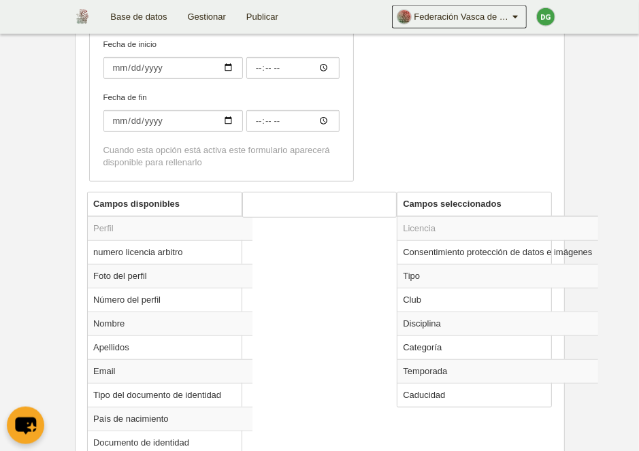
scroll to position [452, 0]
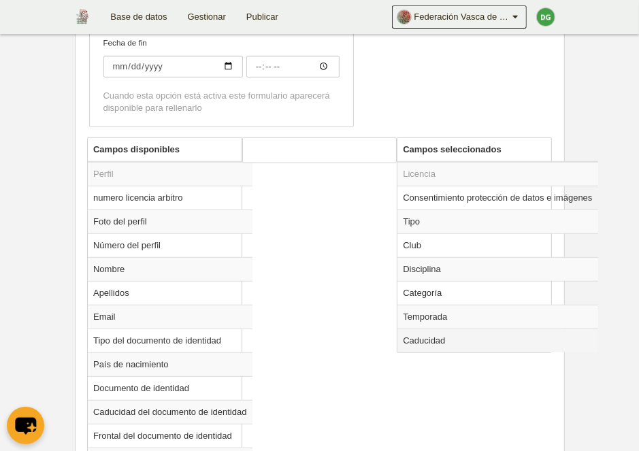
click at [433, 344] on td "Caducidad" at bounding box center [497, 341] width 200 height 24
radio input "true"
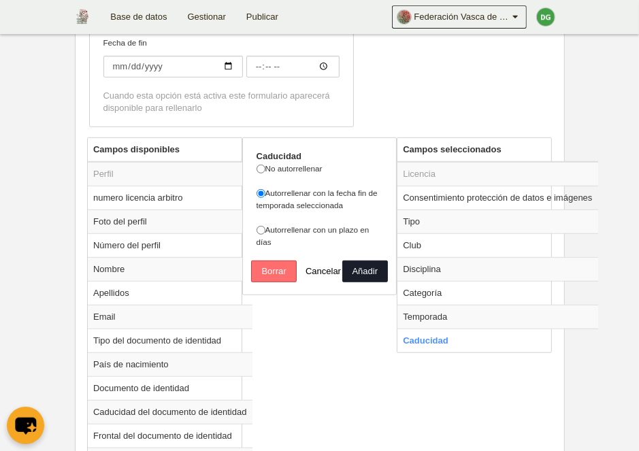
click at [283, 278] on button "Borrar" at bounding box center [274, 272] width 46 height 22
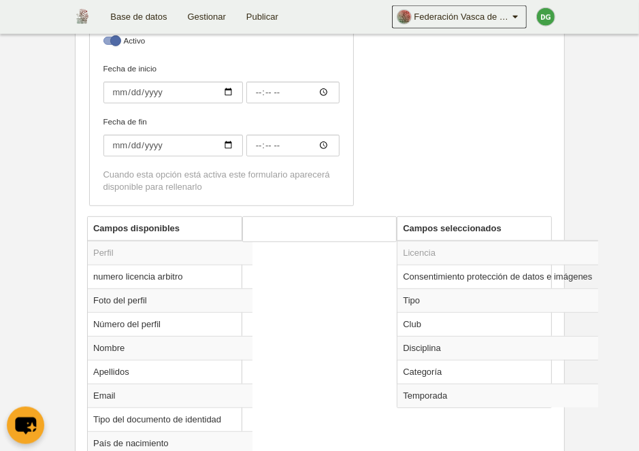
scroll to position [422, 0]
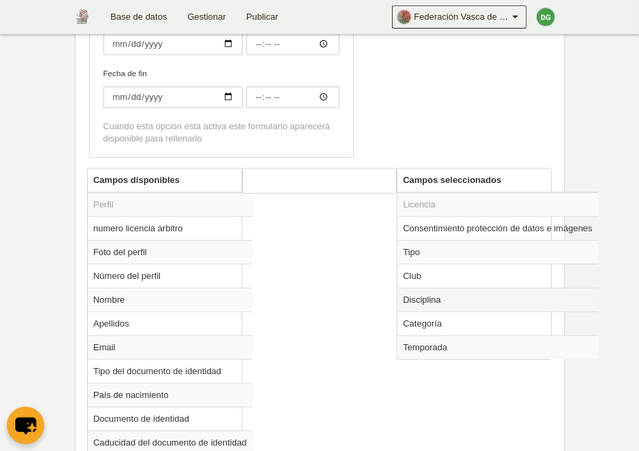
click at [408, 302] on td "Disciplina" at bounding box center [497, 300] width 200 height 24
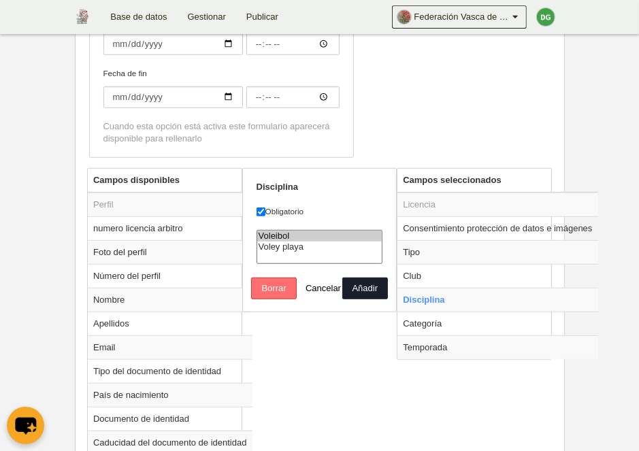
click at [278, 299] on button "Borrar" at bounding box center [274, 289] width 46 height 22
radio input "false"
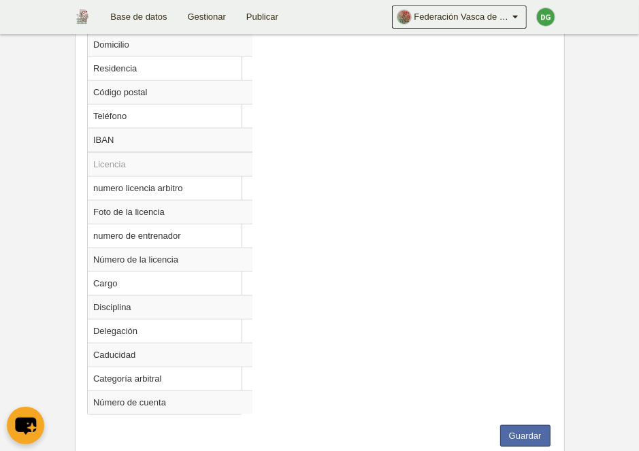
scroll to position [998, 0]
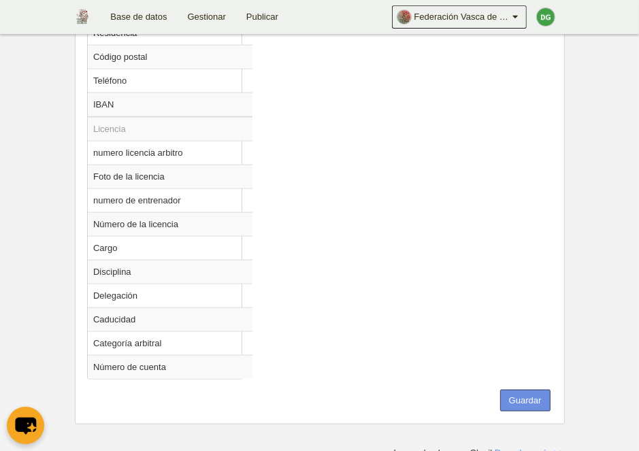
click at [524, 397] on button "Guardar" at bounding box center [525, 401] width 50 height 22
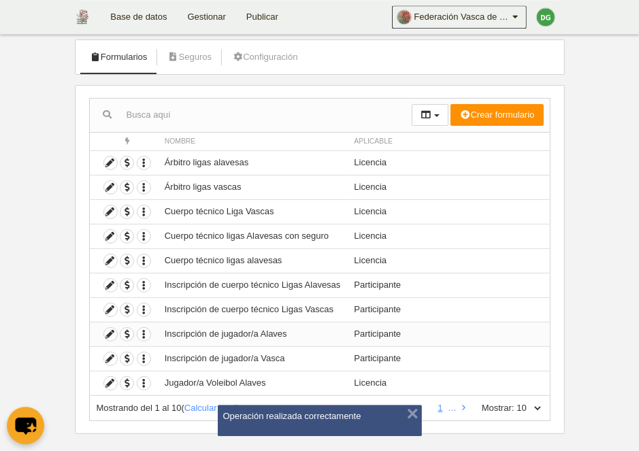
scroll to position [88, 0]
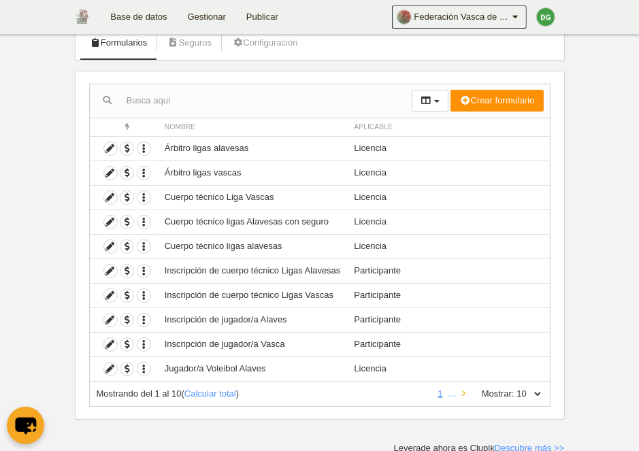
click at [462, 389] on icon at bounding box center [463, 393] width 3 height 9
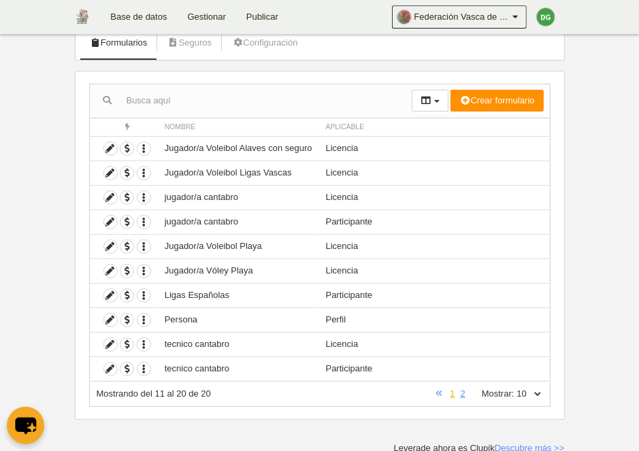
click at [452, 395] on link "1" at bounding box center [452, 393] width 10 height 10
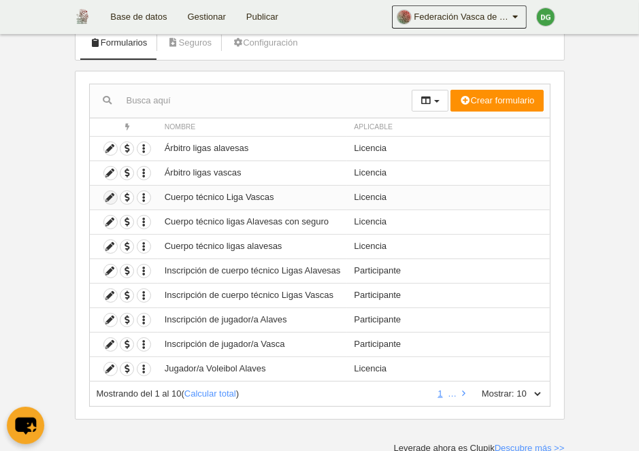
click at [109, 198] on icon at bounding box center [110, 197] width 13 height 13
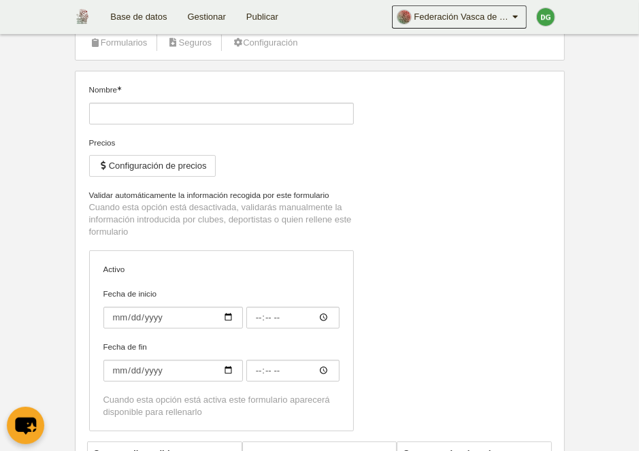
type input "Cuerpo técnico Liga Vascas"
checkbox input "true"
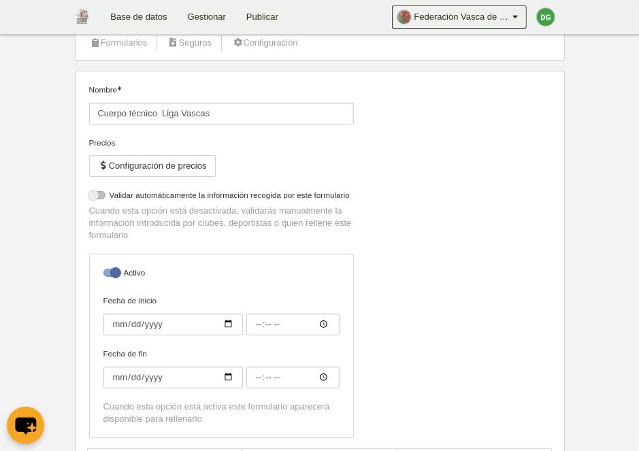
select select "selected"
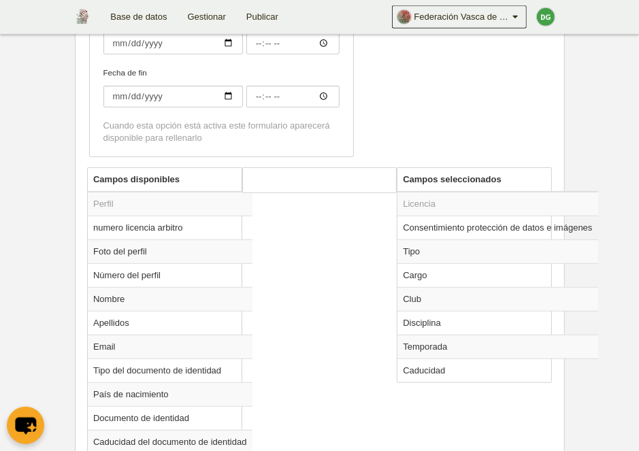
scroll to position [440, 0]
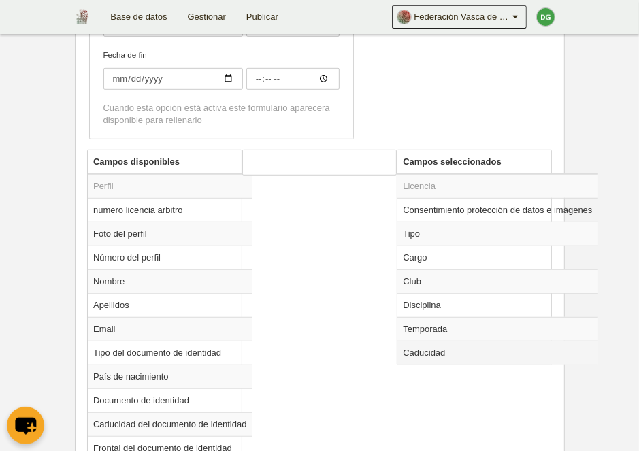
click at [426, 354] on td "Caducidad" at bounding box center [497, 353] width 200 height 24
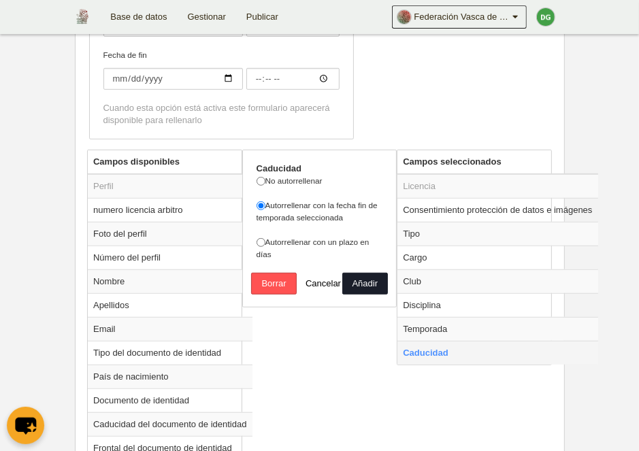
radio input "true"
click at [275, 291] on button "Borrar" at bounding box center [274, 284] width 46 height 22
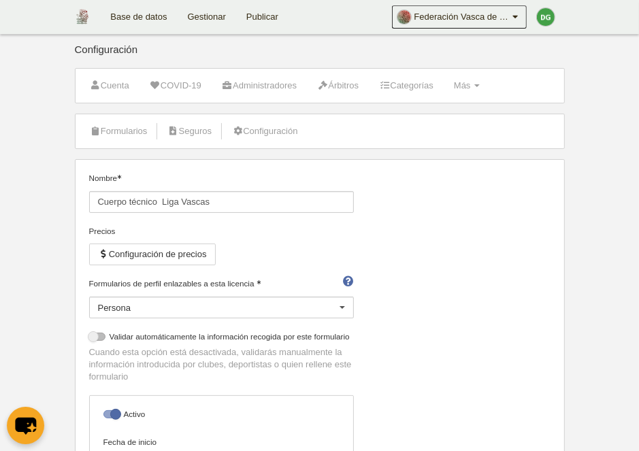
scroll to position [0, 0]
click at [119, 135] on link "Formularios" at bounding box center [118, 131] width 73 height 20
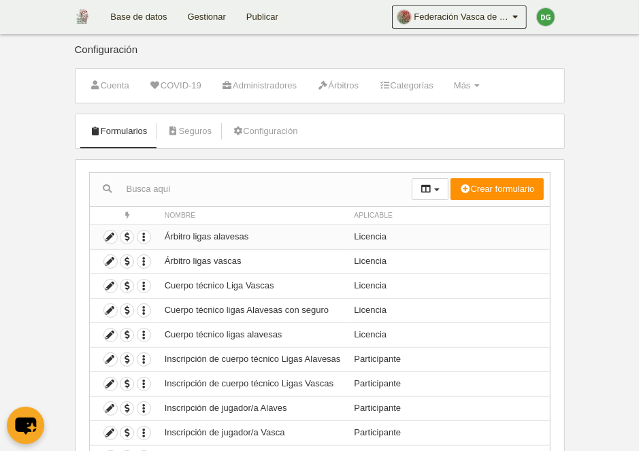
scroll to position [88, 0]
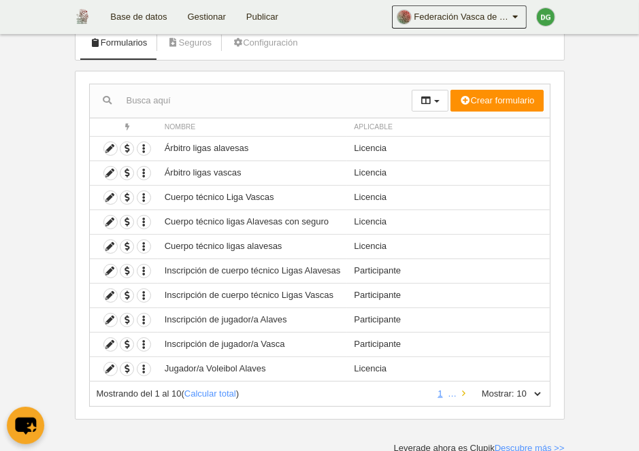
click at [462, 391] on link at bounding box center [463, 393] width 9 height 10
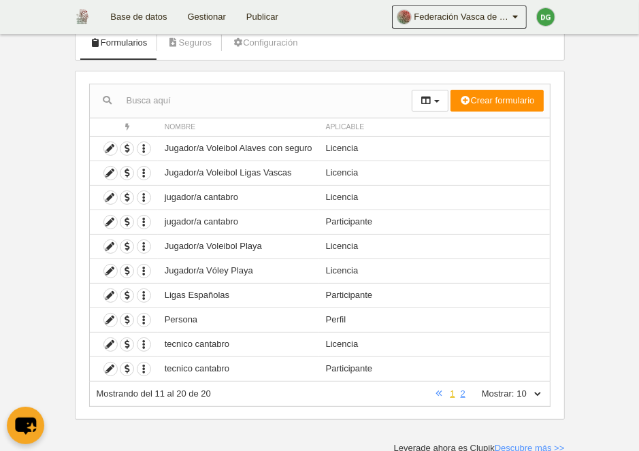
click at [448, 393] on link "1" at bounding box center [452, 393] width 10 height 10
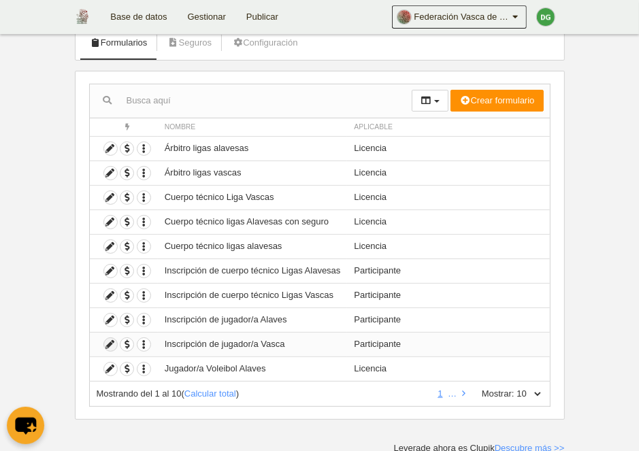
click at [107, 344] on icon at bounding box center [110, 344] width 13 height 13
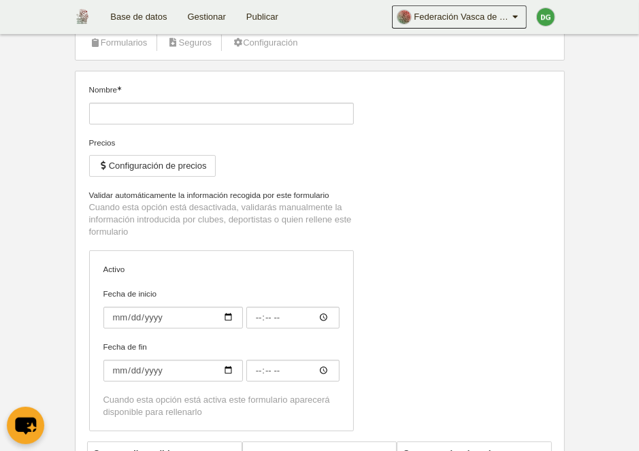
type input "Inscripción de jugador/a Vasca"
checkbox input "true"
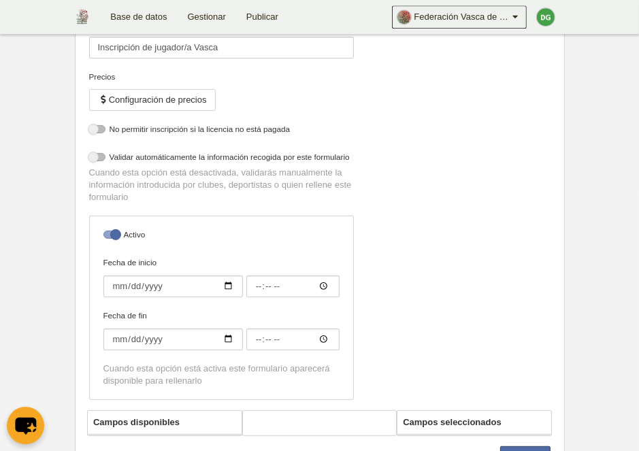
select select "selected"
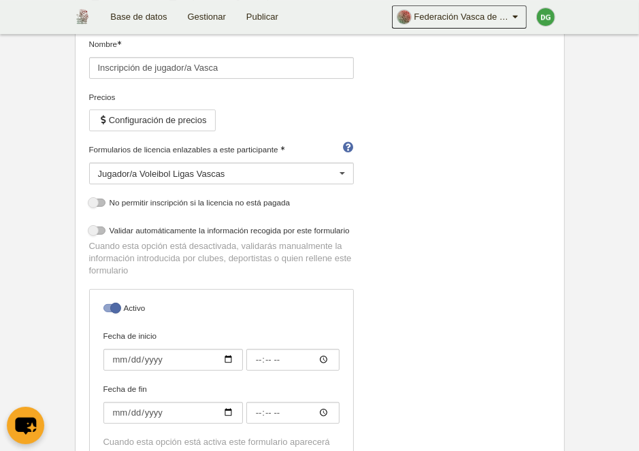
scroll to position [18, 0]
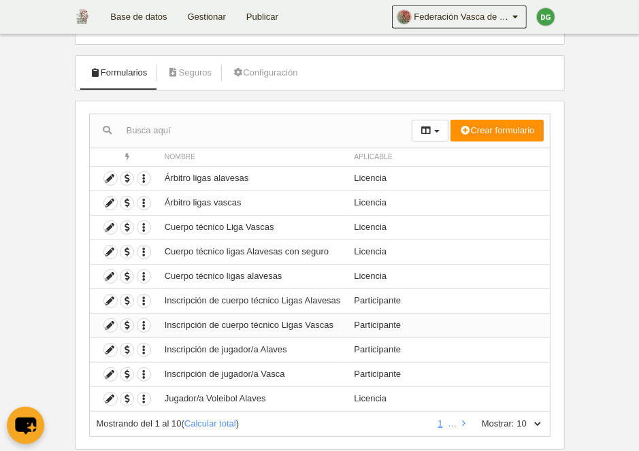
scroll to position [88, 0]
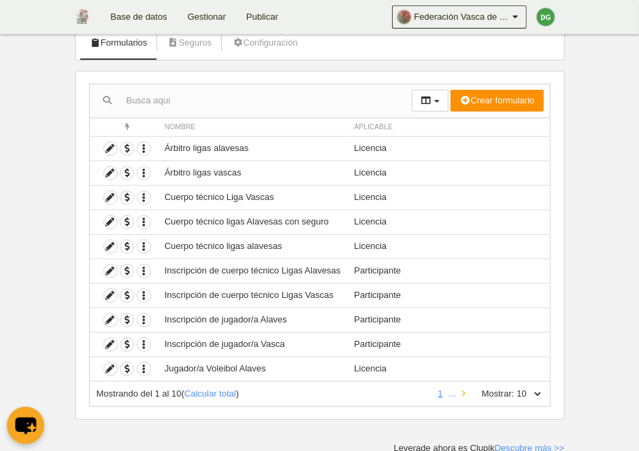
click at [459, 393] on link at bounding box center [463, 393] width 9 height 10
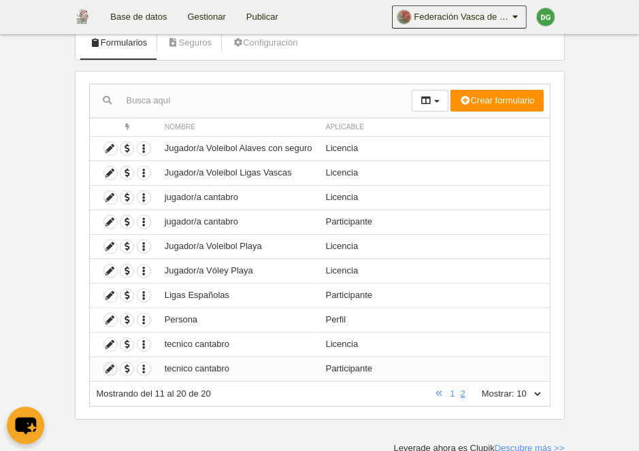
click at [108, 368] on icon at bounding box center [110, 369] width 13 height 13
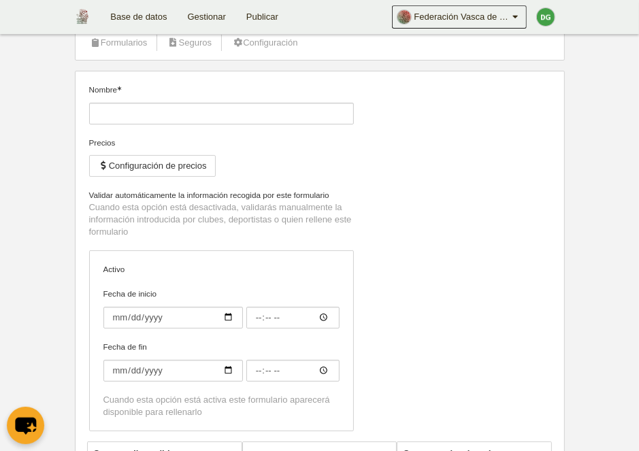
type input "tecnico cantabro"
checkbox input "true"
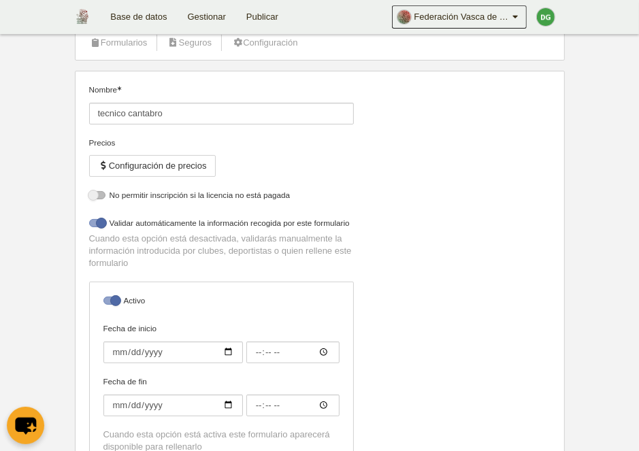
select select "selected"
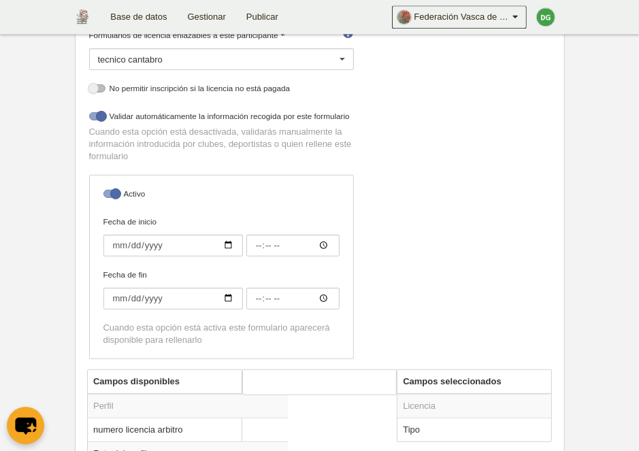
scroll to position [299, 0]
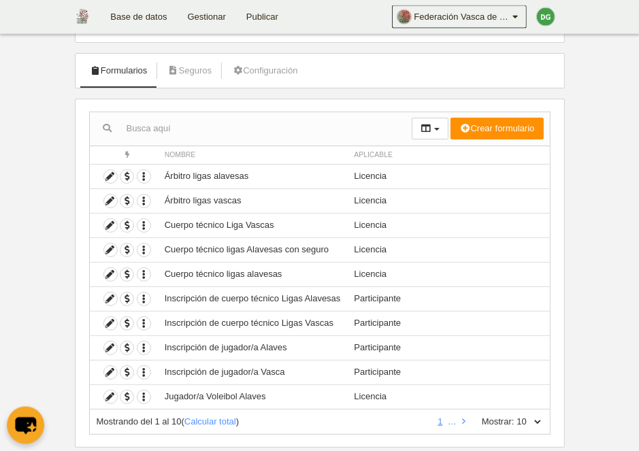
scroll to position [70, 0]
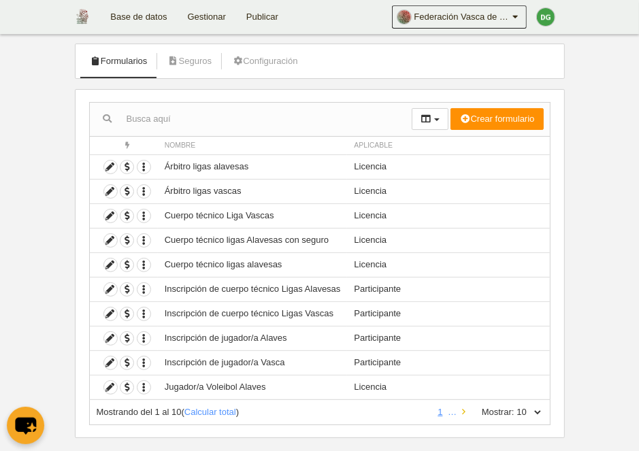
click at [462, 413] on icon at bounding box center [463, 412] width 3 height 9
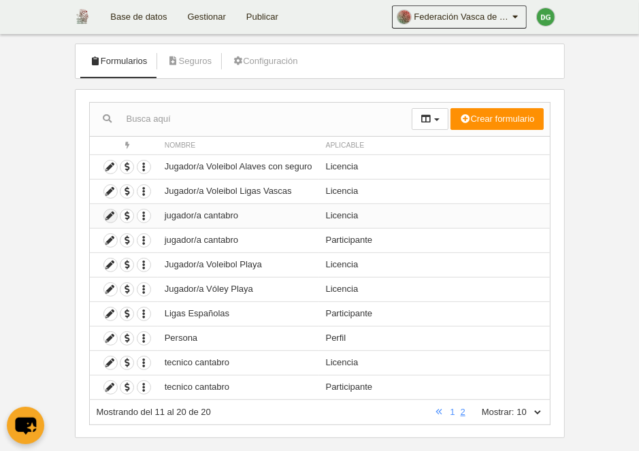
click at [106, 214] on icon at bounding box center [110, 216] width 13 height 13
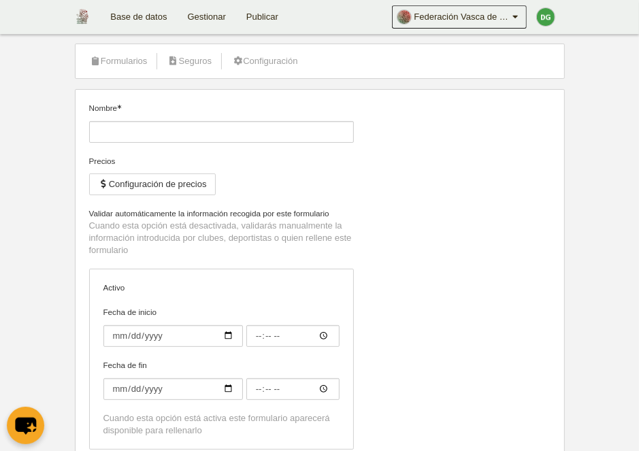
type input "jugador/a cantabro"
checkbox input "true"
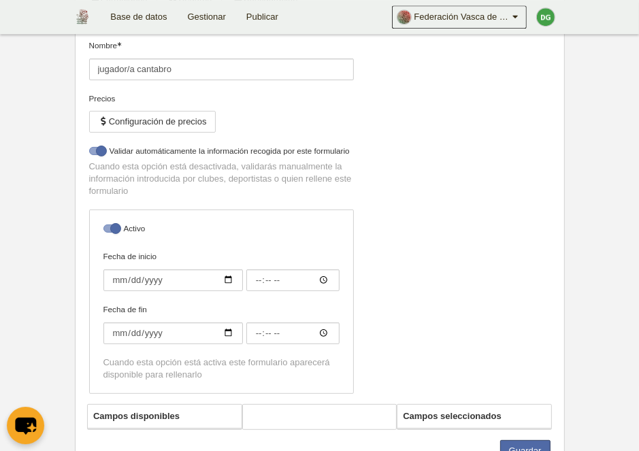
select select "selected"
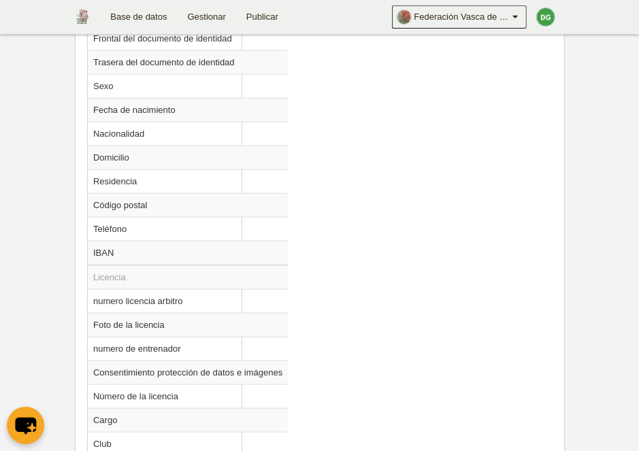
scroll to position [874, 0]
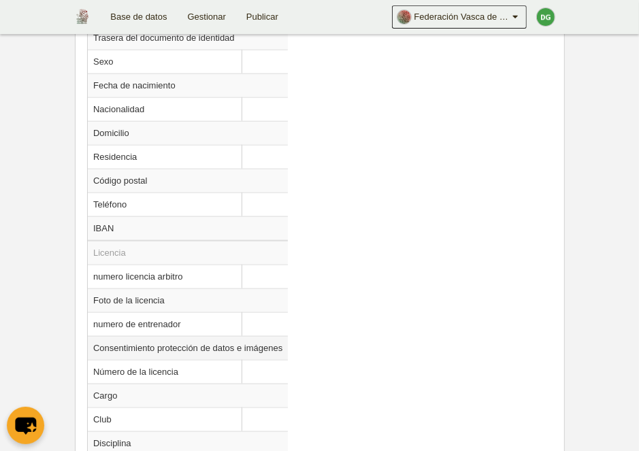
click at [159, 346] on td "Consentimiento protección de datos e imágenes" at bounding box center [188, 348] width 200 height 24
radio input "true"
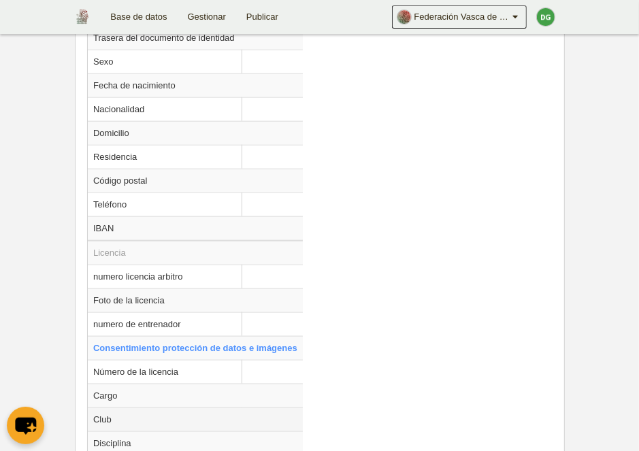
click at [120, 417] on td "Club" at bounding box center [195, 420] width 215 height 24
select select
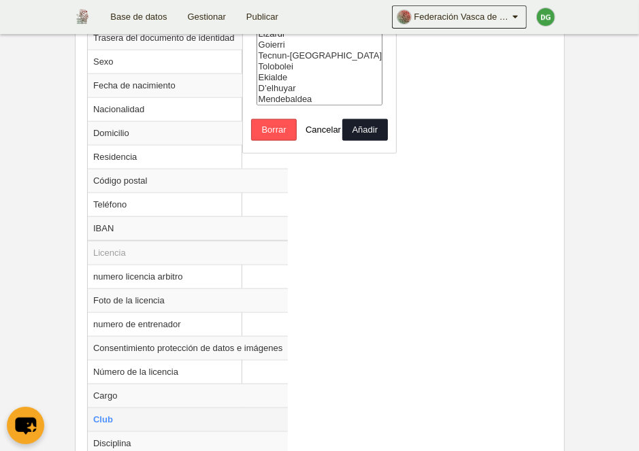
radio input "false"
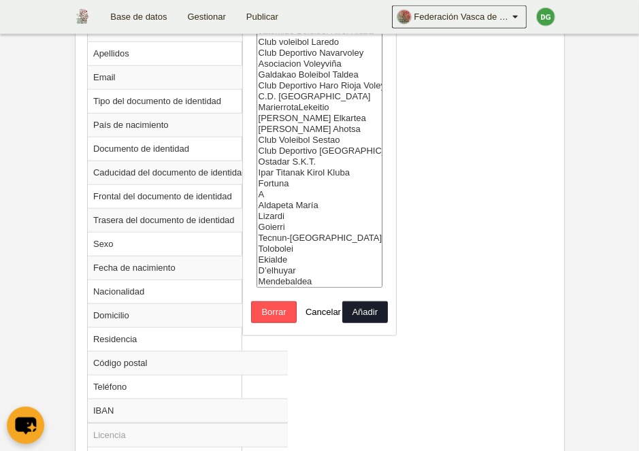
scroll to position [733, 0]
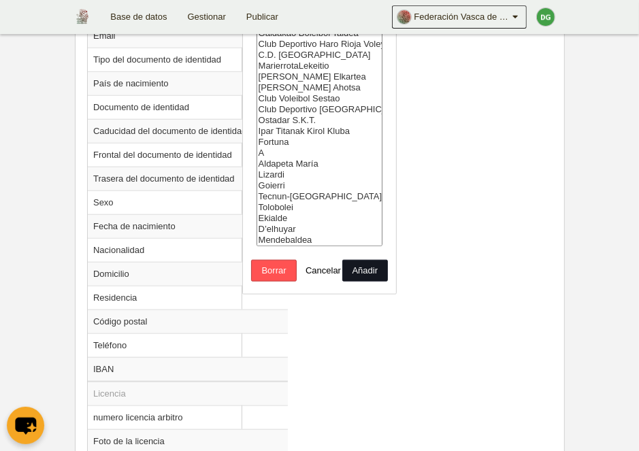
click at [378, 282] on button "Añadir" at bounding box center [365, 271] width 46 height 22
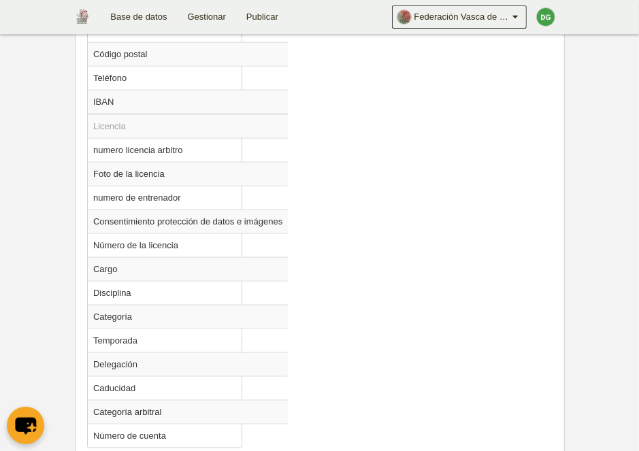
scroll to position [1015, 0]
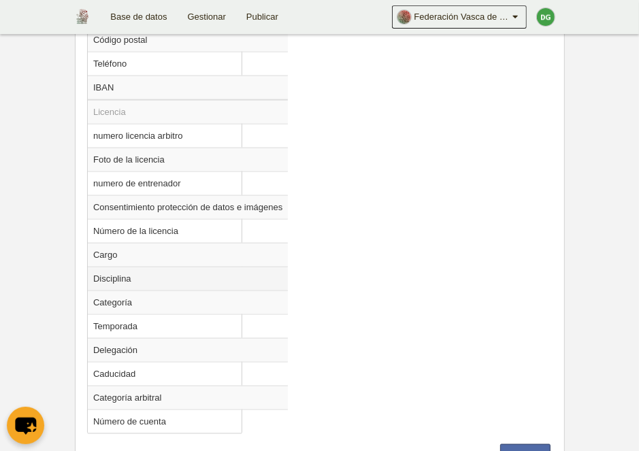
click at [173, 273] on td "Disciplina" at bounding box center [188, 279] width 200 height 24
radio input "true"
select select
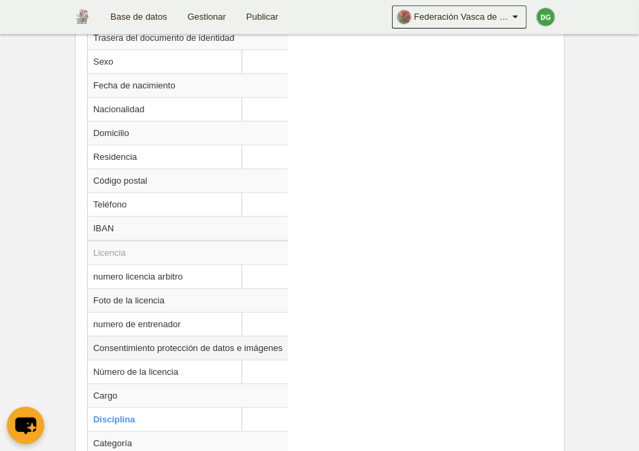
scroll to position [944, 0]
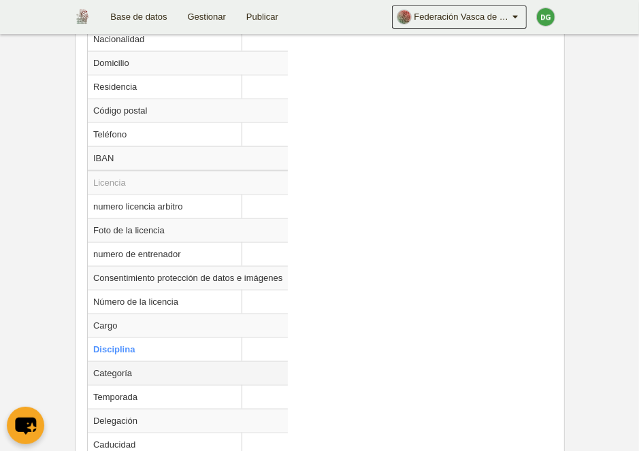
click at [153, 371] on td "Categoría" at bounding box center [188, 373] width 200 height 24
radio input "false"
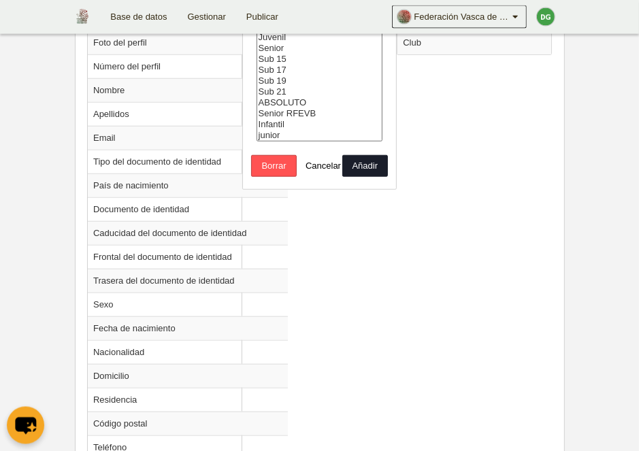
scroll to position [522, 0]
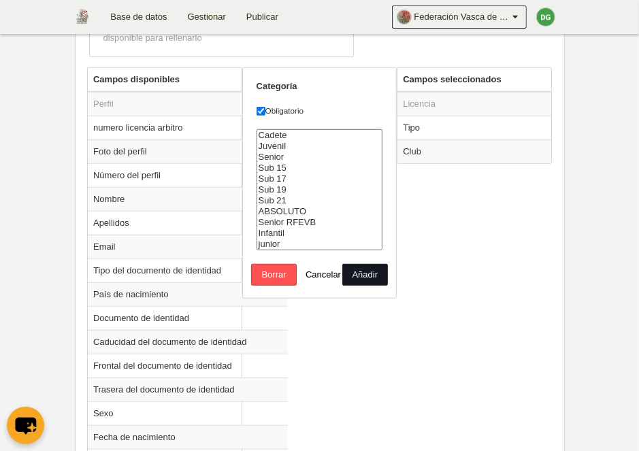
click at [374, 286] on button "Añadir" at bounding box center [365, 275] width 46 height 22
radio input "false"
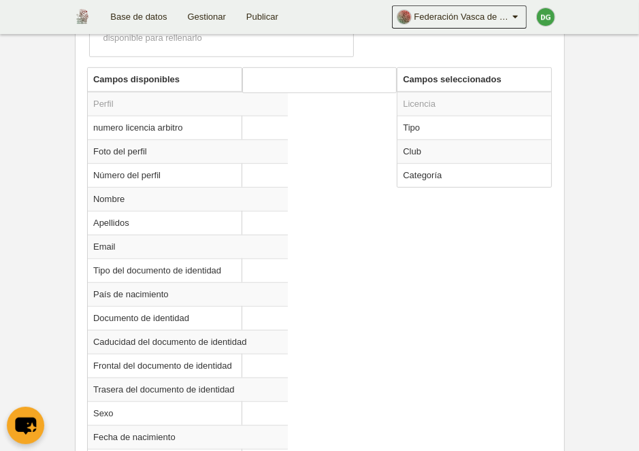
click at [422, 176] on td "Categoría" at bounding box center [474, 175] width 154 height 24
radio input "true"
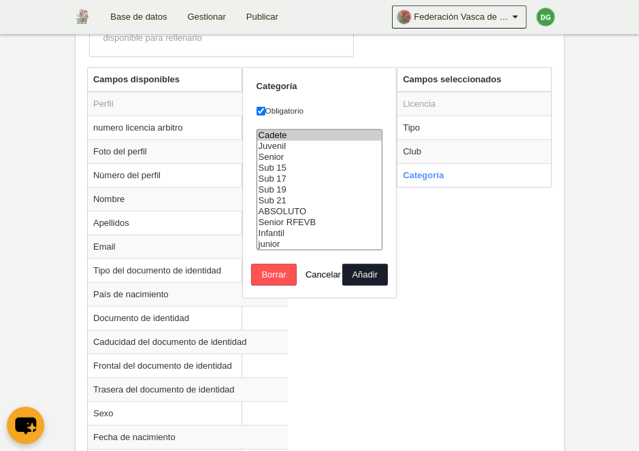
click at [306, 137] on option "Cadete" at bounding box center [319, 135] width 125 height 11
click at [299, 151] on option "Juvenil" at bounding box center [319, 146] width 125 height 11
click at [299, 134] on option "Cadete" at bounding box center [319, 135] width 125 height 11
drag, startPoint x: 303, startPoint y: 135, endPoint x: 304, endPoint y: 147, distance: 12.3
click at [304, 147] on select "Cadete Juvenil Senior Sub 15 Sub 17 Sub 19 Sub 21 ABSOLUTO Senior RFEVB Infanti…" at bounding box center [319, 189] width 127 height 121
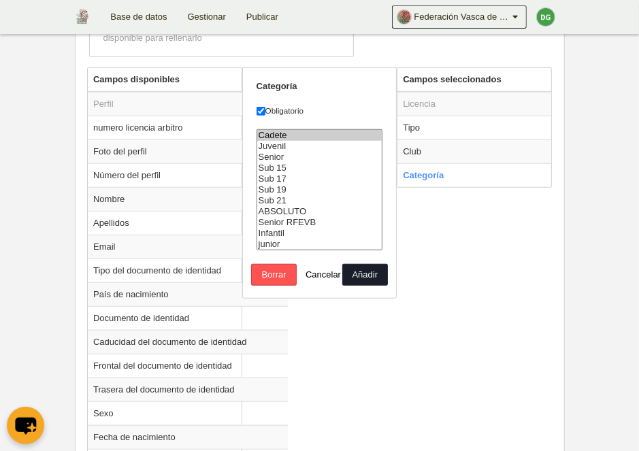
drag, startPoint x: 325, startPoint y: 136, endPoint x: 331, endPoint y: 161, distance: 26.1
click at [331, 161] on select "Cadete Juvenil Senior Sub 15 Sub 17 Sub 19 Sub 21 ABSOLUTO Senior RFEVB Infanti…" at bounding box center [319, 189] width 127 height 121
drag, startPoint x: 282, startPoint y: 253, endPoint x: 286, endPoint y: 267, distance: 14.4
select select "9322"
click at [286, 250] on select "Cadete Juvenil Senior Sub 15 Sub 17 Sub 19 Sub 21 ABSOLUTO Senior RFEVB Infanti…" at bounding box center [319, 189] width 127 height 121
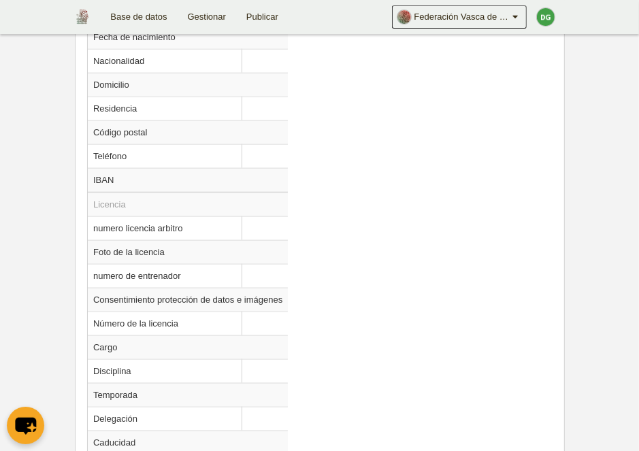
scroll to position [944, 0]
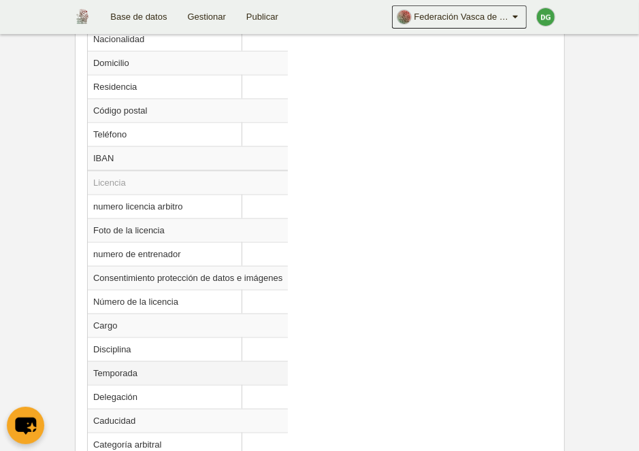
click at [113, 367] on td "Temporada" at bounding box center [188, 373] width 200 height 24
radio input "true"
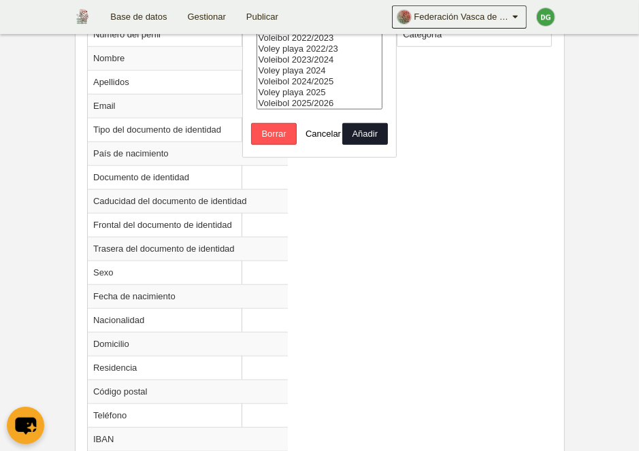
scroll to position [452, 0]
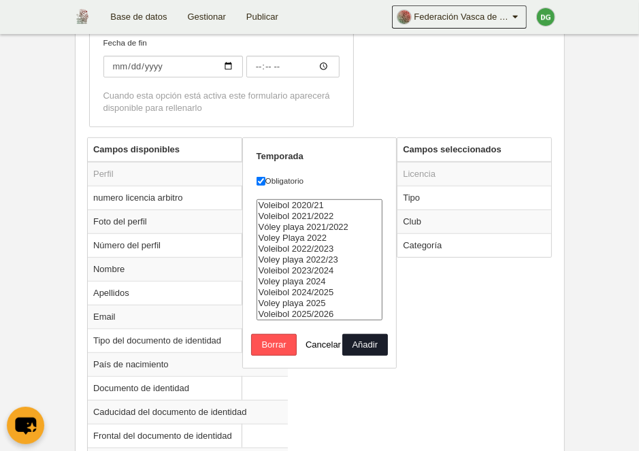
select select "8404"
click at [329, 320] on option "Voleibol 2025/2026" at bounding box center [319, 314] width 125 height 11
click at [368, 356] on button "Añadir" at bounding box center [365, 345] width 46 height 22
radio input "false"
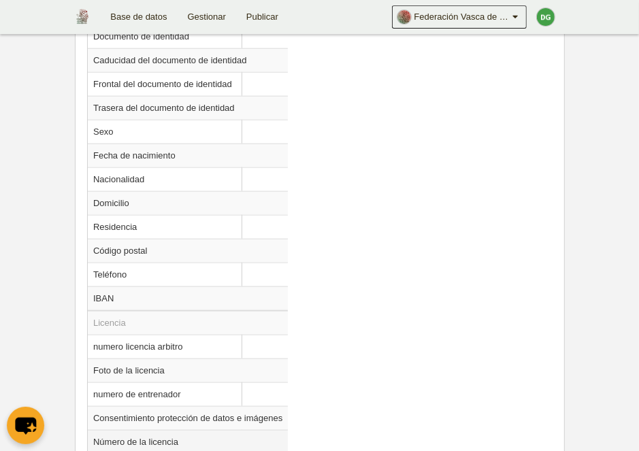
scroll to position [874, 0]
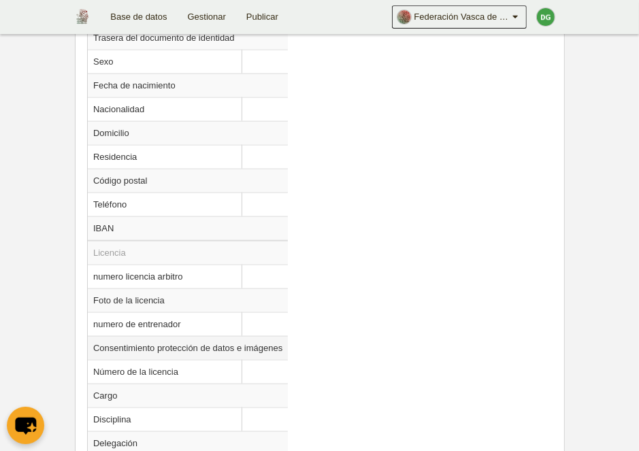
click at [177, 349] on td "Consentimiento protección de datos e imágenes" at bounding box center [188, 348] width 200 height 24
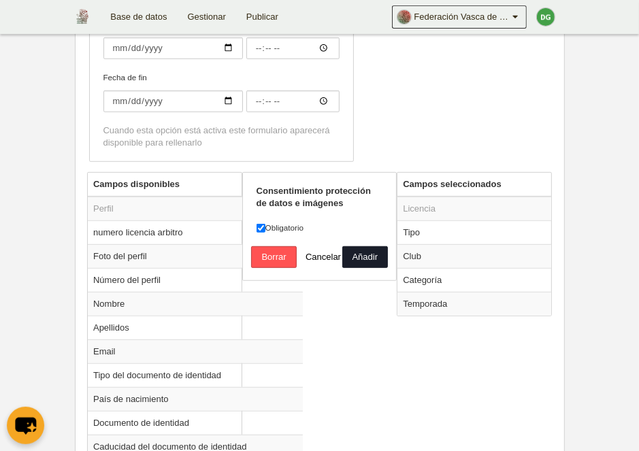
scroll to position [382, 0]
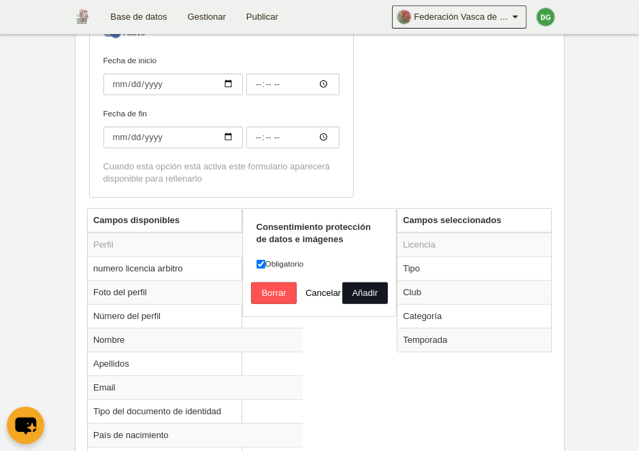
click at [366, 296] on button "Añadir" at bounding box center [365, 293] width 46 height 22
radio input "false"
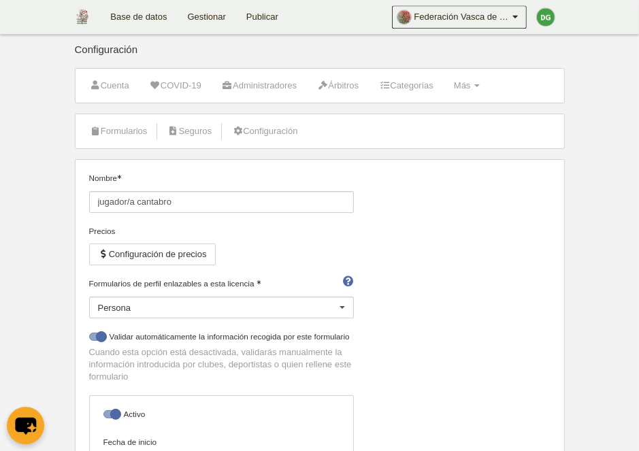
scroll to position [0, 0]
click at [125, 131] on link "Formularios" at bounding box center [118, 131] width 73 height 20
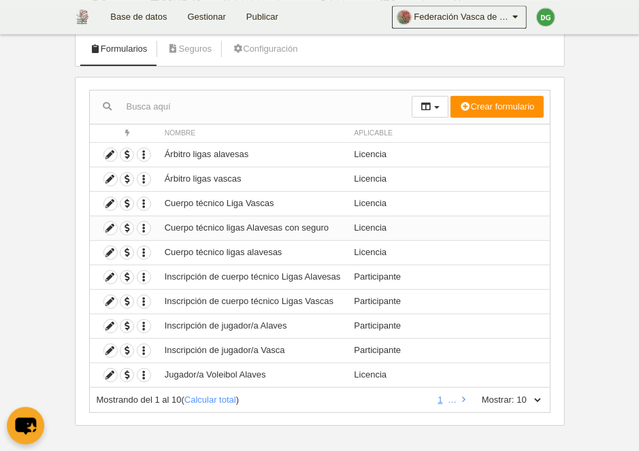
scroll to position [88, 0]
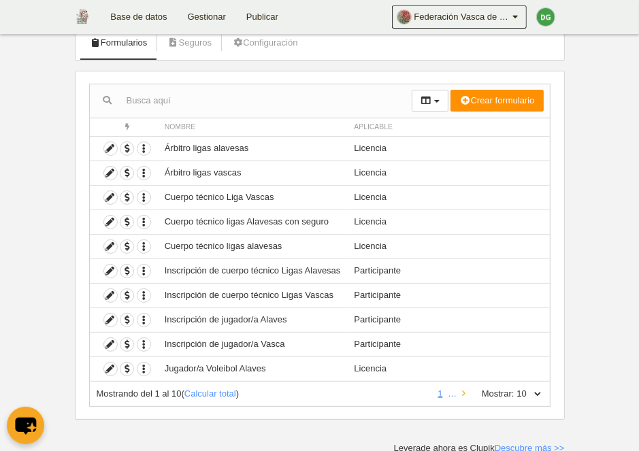
click at [462, 391] on icon at bounding box center [463, 393] width 3 height 9
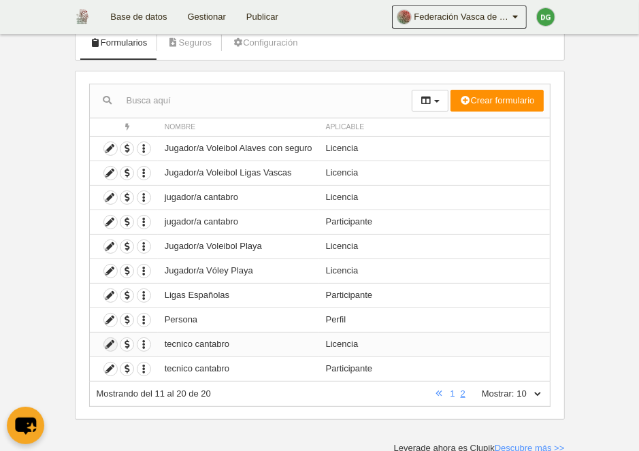
click at [111, 346] on icon at bounding box center [110, 344] width 13 height 13
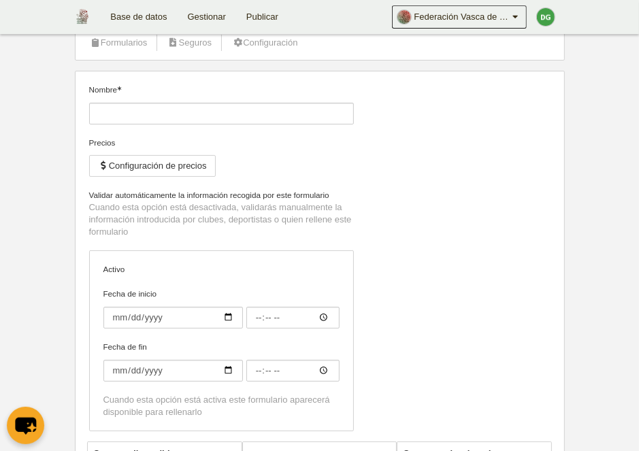
type input "tecnico cantabro"
checkbox input "true"
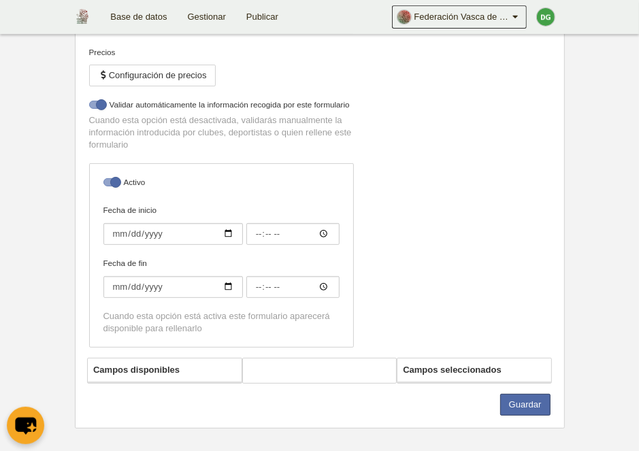
scroll to position [188, 0]
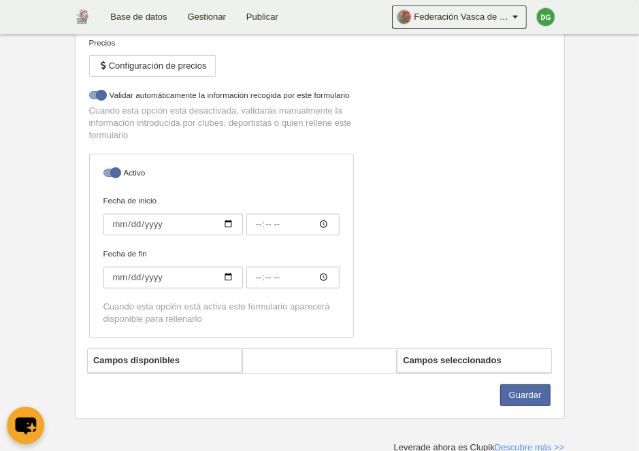
select select "selected"
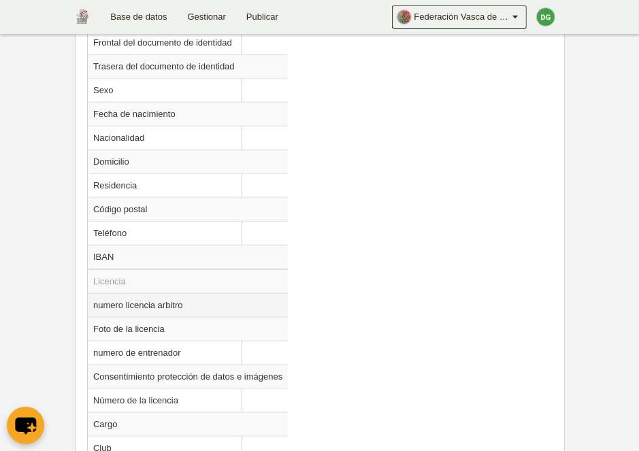
scroll to position [892, 0]
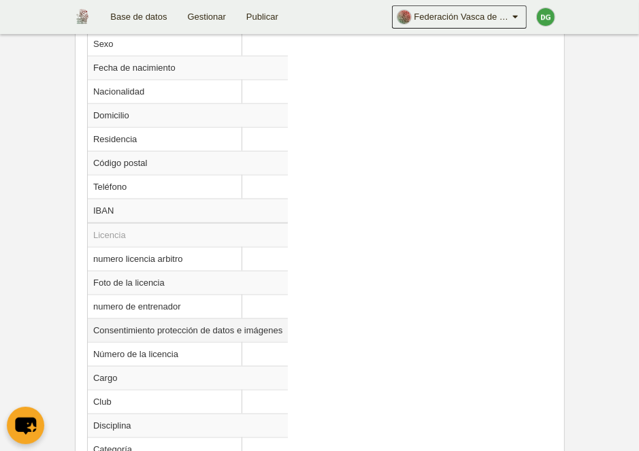
click at [169, 325] on td "Consentimiento protección de datos e imágenes" at bounding box center [188, 330] width 200 height 24
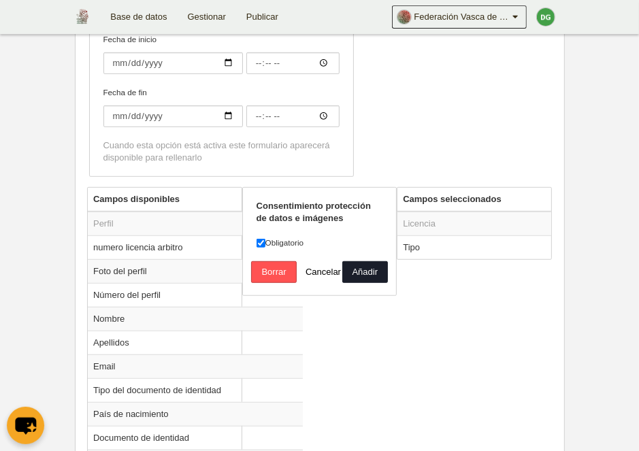
scroll to position [399, 0]
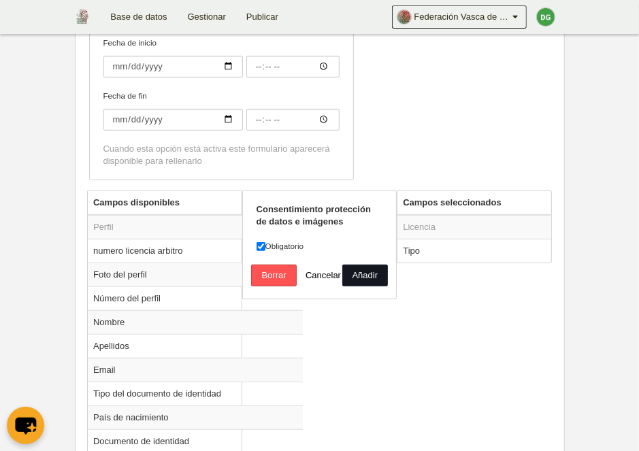
click at [355, 273] on button "Añadir" at bounding box center [365, 276] width 46 height 22
radio input "false"
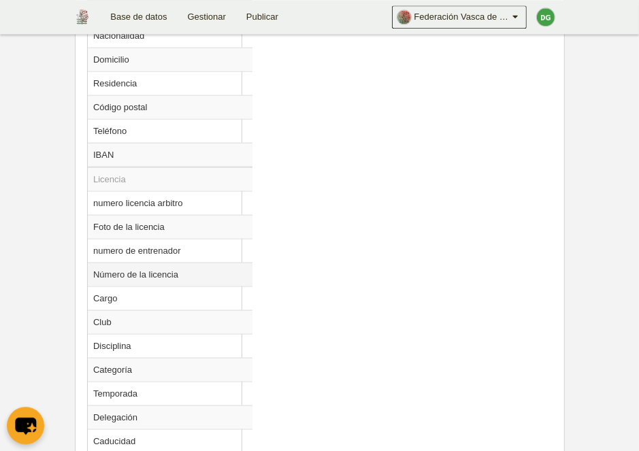
scroll to position [962, 0]
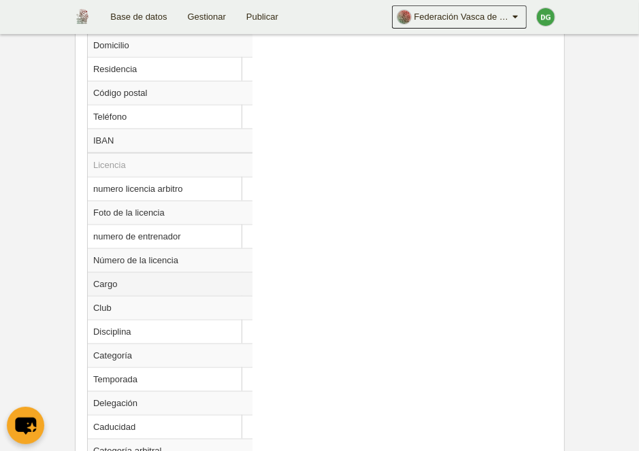
click at [131, 286] on td "Cargo" at bounding box center [170, 284] width 165 height 24
radio input "true"
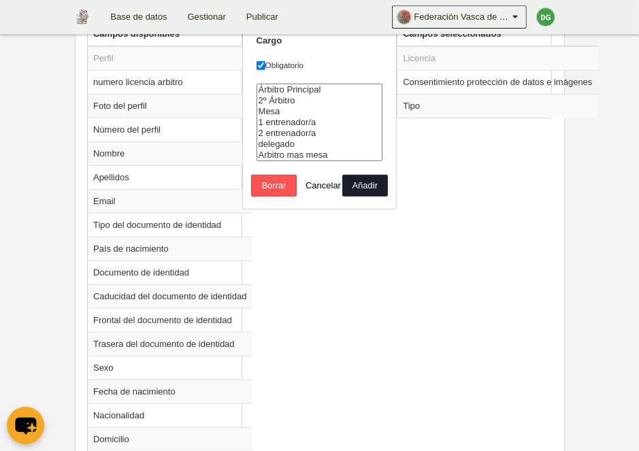
scroll to position [540, 0]
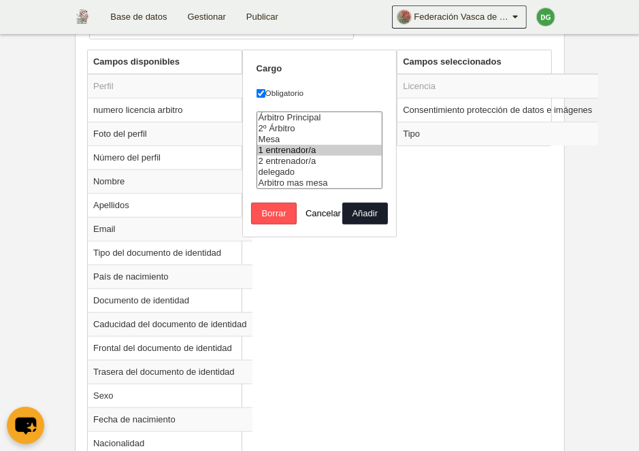
click at [319, 156] on option "1 entrenador/a" at bounding box center [319, 150] width 125 height 11
click at [320, 156] on option "1 entrenador/a" at bounding box center [319, 150] width 125 height 11
drag, startPoint x: 314, startPoint y: 146, endPoint x: 320, endPoint y: 159, distance: 14.9
click at [320, 159] on select "Árbitro Principal 2º Árbitro [GEOGRAPHIC_DATA] 1 entrenador/a 2 entrenador/a de…" at bounding box center [319, 151] width 127 height 78
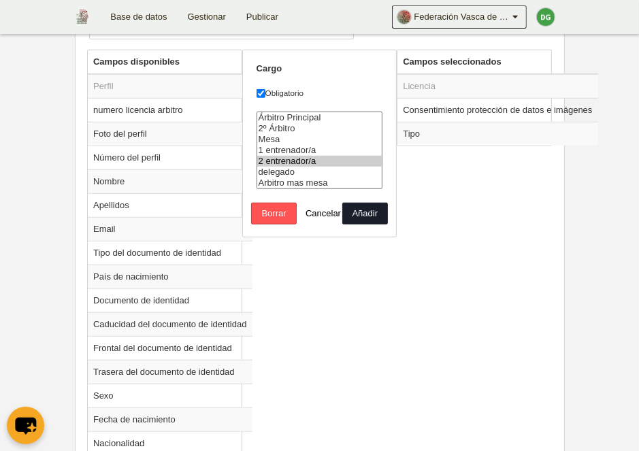
click at [335, 167] on option "2 entrenador/a" at bounding box center [319, 161] width 125 height 11
drag, startPoint x: 313, startPoint y: 158, endPoint x: 318, endPoint y: 173, distance: 15.9
select select "5489"
click at [318, 173] on select "Árbitro Principal 2º Árbitro [GEOGRAPHIC_DATA] 1 entrenador/a 2 entrenador/a de…" at bounding box center [319, 151] width 127 height 78
click at [378, 225] on button "Añadir" at bounding box center [365, 214] width 46 height 22
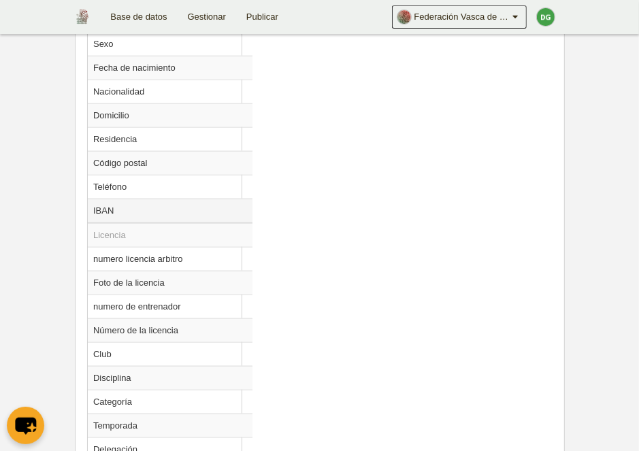
scroll to position [962, 0]
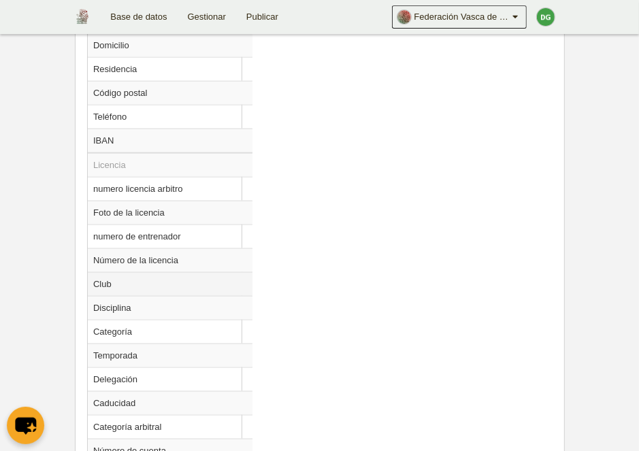
click at [104, 283] on td "Club" at bounding box center [170, 284] width 165 height 24
radio input "true"
select select
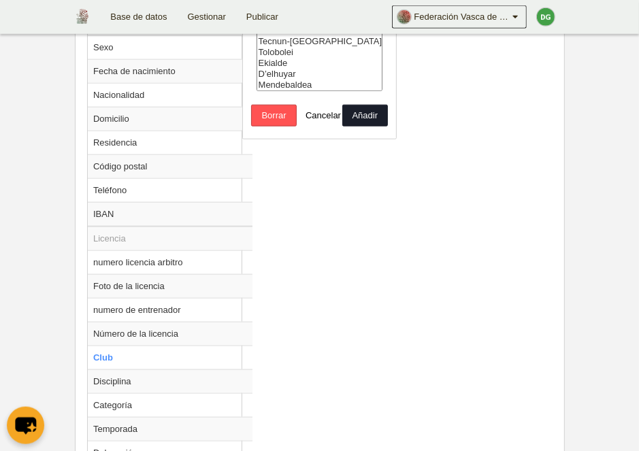
scroll to position [821, 0]
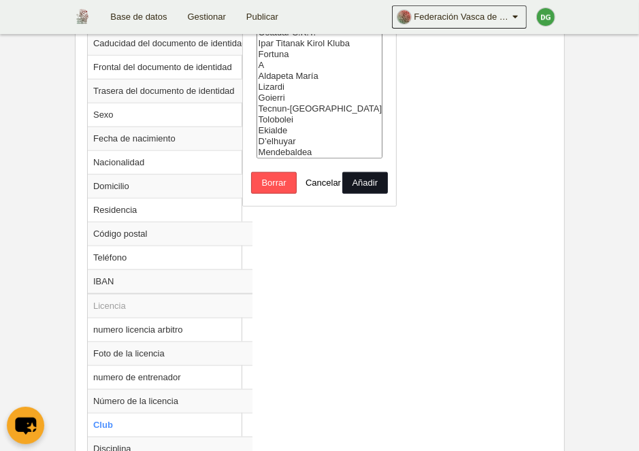
click at [371, 194] on button "Añadir" at bounding box center [365, 183] width 46 height 22
radio input "false"
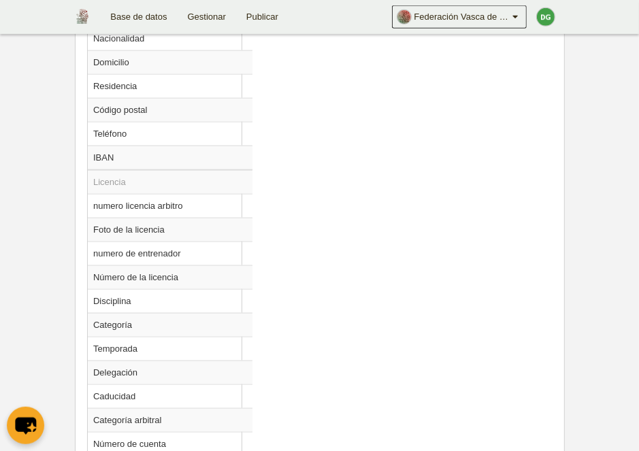
scroll to position [962, 0]
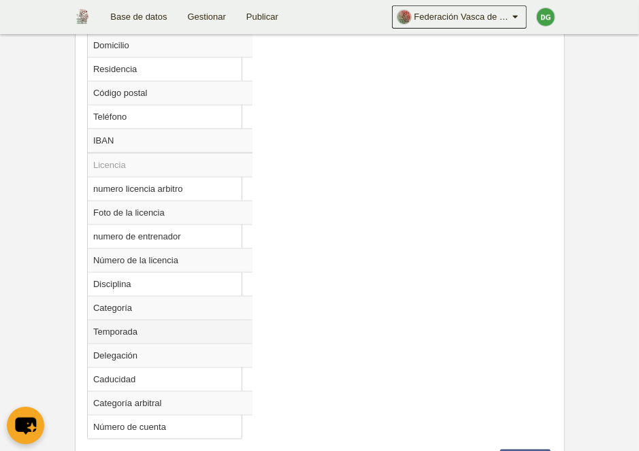
click at [129, 327] on td "Temporada" at bounding box center [170, 332] width 165 height 24
select select
radio input "true"
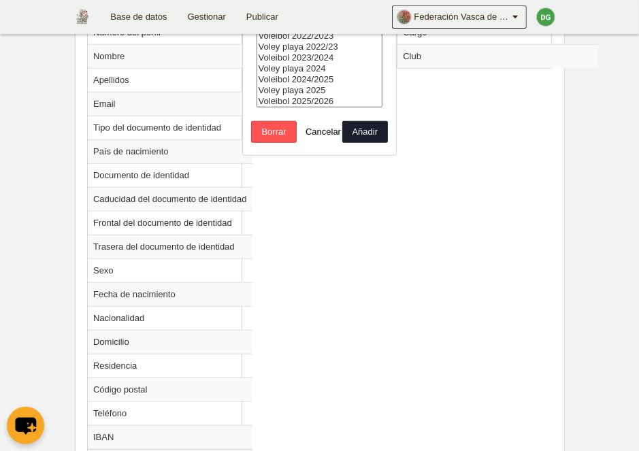
scroll to position [610, 0]
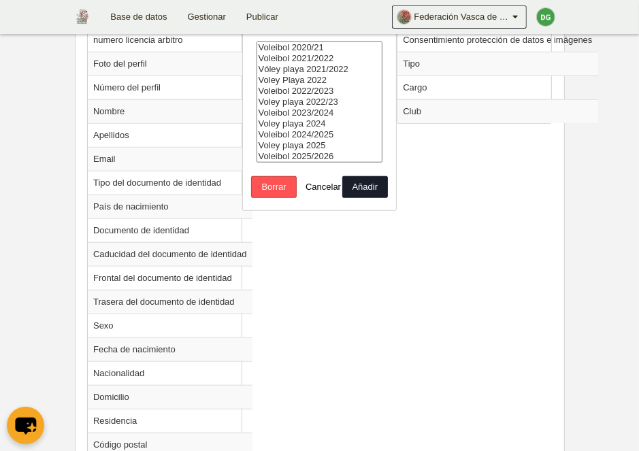
select select "8404"
click at [329, 162] on option "Voleibol 2025/2026" at bounding box center [319, 156] width 125 height 11
click at [379, 198] on button "Añadir" at bounding box center [365, 187] width 46 height 22
radio input "false"
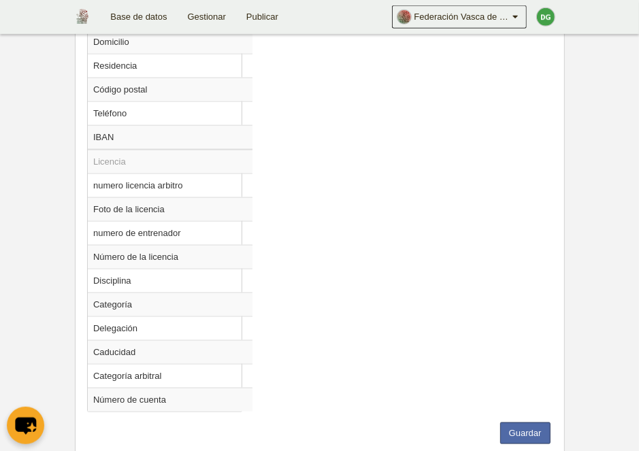
scroll to position [998, 0]
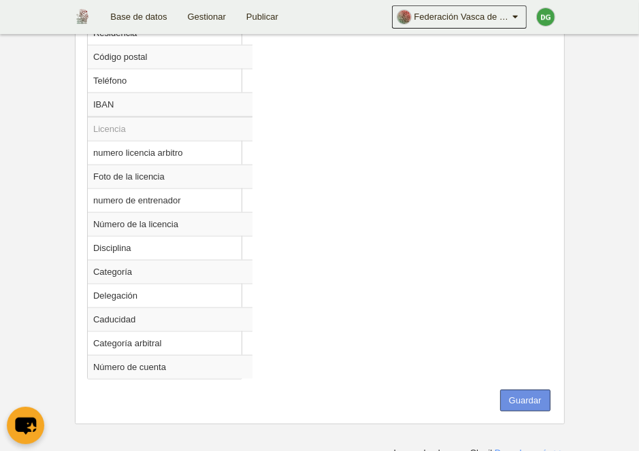
click at [533, 396] on button "Guardar" at bounding box center [525, 401] width 50 height 22
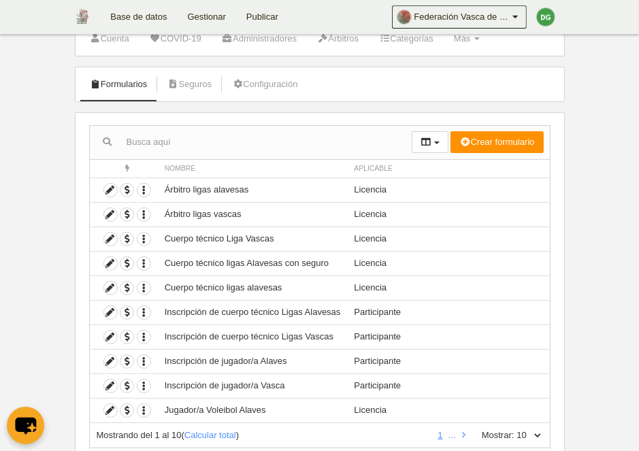
scroll to position [70, 0]
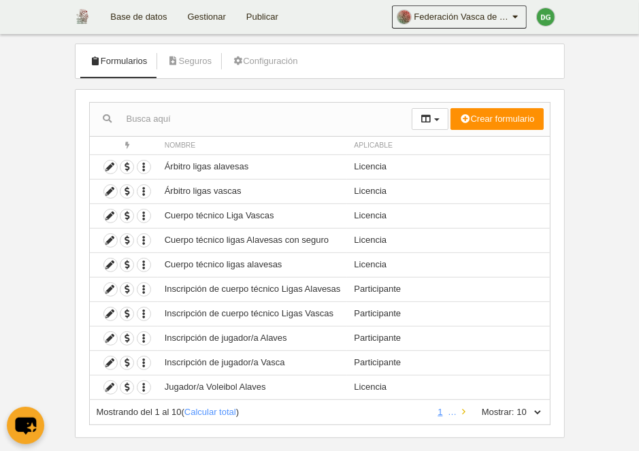
click at [462, 410] on icon at bounding box center [463, 412] width 3 height 9
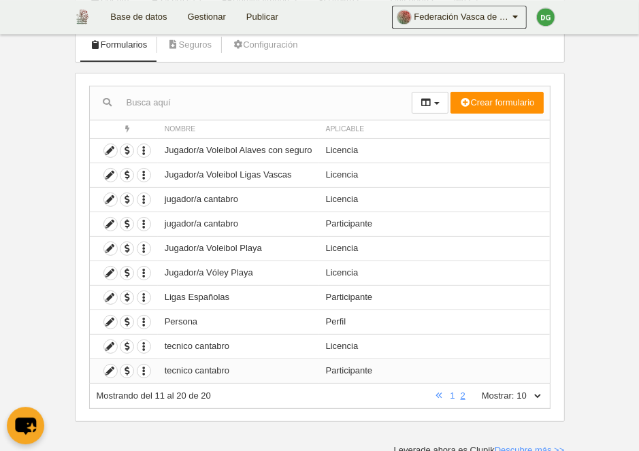
scroll to position [88, 0]
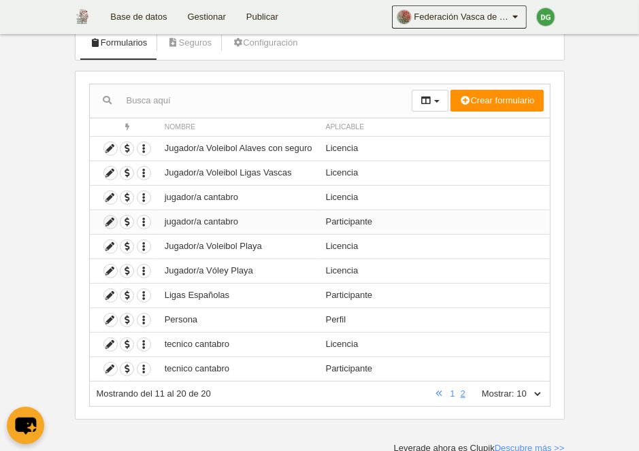
click at [114, 220] on icon at bounding box center [110, 222] width 13 height 13
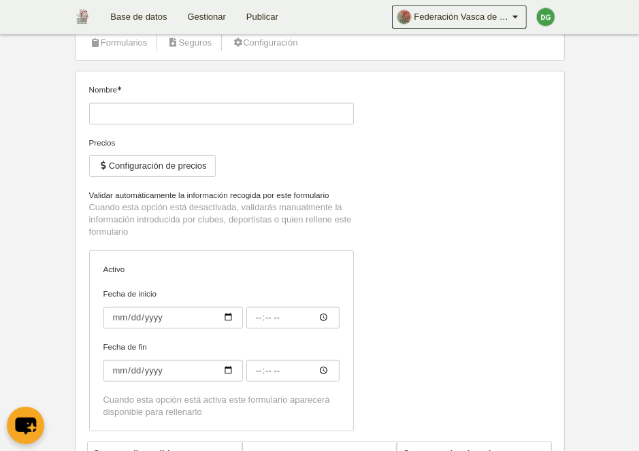
type input "jugador/a cantabro"
checkbox input "true"
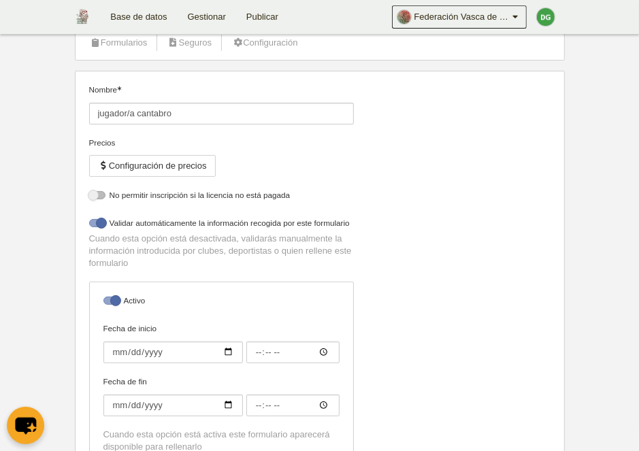
select select "selected"
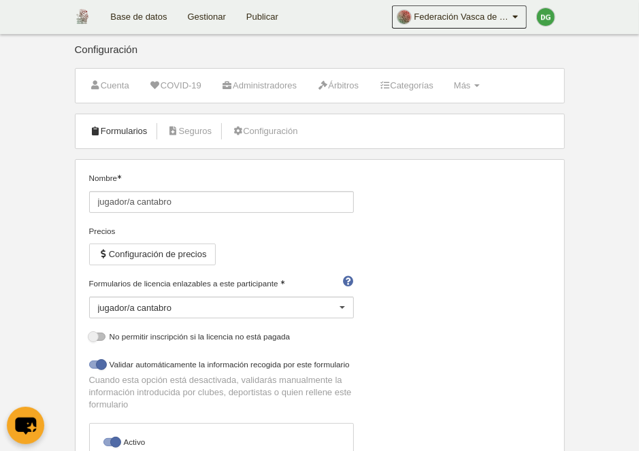
click at [135, 137] on link "Formularios" at bounding box center [118, 131] width 73 height 20
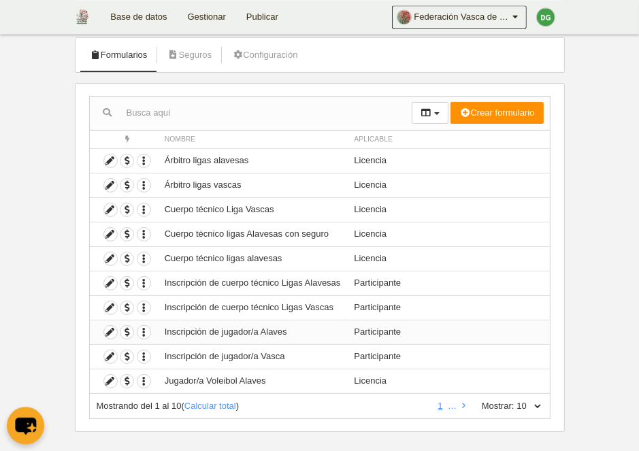
scroll to position [88, 0]
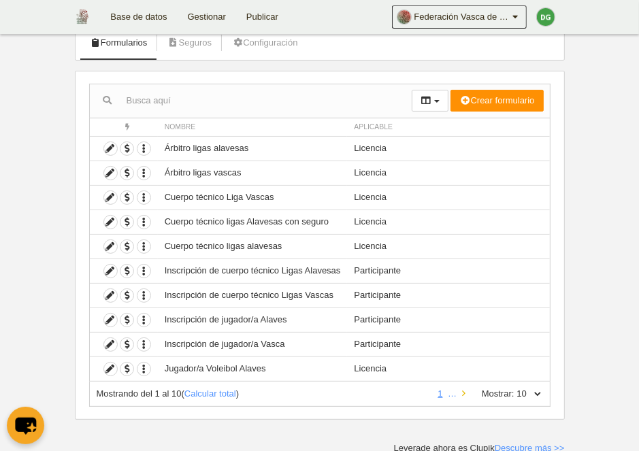
click at [462, 393] on icon at bounding box center [463, 393] width 3 height 9
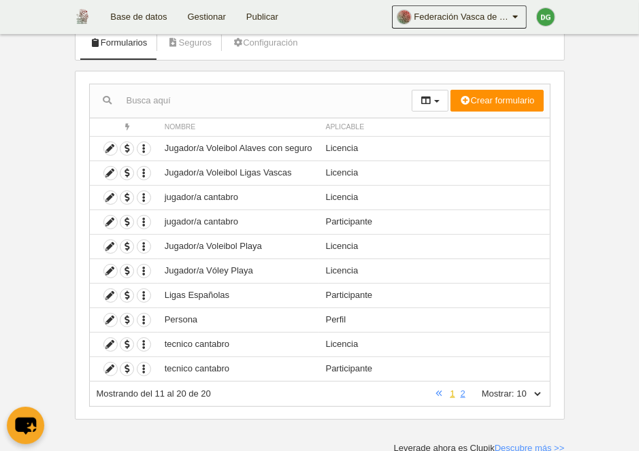
click at [451, 394] on link "1" at bounding box center [452, 393] width 10 height 10
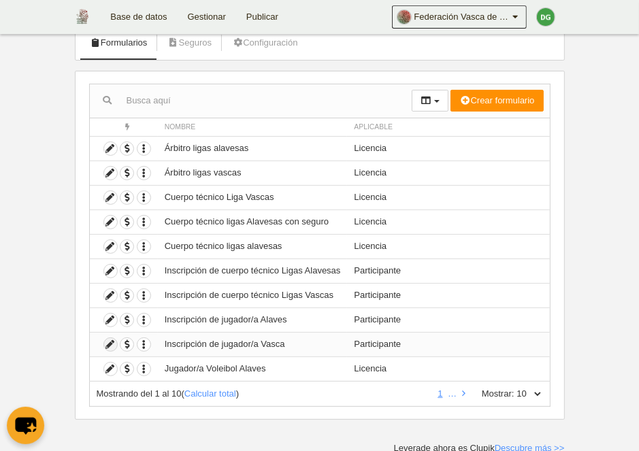
click at [110, 343] on icon at bounding box center [110, 344] width 13 height 13
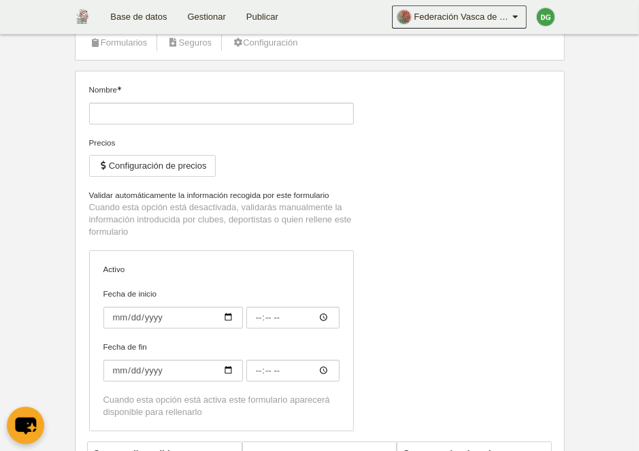
type input "Inscripción de jugador/a Vasca"
checkbox input "true"
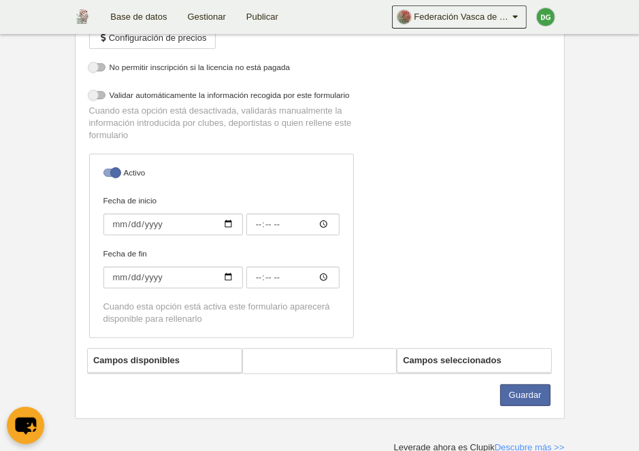
select select "selected"
